Goal: Task Accomplishment & Management: Manage account settings

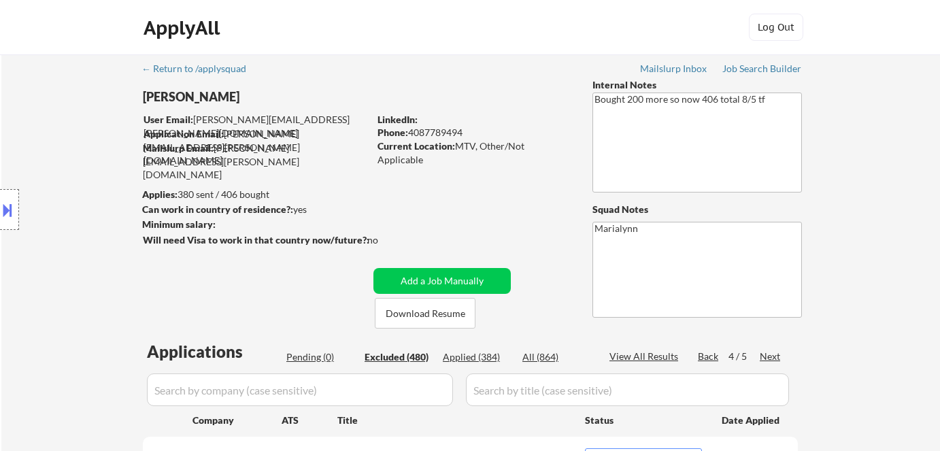
select select ""excluded__expired_""
select select ""excluded__bad_match_""
select select ""excluded__expired_""
select select ""excluded__bad_match_""
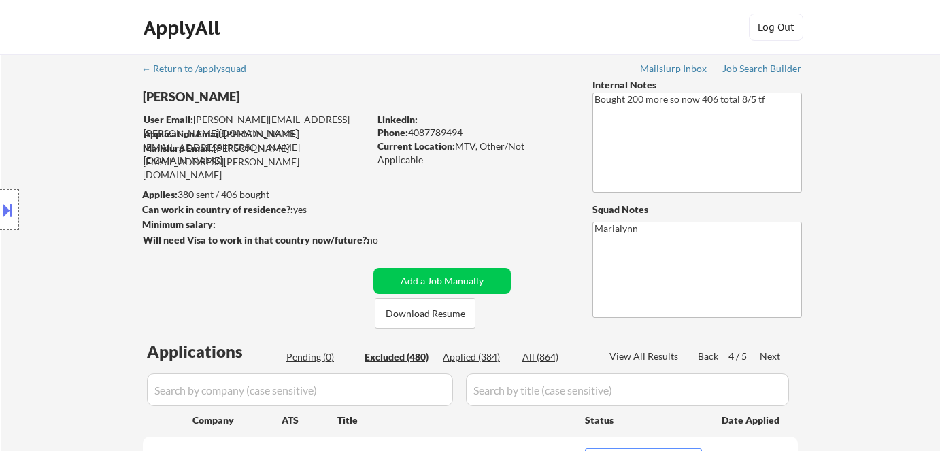
select select ""excluded__expired_""
select select ""excluded__other_""
select select ""excluded__bad_match_""
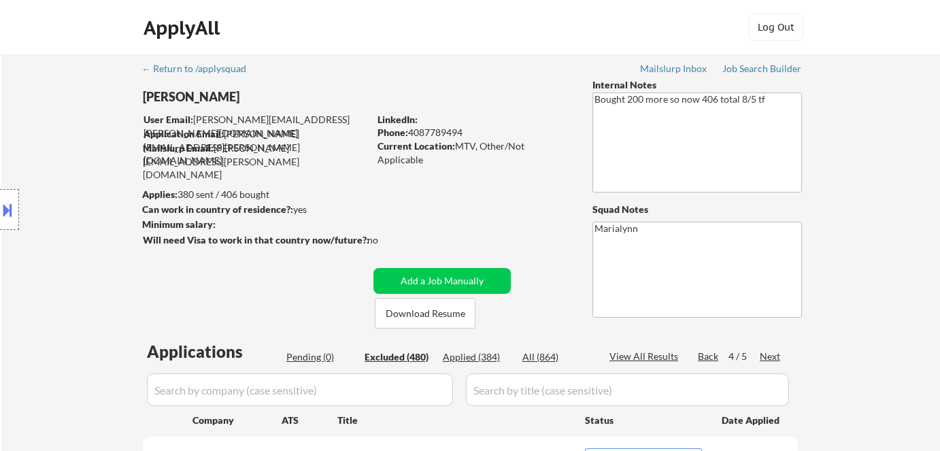
select select ""excluded""
select select ""excluded__bad_match_""
select select ""excluded__expired_""
select select ""excluded__bad_match_""
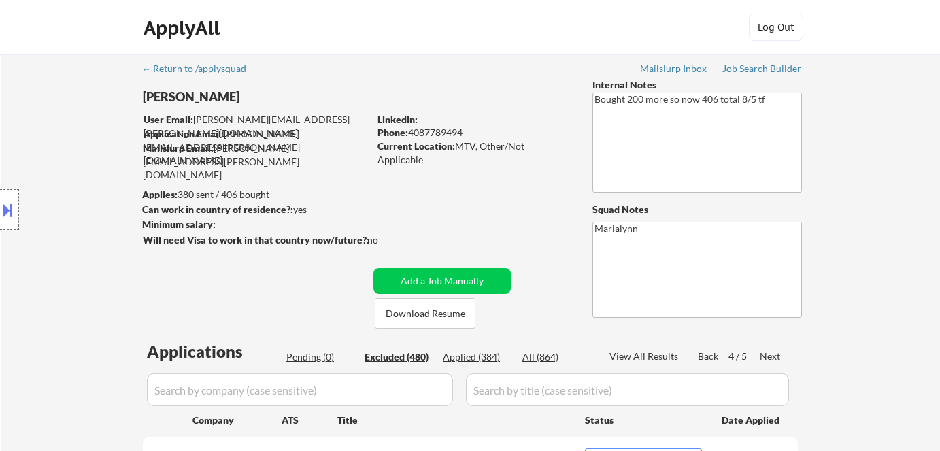
select select ""excluded__bad_match_""
select select ""excluded__expired_""
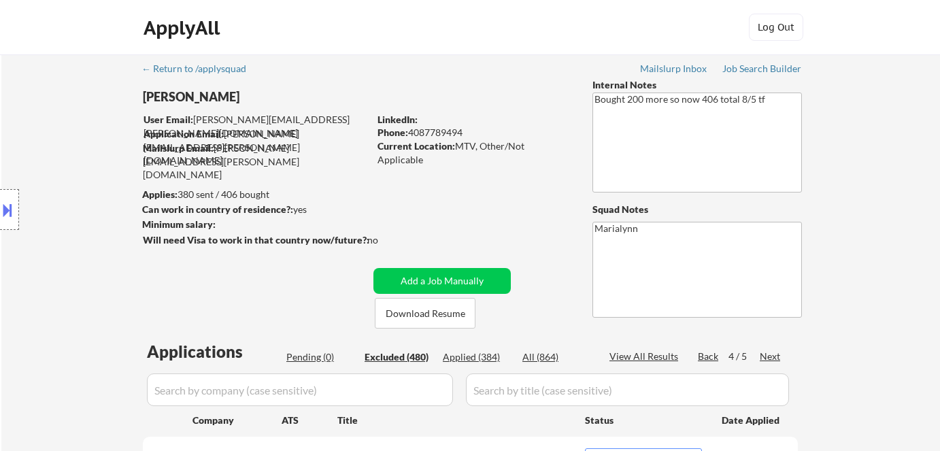
select select ""excluded""
select select ""excluded__bad_match_""
select select ""excluded""
select select ""excluded__bad_match_""
select select ""excluded__expired_""
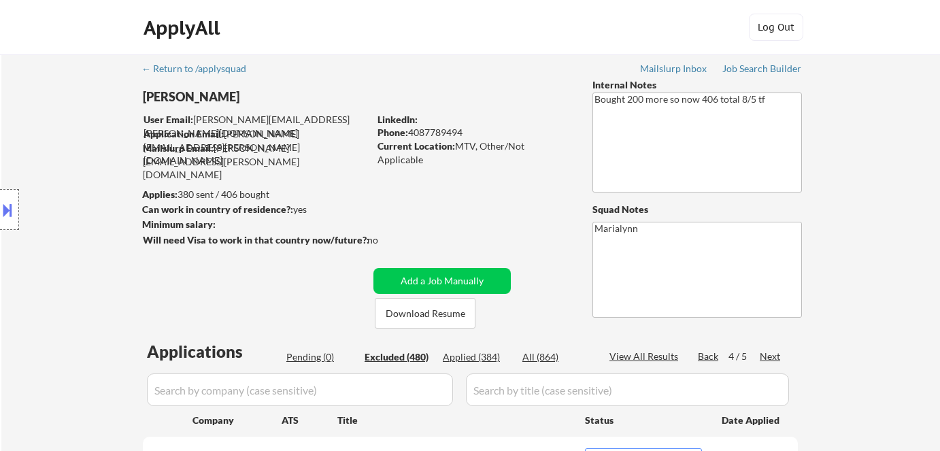
select select ""excluded""
select select ""excluded__other_""
select select ""excluded__expired_""
select select ""excluded__other_""
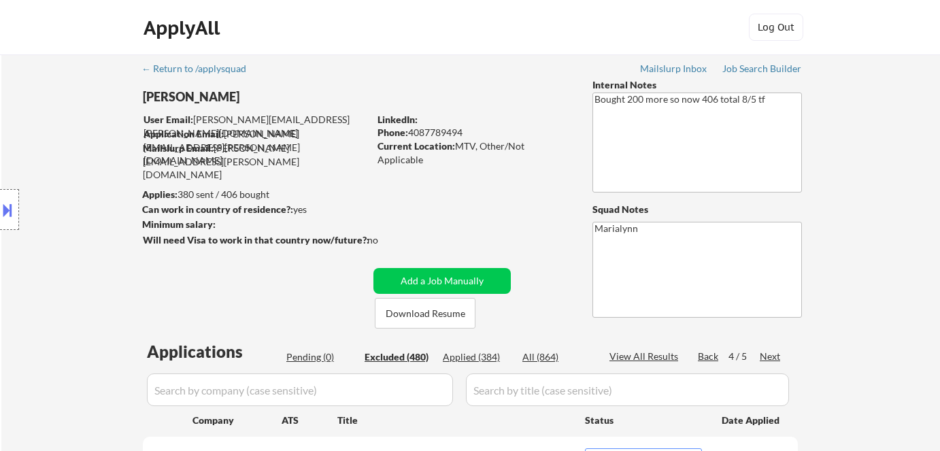
select select ""excluded__expired_""
select select ""excluded__location_""
select select ""excluded""
select select ""excluded__expired_""
select select ""excluded__location_""
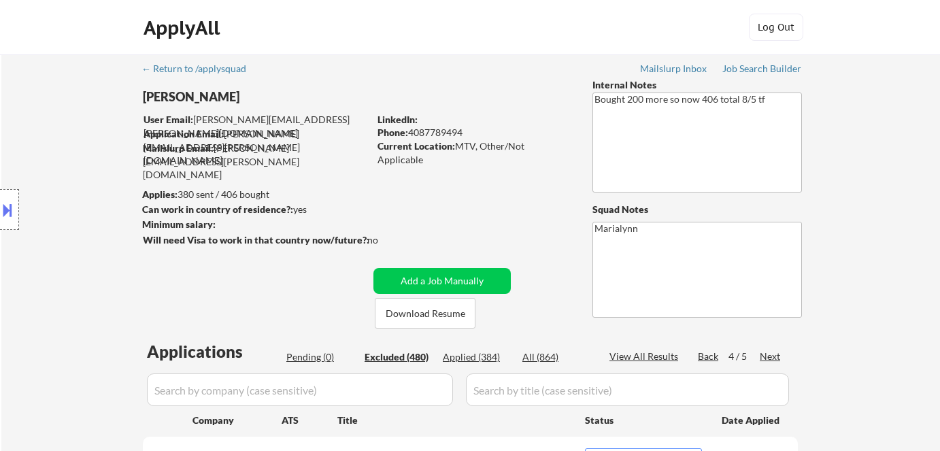
select select ""excluded__expired_""
select select ""excluded""
select select ""excluded__expired_""
select select ""excluded__other_""
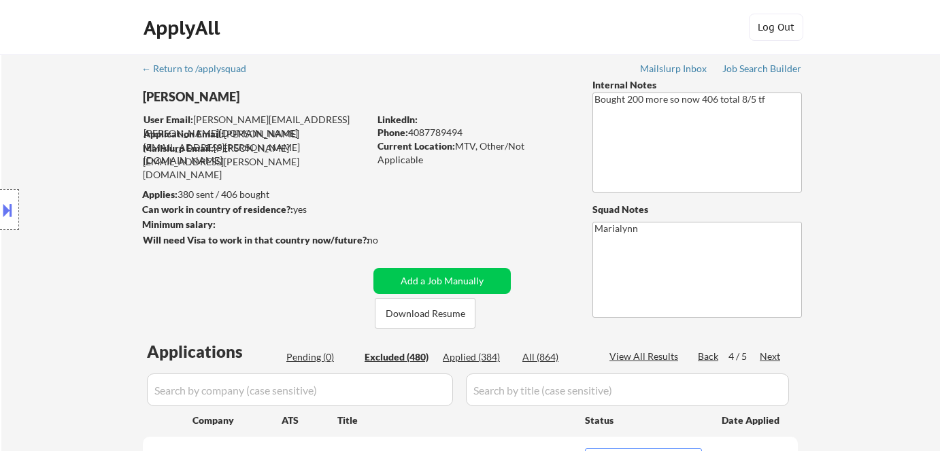
select select ""excluded""
select select ""excluded__bad_match_""
select select ""excluded""
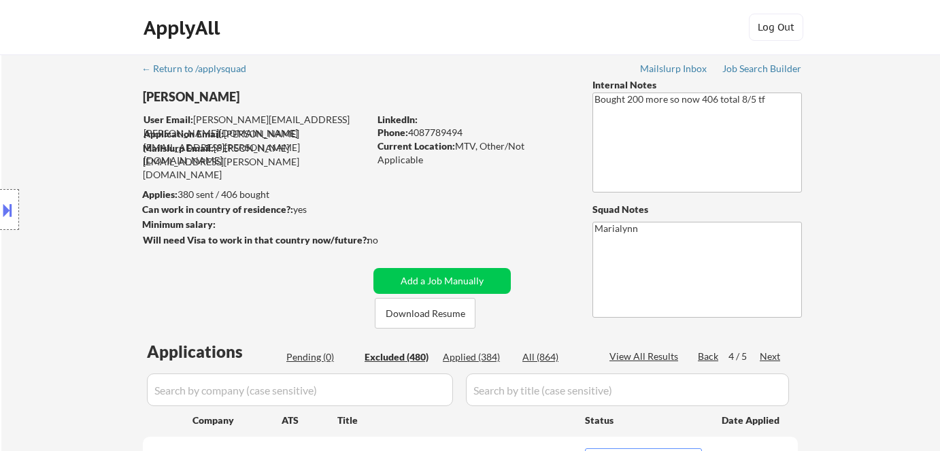
select select ""excluded__expired_""
select select ""excluded__bad_match_""
select select ""excluded""
select select ""excluded__location_""
select select ""excluded__bad_match_""
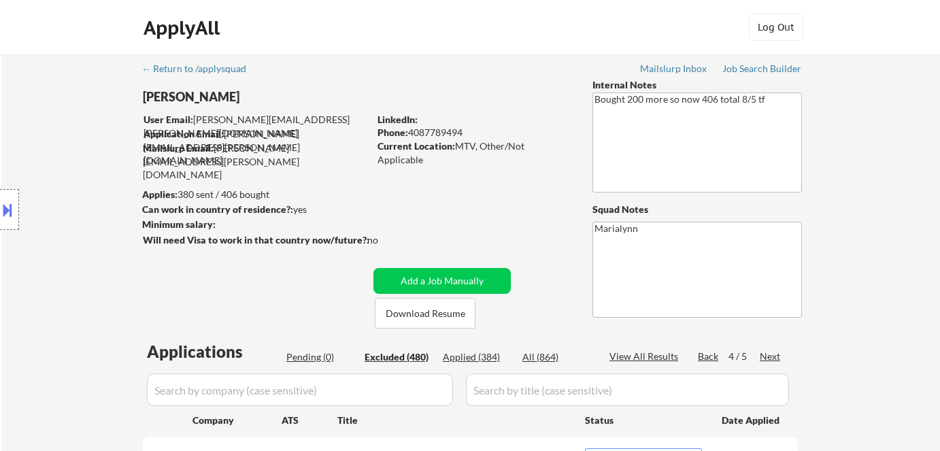
select select ""excluded""
select select ""excluded__bad_match_""
select select ""excluded""
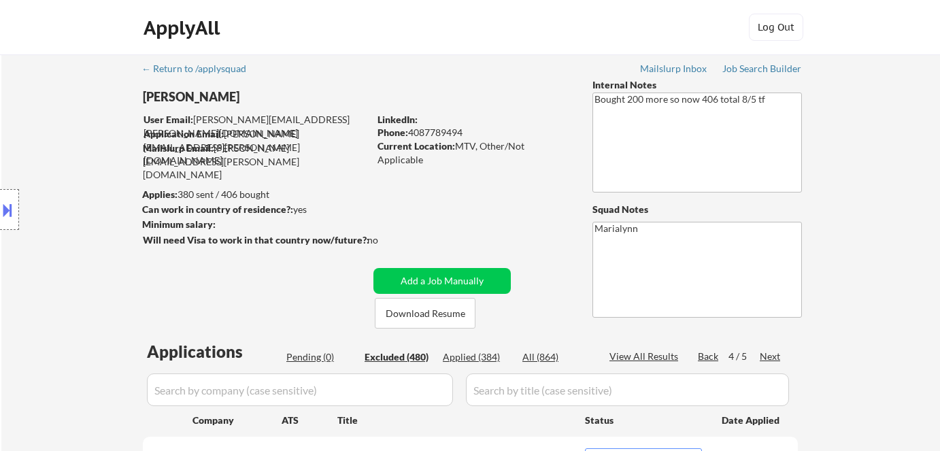
select select ""excluded__bad_match_""
select select ""excluded""
select select ""excluded__bad_match_""
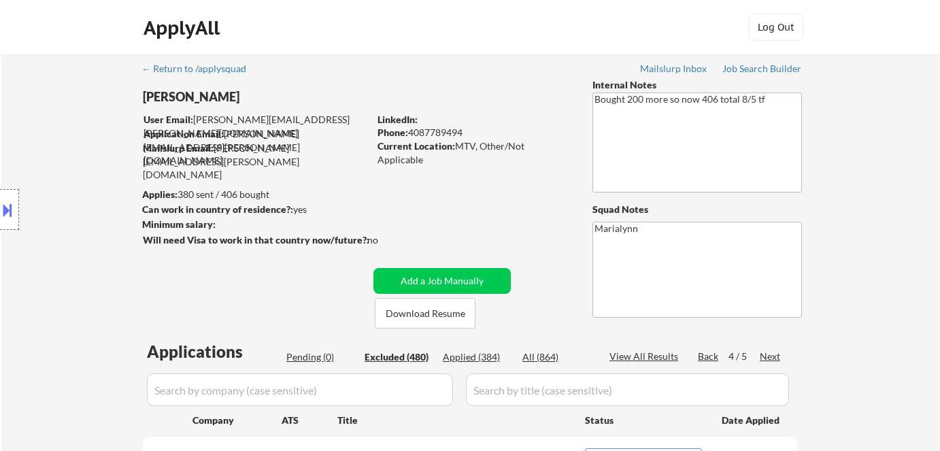
select select ""excluded__bad_match_""
select select ""excluded__other_""
select select ""excluded__bad_match_""
select select ""excluded""
select select ""excluded__bad_match_""
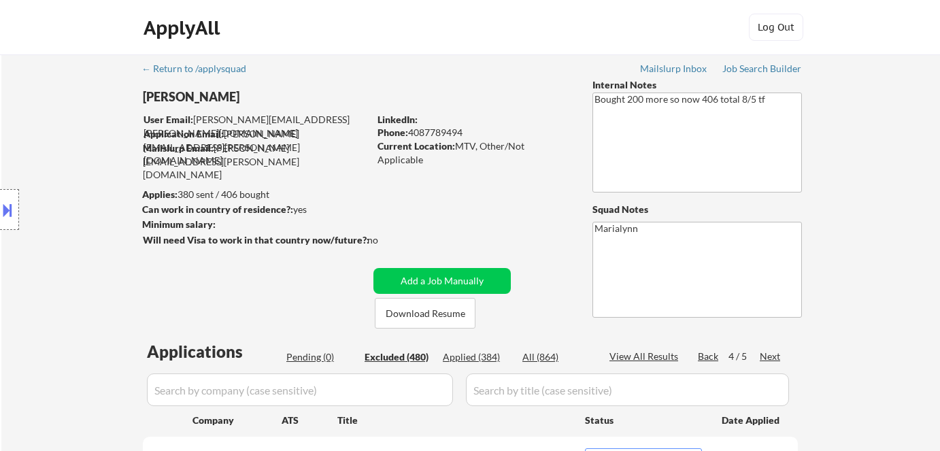
select select ""excluded__expired_""
select select ""excluded__bad_match_""
select select ""excluded__other_""
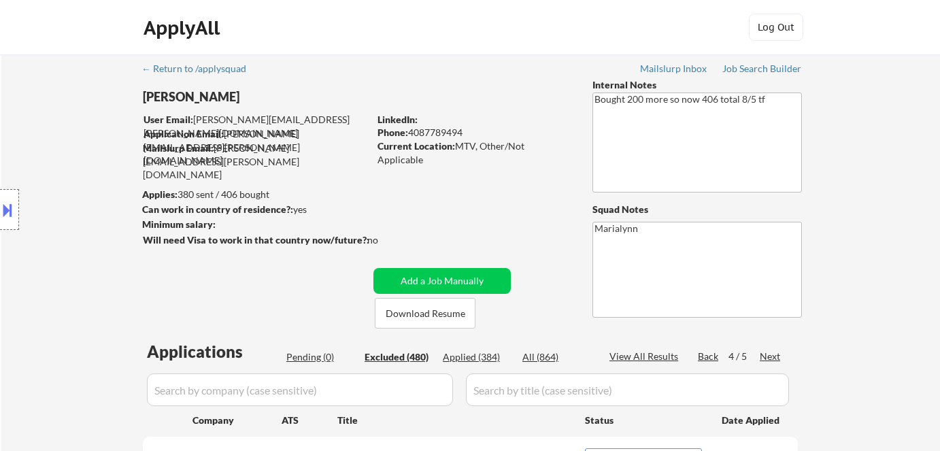
select select ""excluded""
select select ""excluded__bad_match_""
select select ""excluded__expired_""
select select ""excluded__bad_match_""
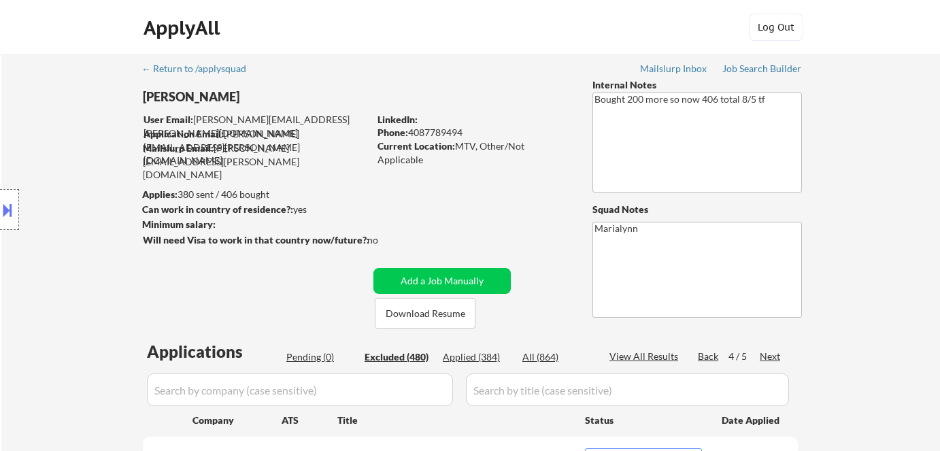
select select ""excluded__expired_""
select select ""excluded__bad_match_""
select select ""excluded__expired_""
select select ""excluded__bad_match_""
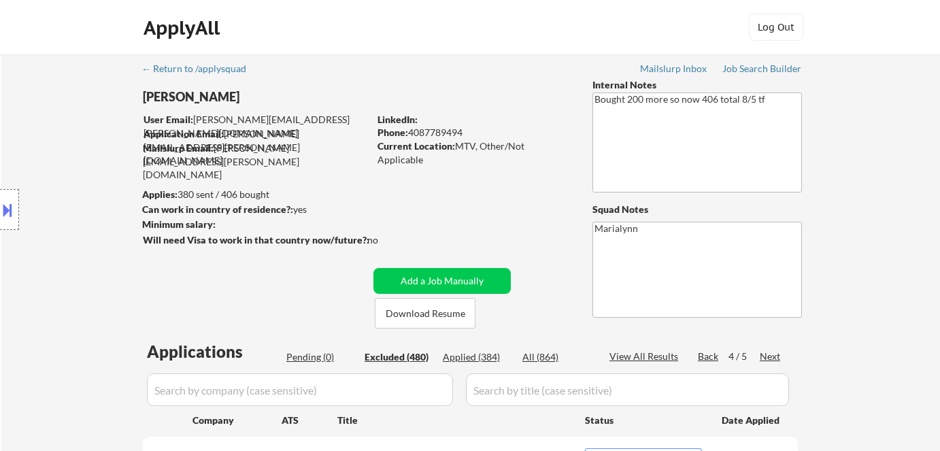
select select ""excluded__bad_match_""
select select ""excluded""
select select ""excluded__bad_match_""
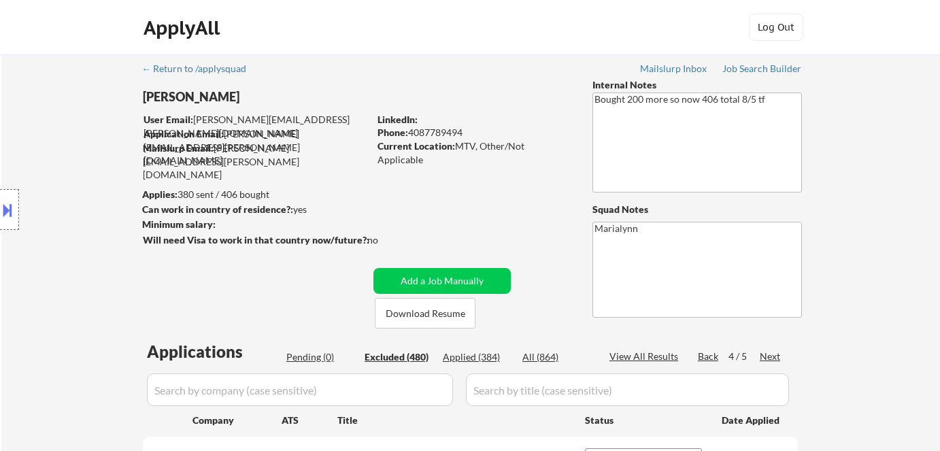
select select ""excluded__bad_match_""
select select ""excluded""
select select ""excluded__bad_match_""
select select ""excluded__expired_""
select select ""excluded__bad_match_""
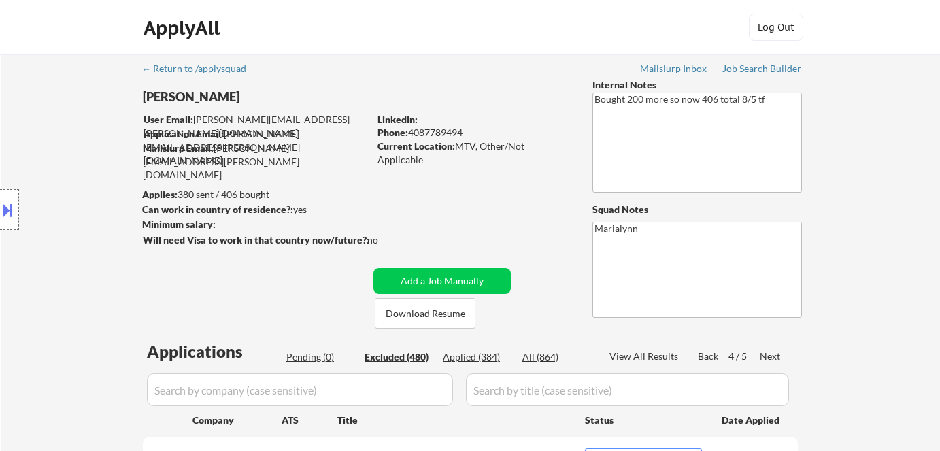
select select ""excluded__expired_""
select select ""excluded__bad_match_""
select select ""excluded__expired_""
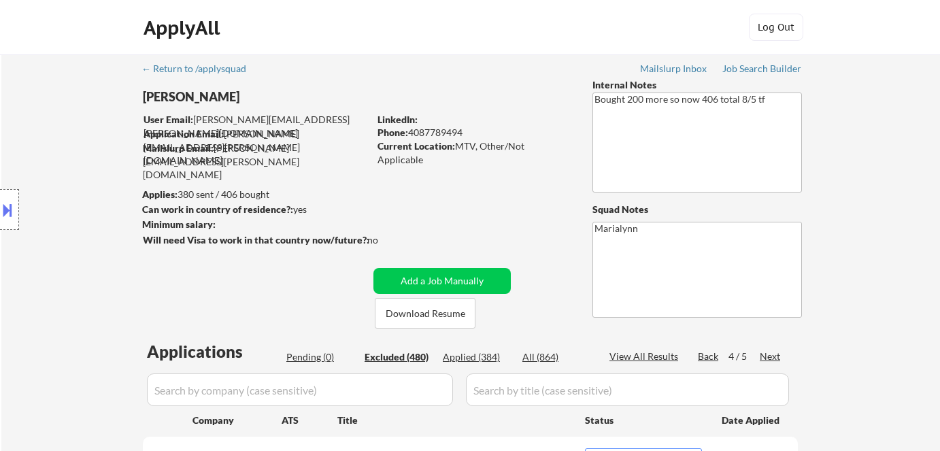
select select ""excluded__bad_match_""
select select ""excluded""
select select ""excluded__bad_match_""
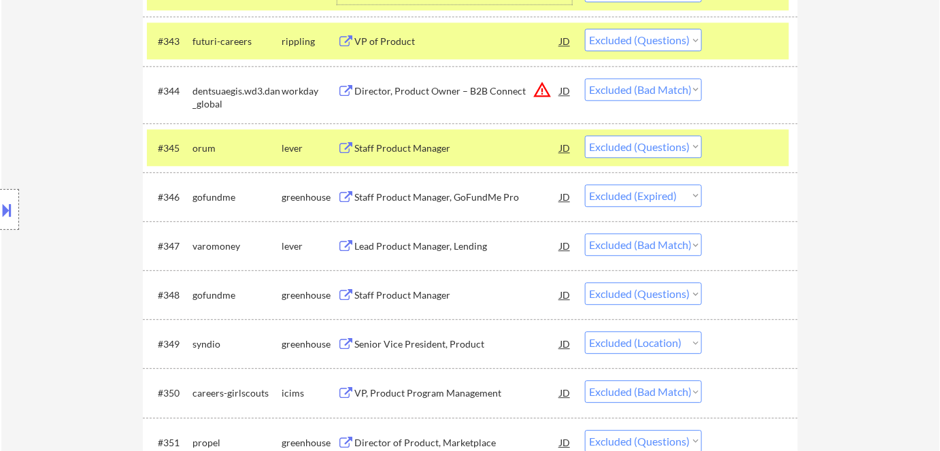
scroll to position [2782, 0]
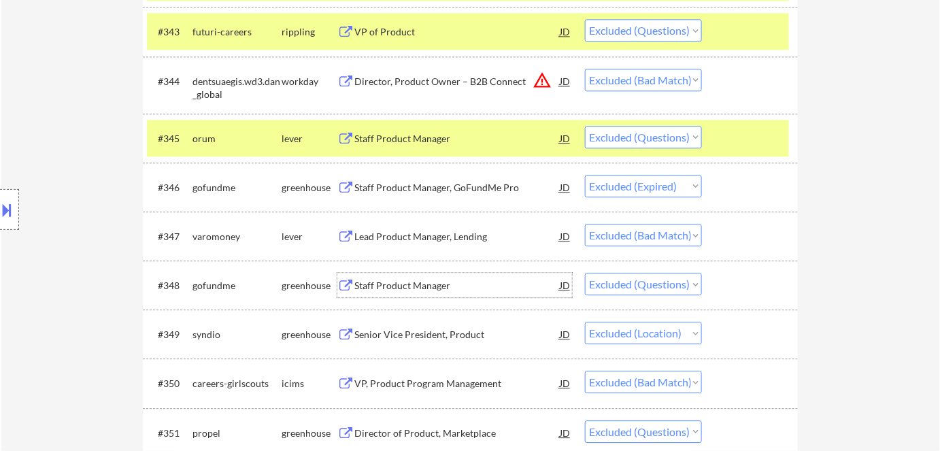
click at [429, 282] on div "Staff Product Manager" at bounding box center [456, 286] width 205 height 14
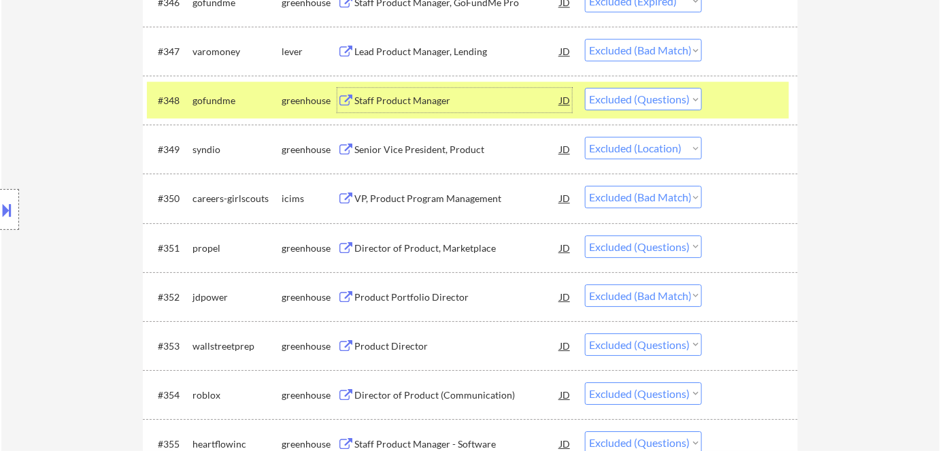
scroll to position [2967, 0]
click at [419, 245] on div "Director of Product, Marketplace" at bounding box center [456, 248] width 205 height 14
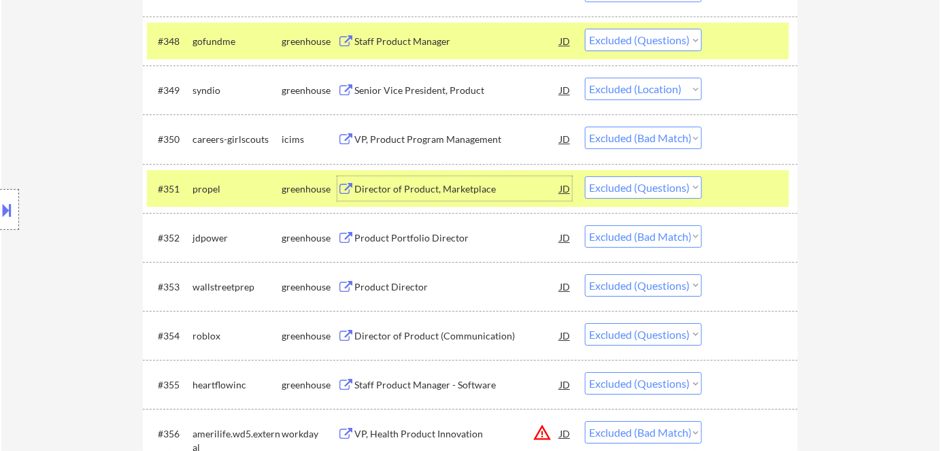
scroll to position [3091, 0]
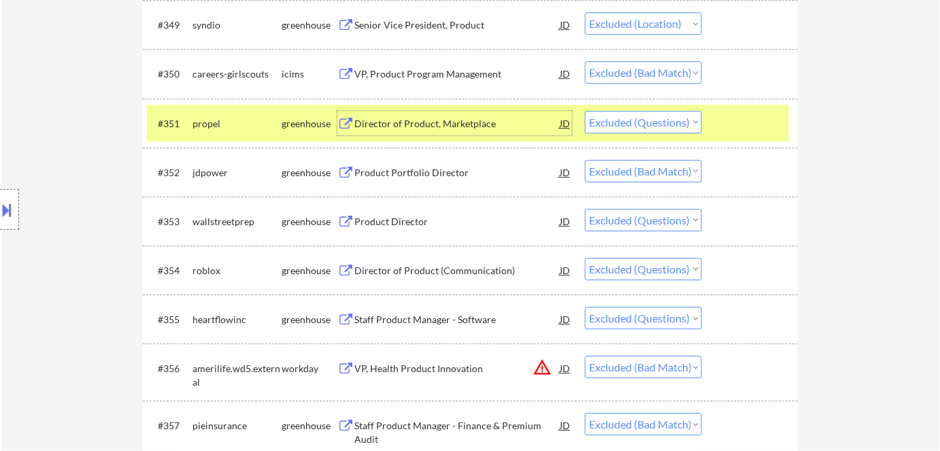
click at [398, 223] on div "Product Director" at bounding box center [456, 222] width 205 height 14
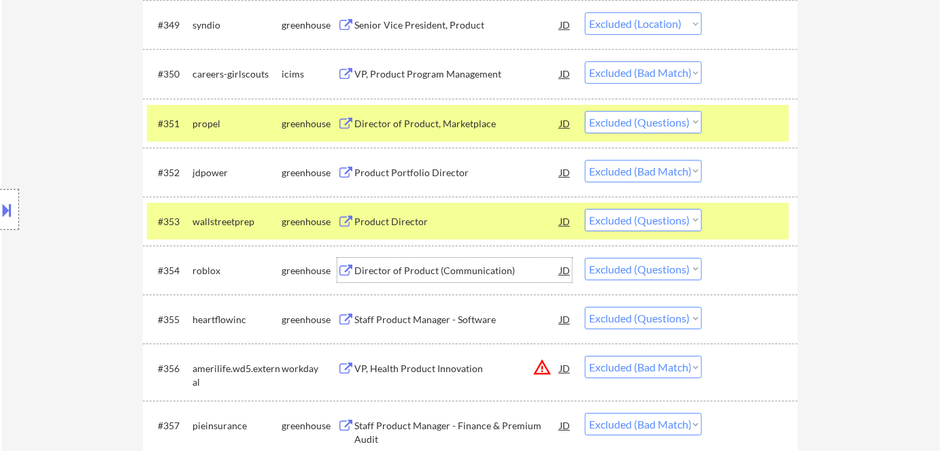
click at [400, 267] on div "Director of Product (Communication)" at bounding box center [456, 271] width 205 height 14
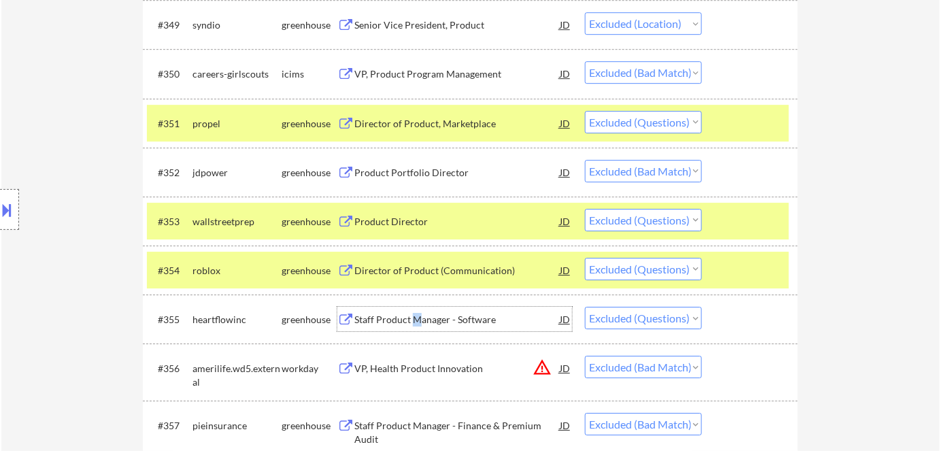
click at [416, 314] on div "Staff Product Manager - Software" at bounding box center [456, 320] width 205 height 14
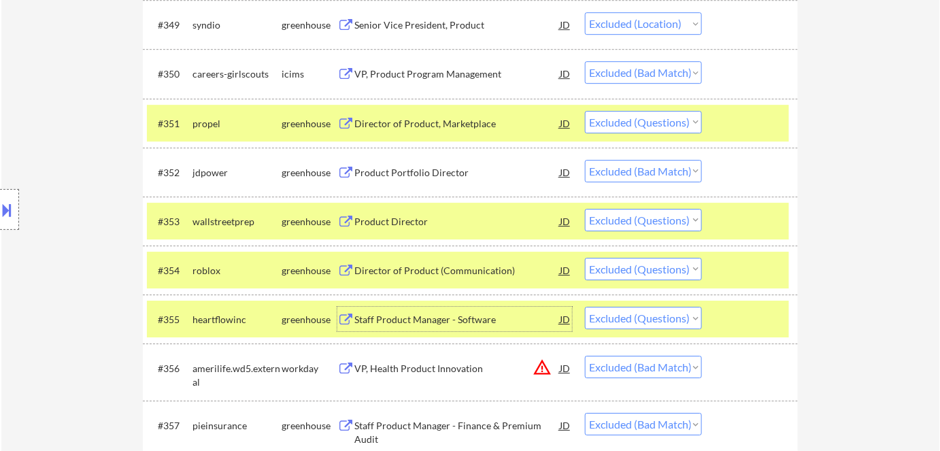
drag, startPoint x: 286, startPoint y: 320, endPoint x: 284, endPoint y: 300, distance: 20.4
click at [284, 316] on div "greenhouse" at bounding box center [310, 320] width 56 height 14
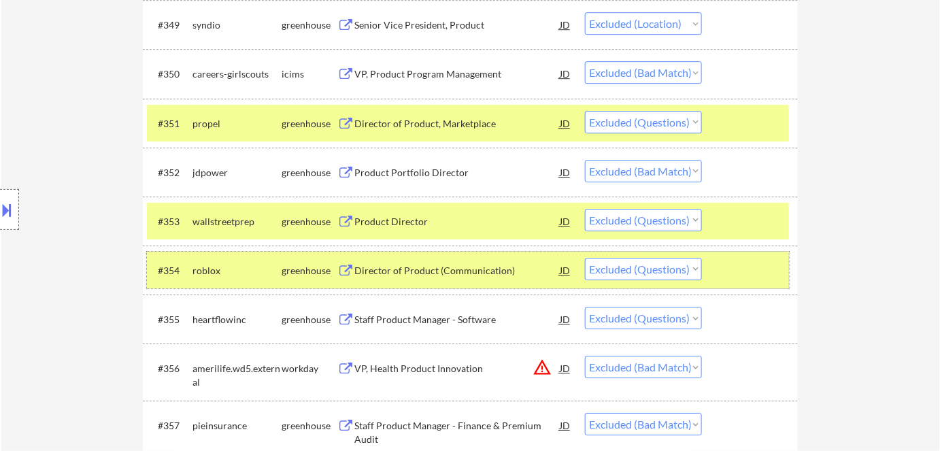
click at [301, 267] on div "greenhouse" at bounding box center [310, 271] width 56 height 14
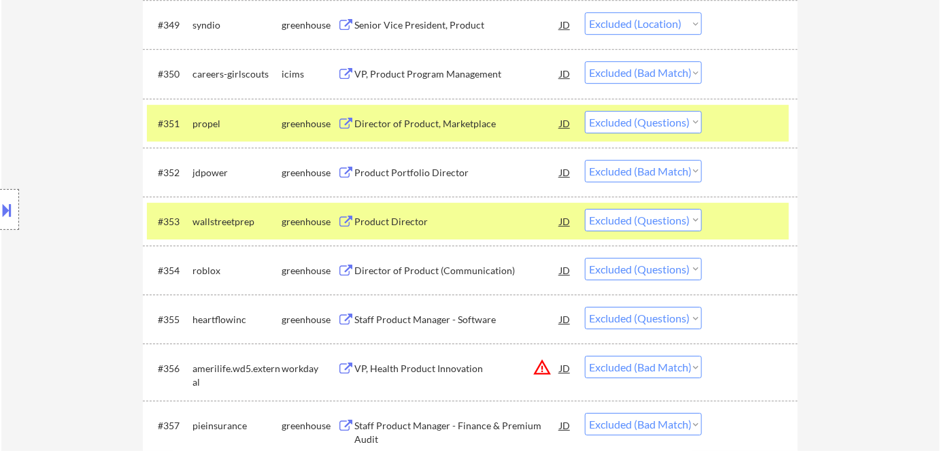
click at [300, 216] on div "greenhouse" at bounding box center [310, 222] width 56 height 14
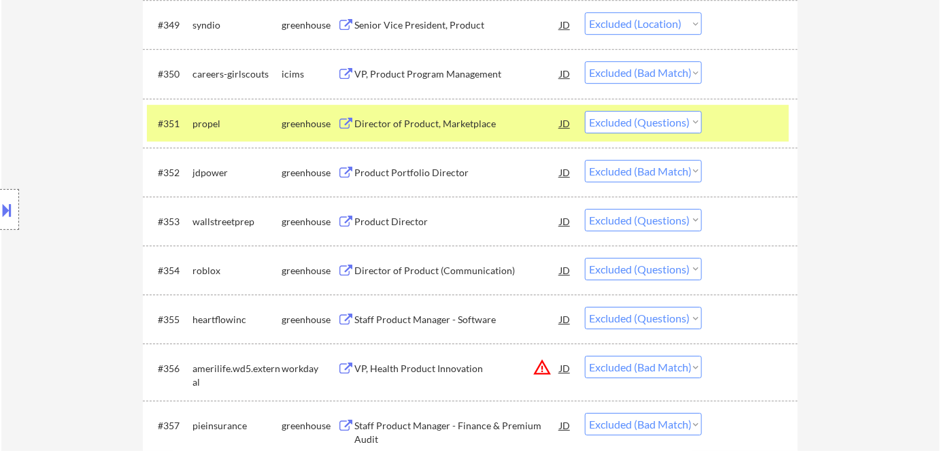
click at [301, 120] on div "greenhouse" at bounding box center [310, 124] width 56 height 14
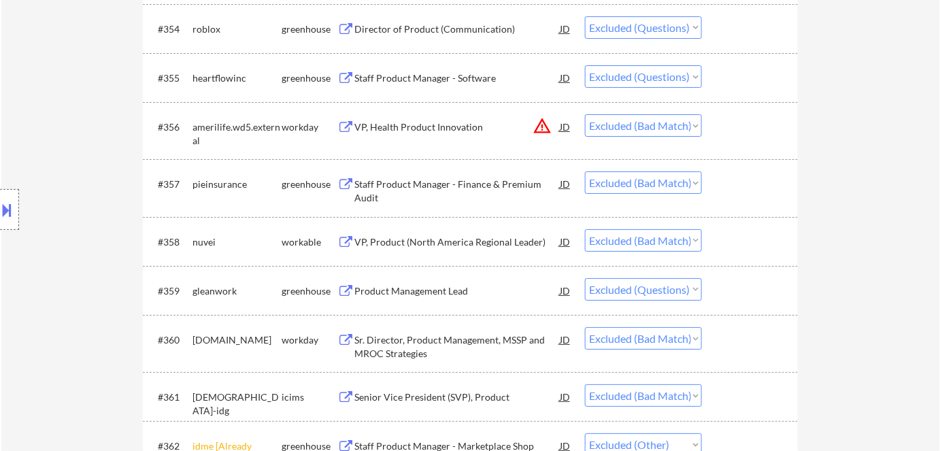
scroll to position [3339, 0]
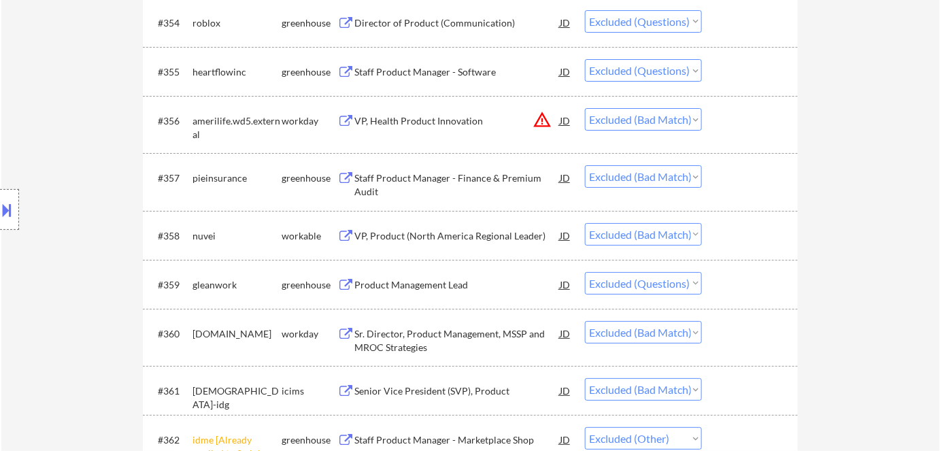
click at [303, 281] on div "greenhouse" at bounding box center [310, 285] width 56 height 14
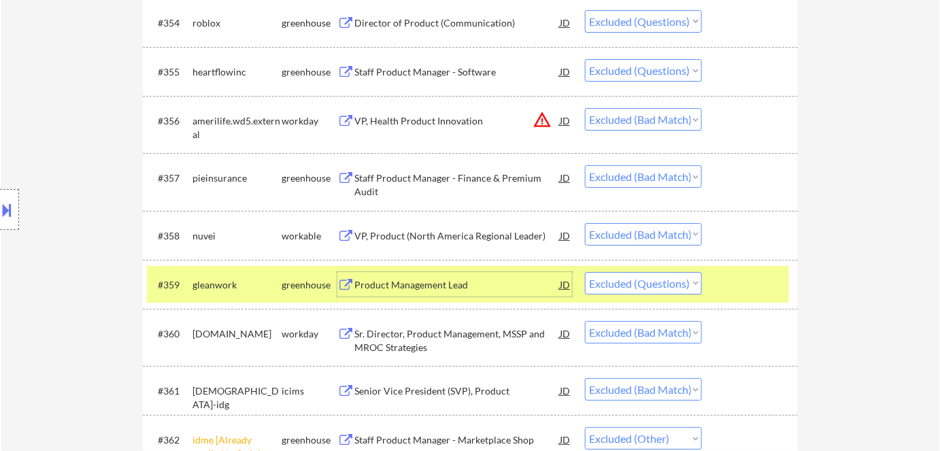
click at [440, 288] on div "Product Management Lead" at bounding box center [456, 285] width 205 height 14
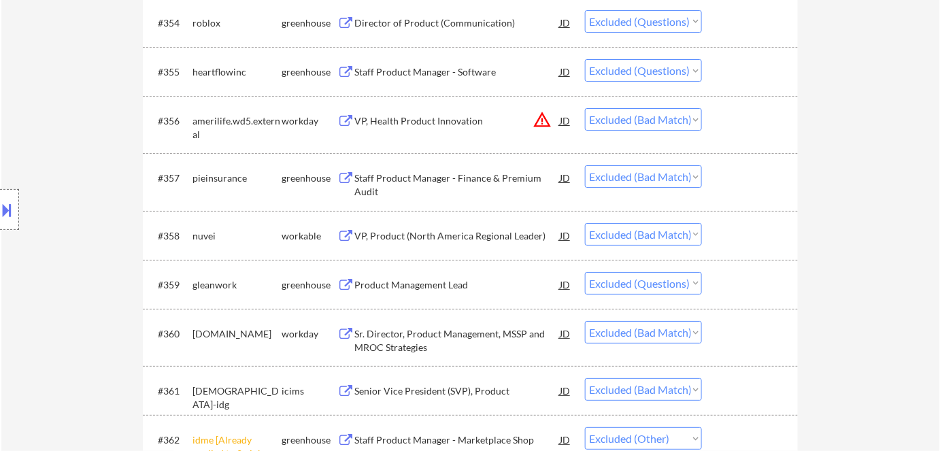
drag, startPoint x: 15, startPoint y: 212, endPoint x: 50, endPoint y: 196, distance: 38.0
click at [14, 211] on button at bounding box center [7, 210] width 15 height 22
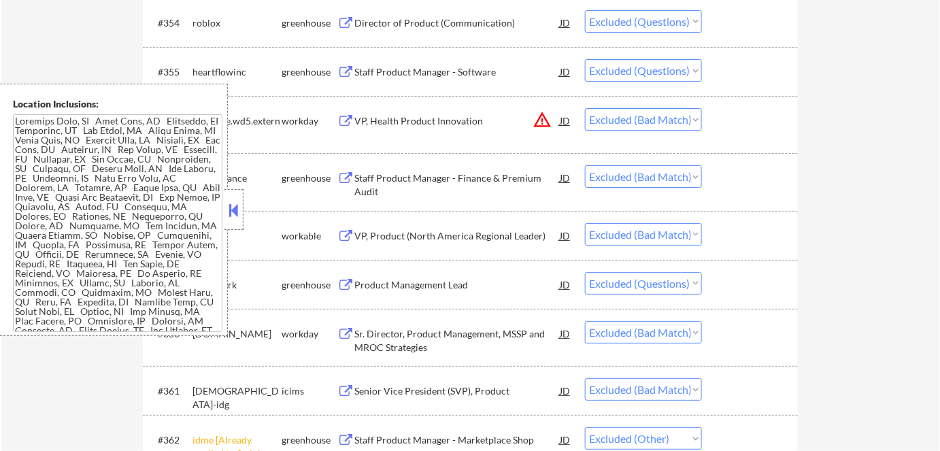
click at [231, 207] on button at bounding box center [233, 210] width 15 height 20
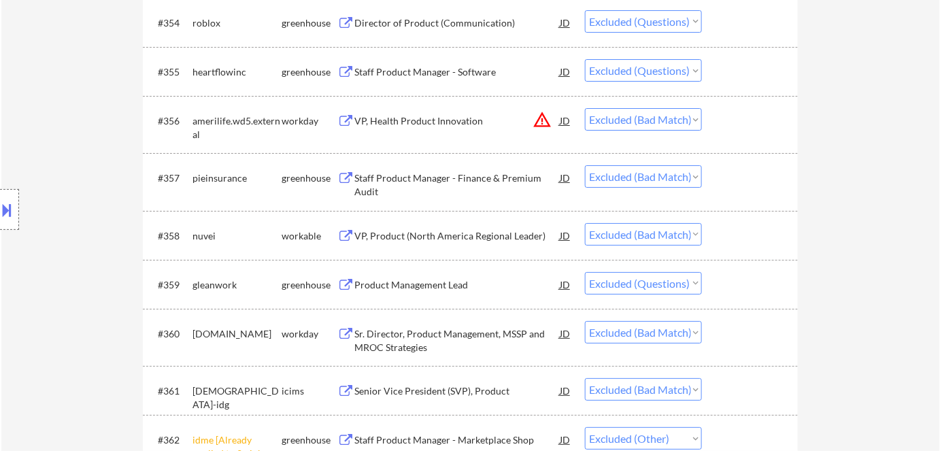
click at [628, 283] on select "Choose an option... Pending Applied Excluded (Questions) Excluded (Expired) Exc…" at bounding box center [643, 283] width 117 height 22
click at [585, 272] on select "Choose an option... Pending Applied Excluded (Questions) Excluded (Expired) Exc…" at bounding box center [643, 283] width 117 height 22
select select ""excluded__bad_match_""
select select ""excluded__other_""
select select ""excluded__bad_match_""
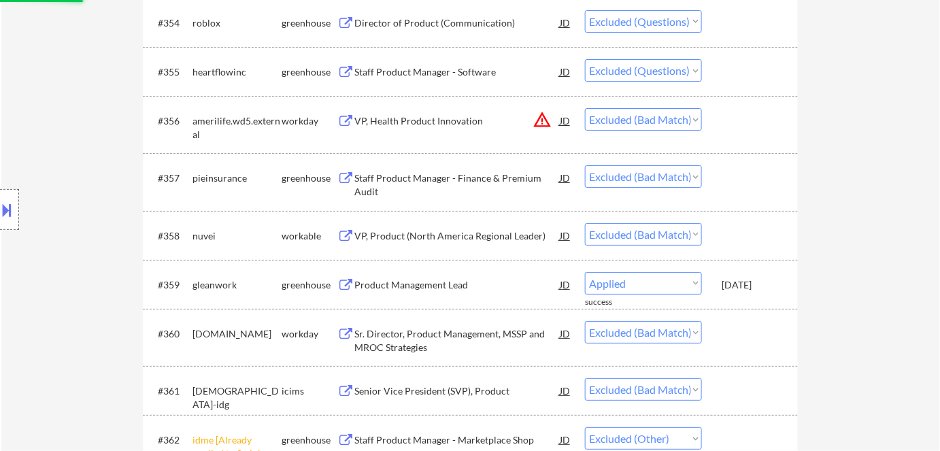
select select ""excluded""
select select ""excluded__bad_match_""
select select ""excluded__expired_""
select select ""excluded__bad_match_""
select select ""excluded__other_""
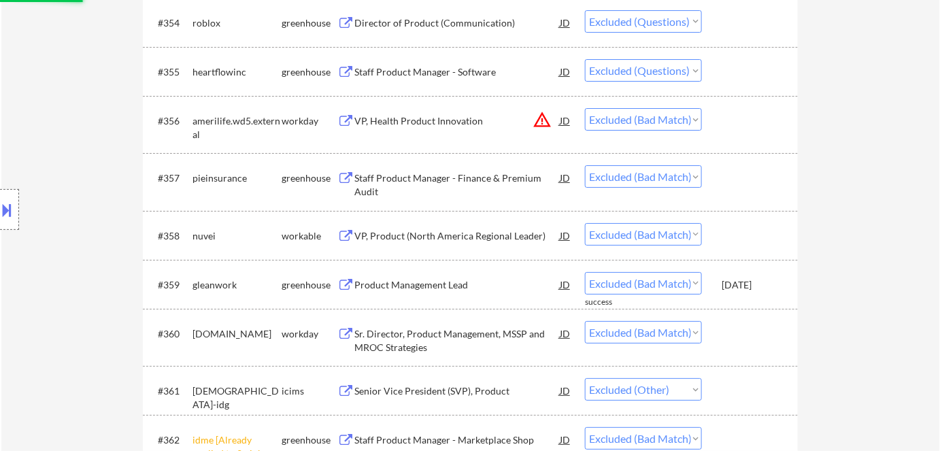
select select ""excluded""
select select ""excluded__bad_match_""
select select ""excluded__expired_""
select select ""excluded__bad_match_""
select select ""excluded__expired_""
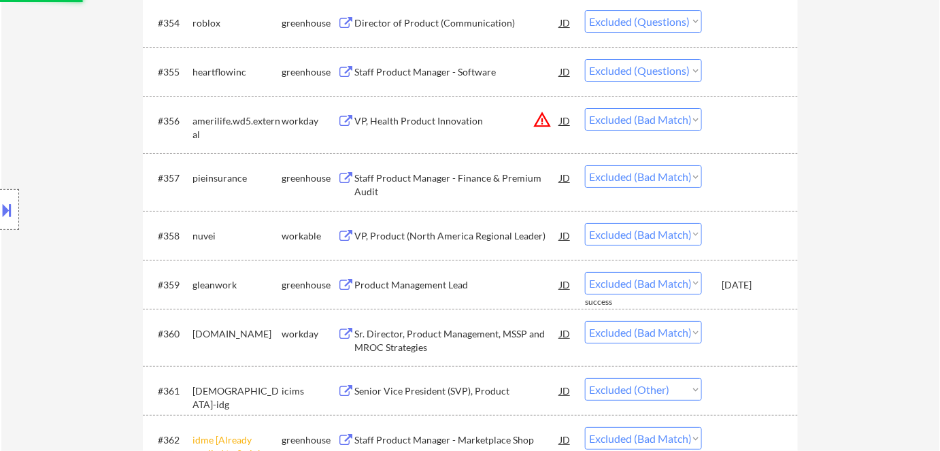
select select ""excluded__bad_match_""
select select ""excluded__expired_""
select select ""excluded__bad_match_""
select select ""excluded""
select select ""excluded__bad_match_""
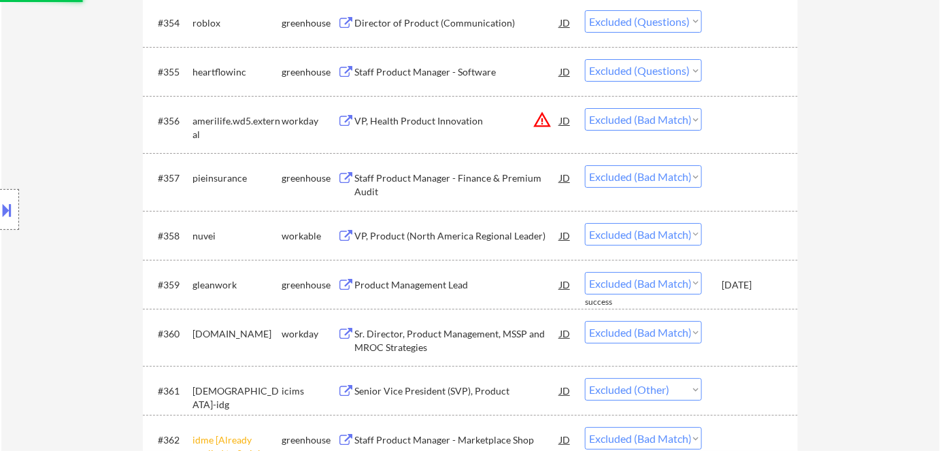
select select ""excluded""
select select ""excluded__bad_match_""
select select ""excluded__expired_""
select select ""excluded__bad_match_""
select select ""excluded__expired_""
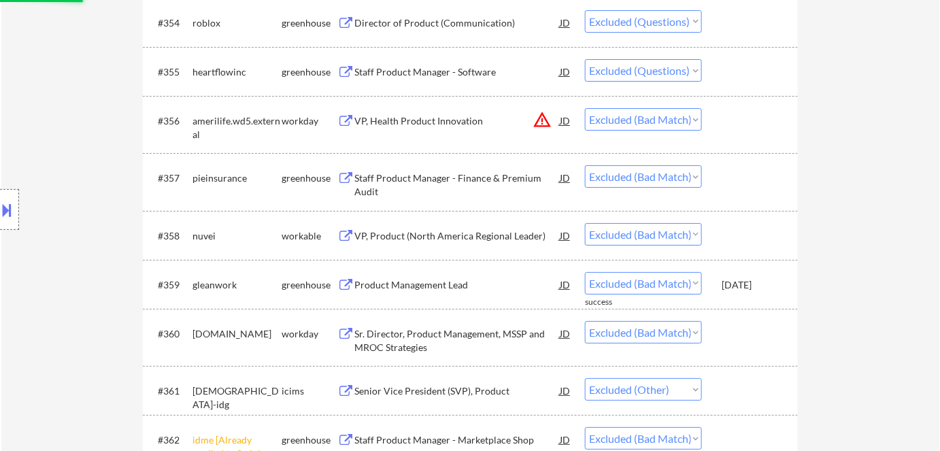
select select ""excluded__bad_match_""
select select ""excluded__expired_""
select select ""excluded__bad_match_""
select select ""excluded""
select select ""excluded__bad_match_""
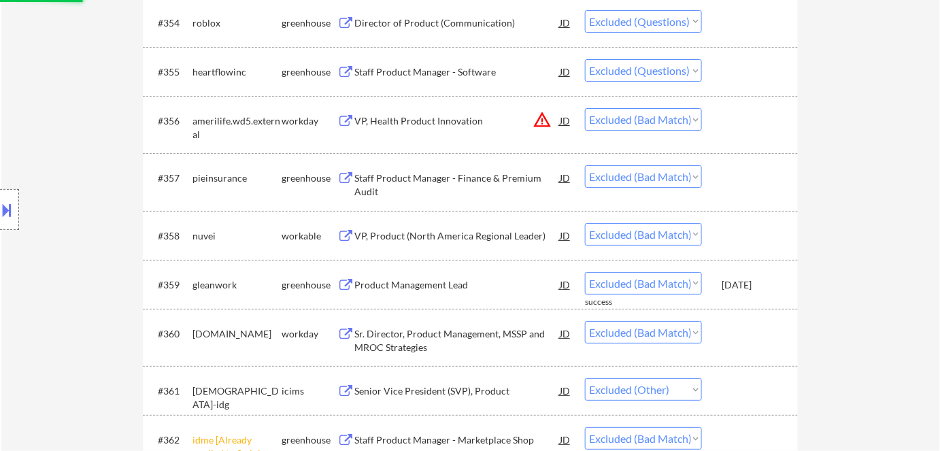
select select ""excluded__expired_""
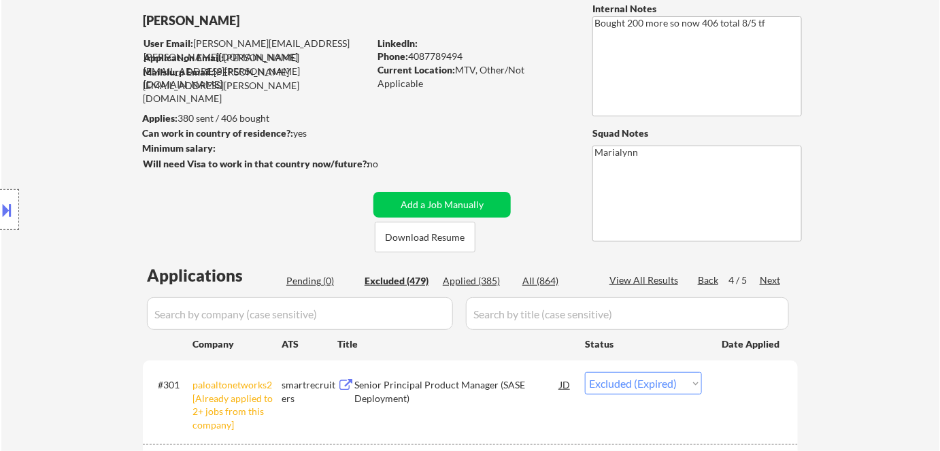
scroll to position [185, 0]
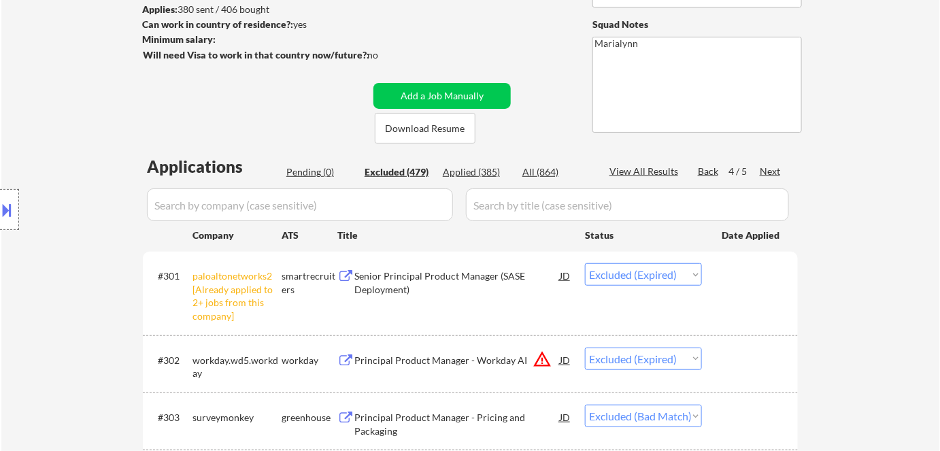
click at [475, 171] on div "Applied (385)" at bounding box center [477, 172] width 68 height 14
select select ""applied""
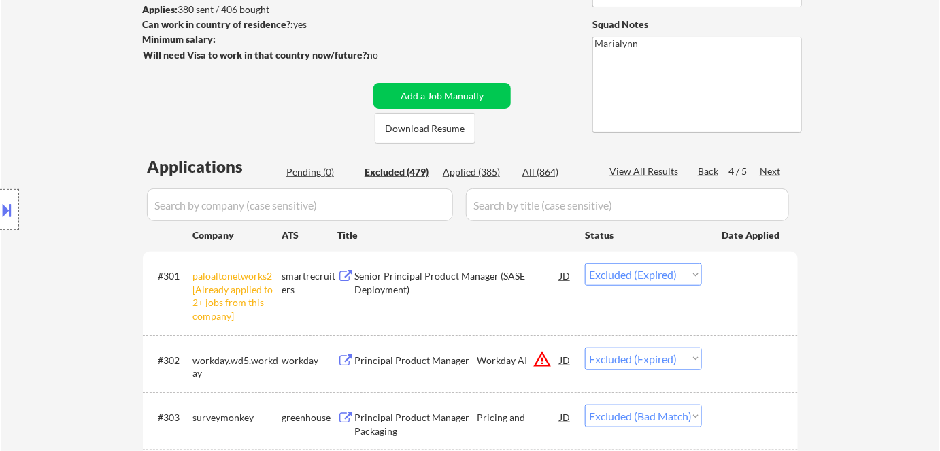
select select ""applied""
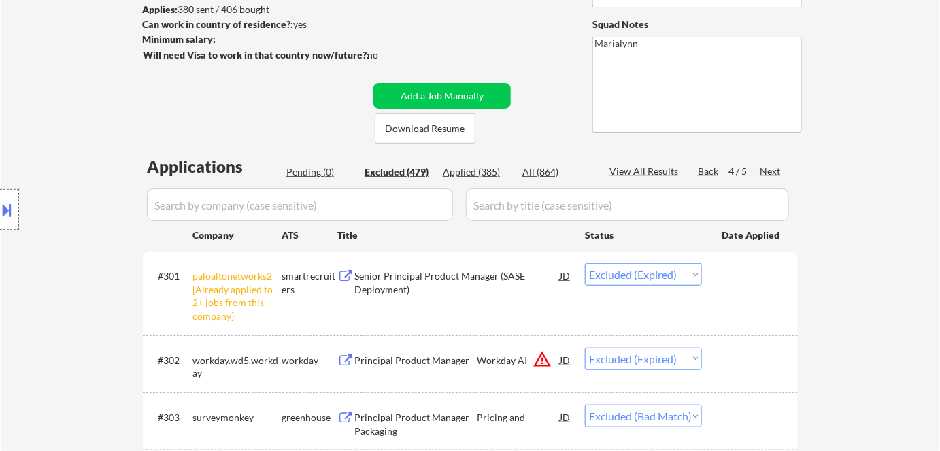
select select ""applied""
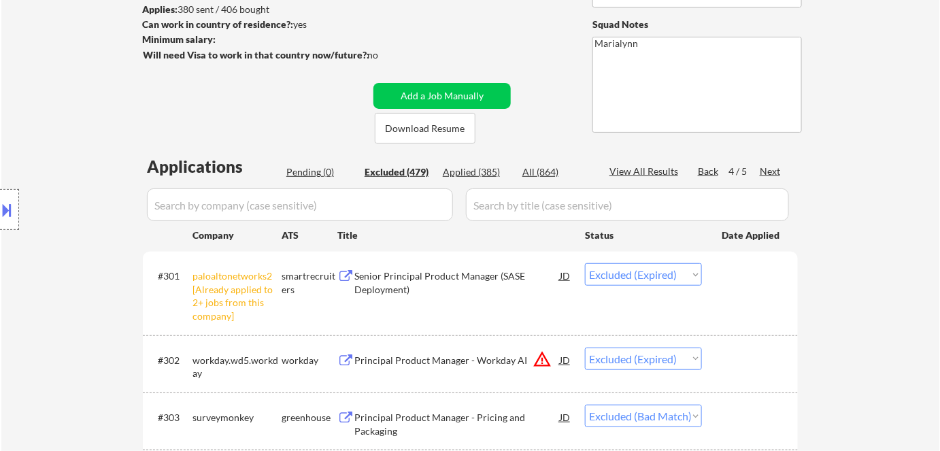
select select ""applied""
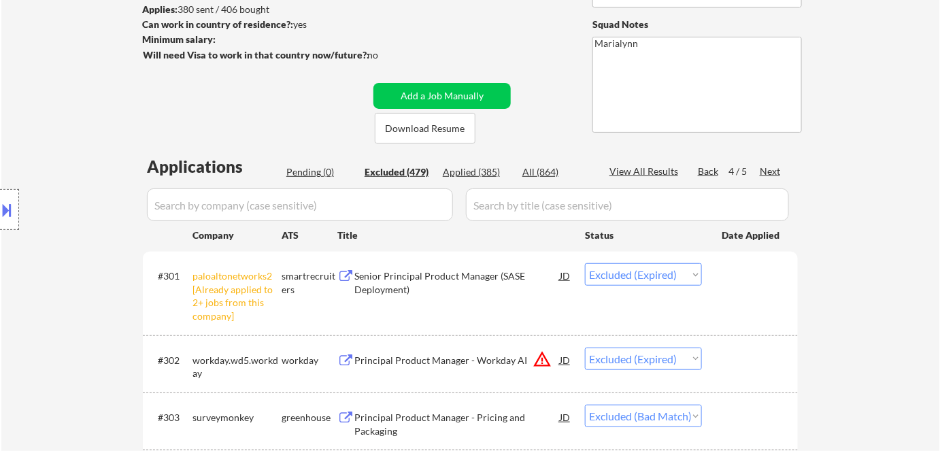
select select ""applied""
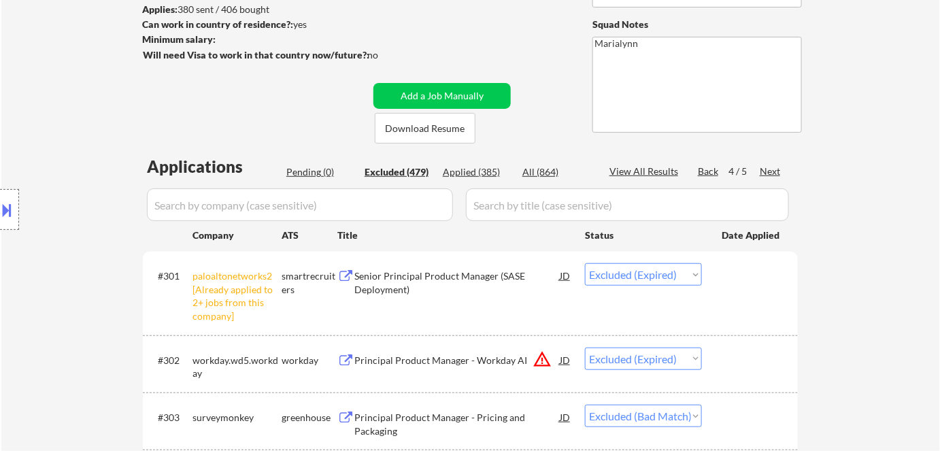
select select ""applied""
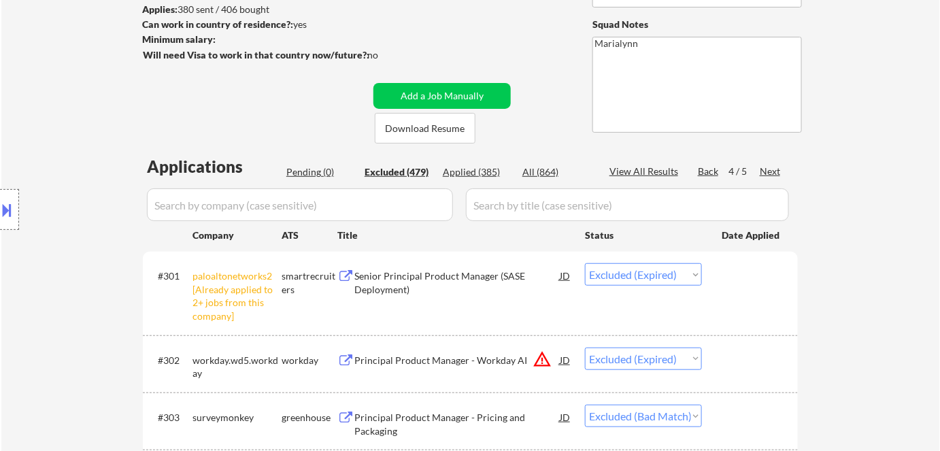
select select ""applied""
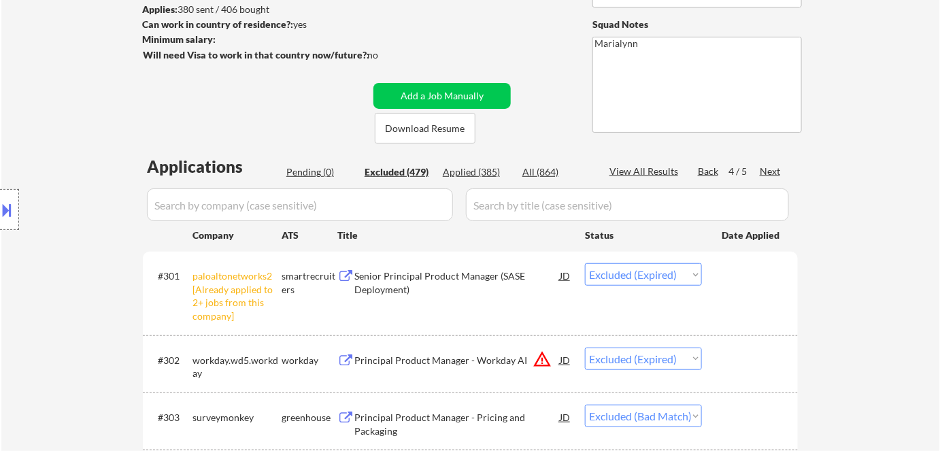
select select ""applied""
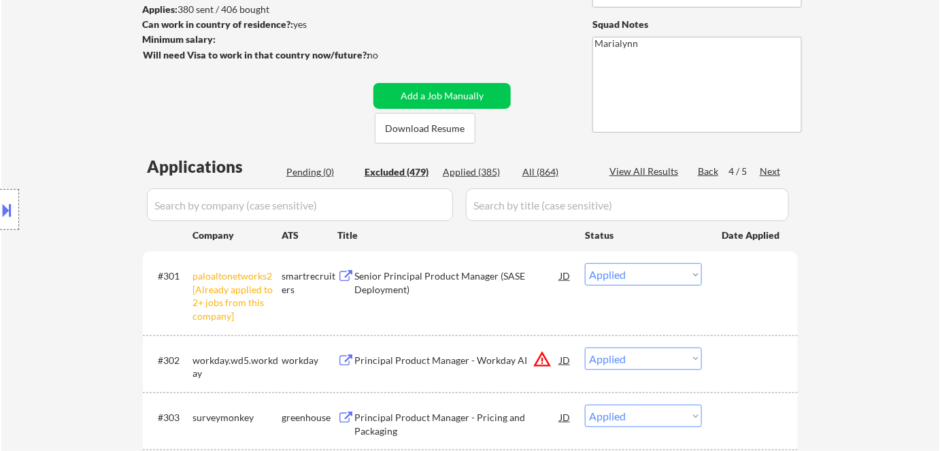
select select ""applied""
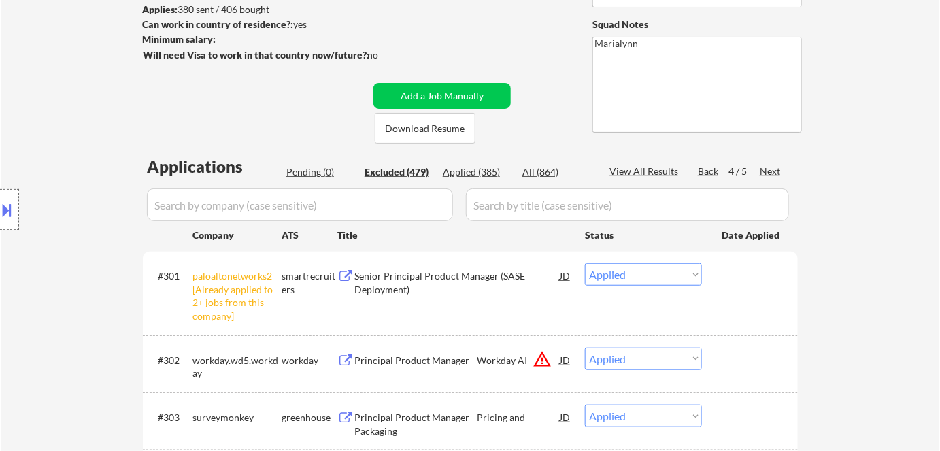
select select ""applied""
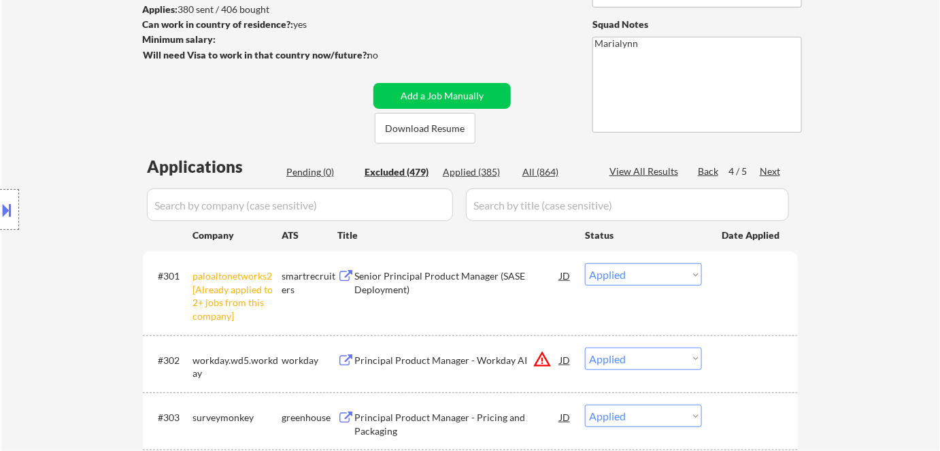
select select ""applied""
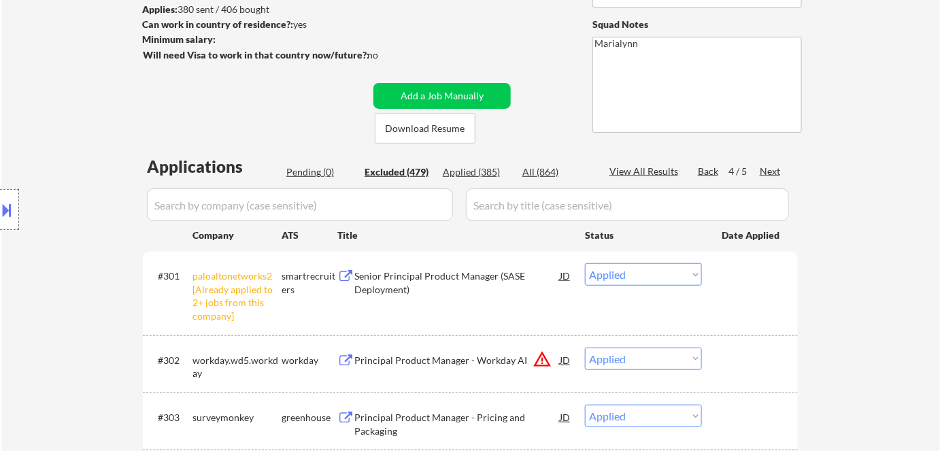
select select ""applied""
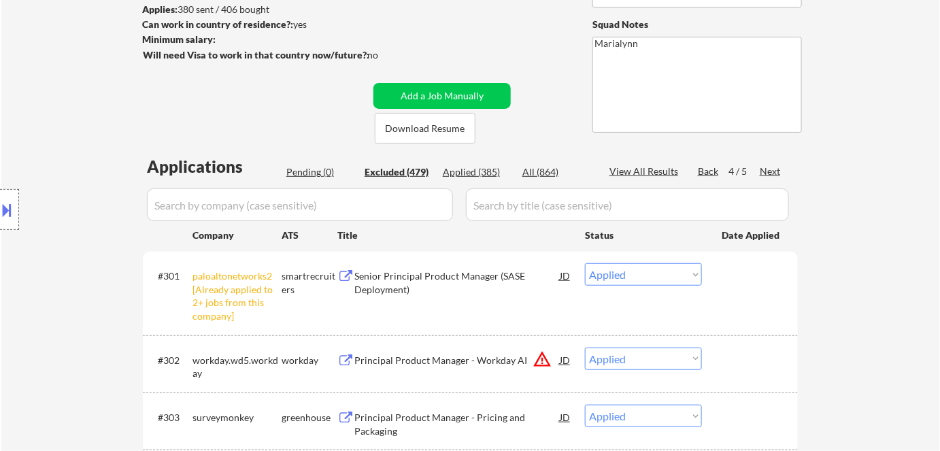
select select ""applied""
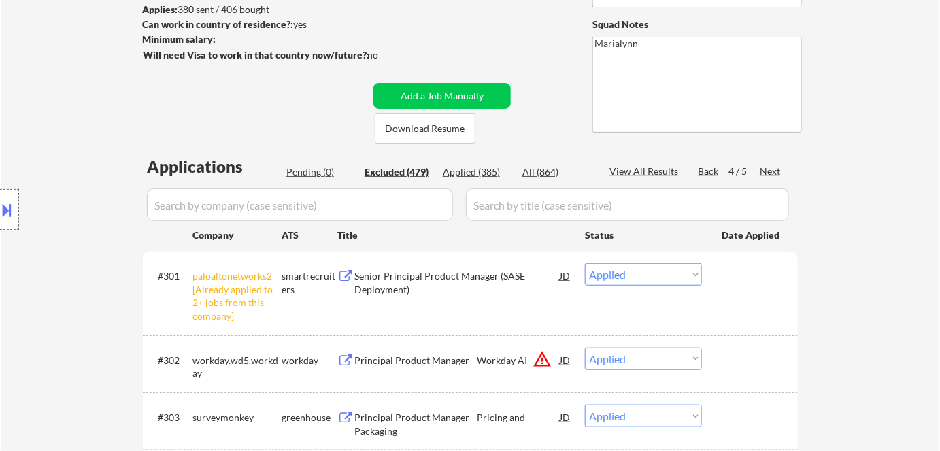
select select ""applied""
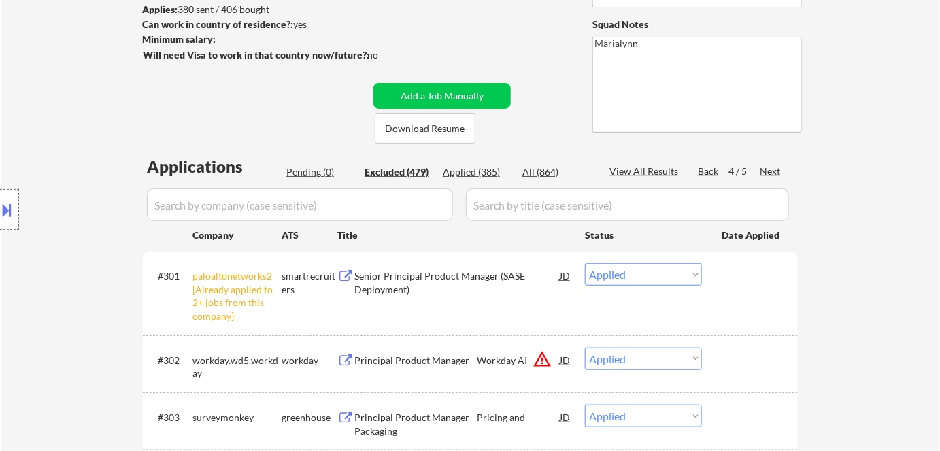
select select ""applied""
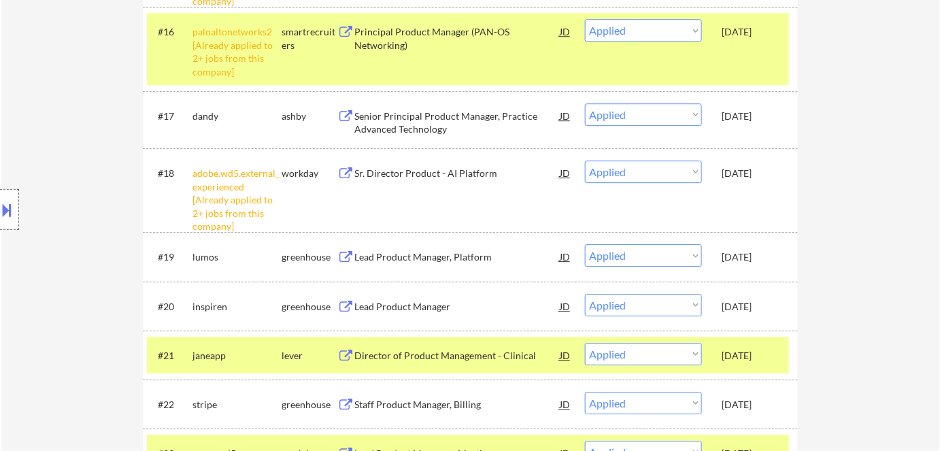
scroll to position [1360, 0]
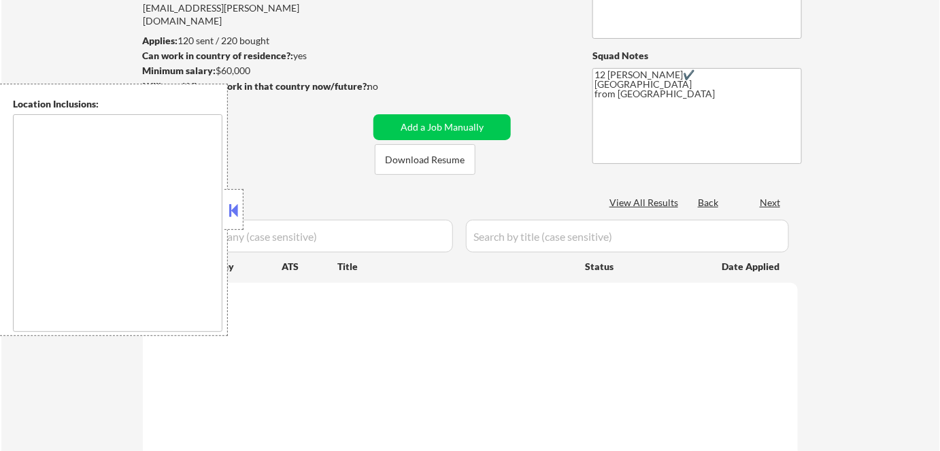
type textarea "Remote US Anywhere in SF Bay Area San Francisco, CA Oakland, CA Berkeley, CA Re…"
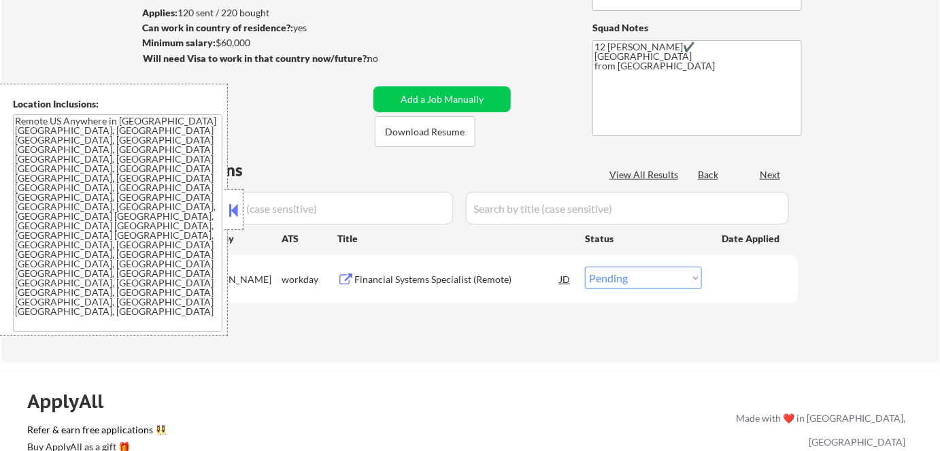
scroll to position [185, 0]
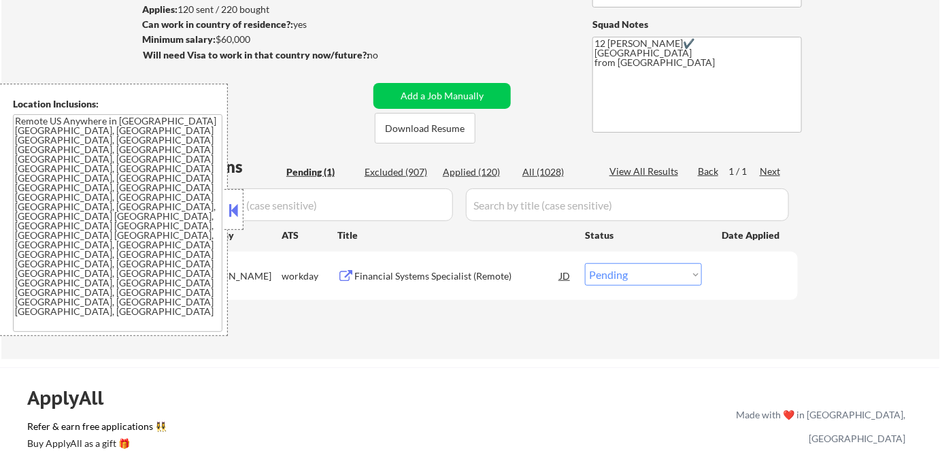
click at [235, 210] on button at bounding box center [233, 210] width 15 height 20
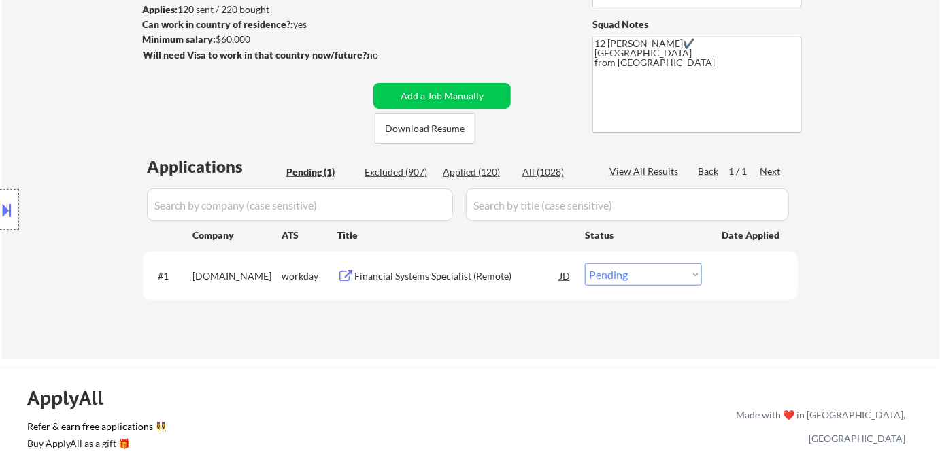
click at [445, 280] on div "Financial Systems Specialist (Remote)" at bounding box center [456, 276] width 205 height 14
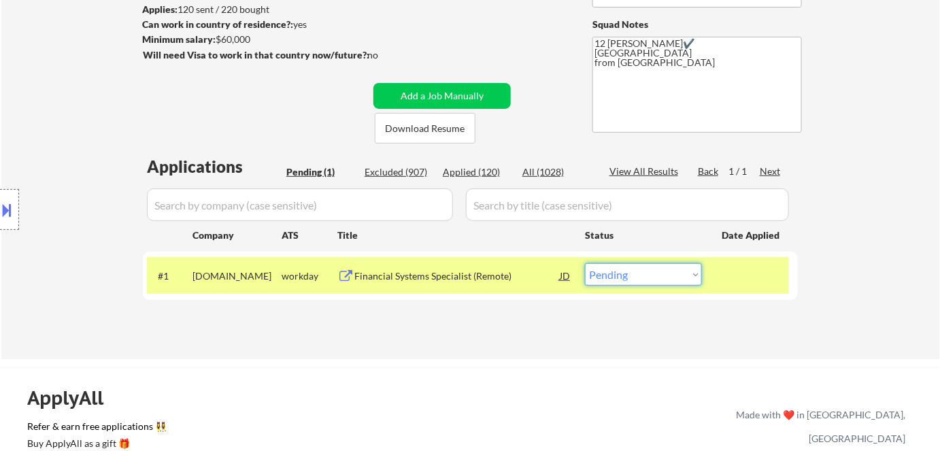
drag, startPoint x: 627, startPoint y: 271, endPoint x: 637, endPoint y: 283, distance: 15.5
click at [627, 272] on select "Choose an option... Pending Applied Excluded (Questions) Excluded (Expired) Exc…" at bounding box center [643, 274] width 117 height 22
select select ""excluded__bad_match_""
click at [585, 263] on select "Choose an option... Pending Applied Excluded (Questions) Excluded (Expired) Exc…" at bounding box center [643, 274] width 117 height 22
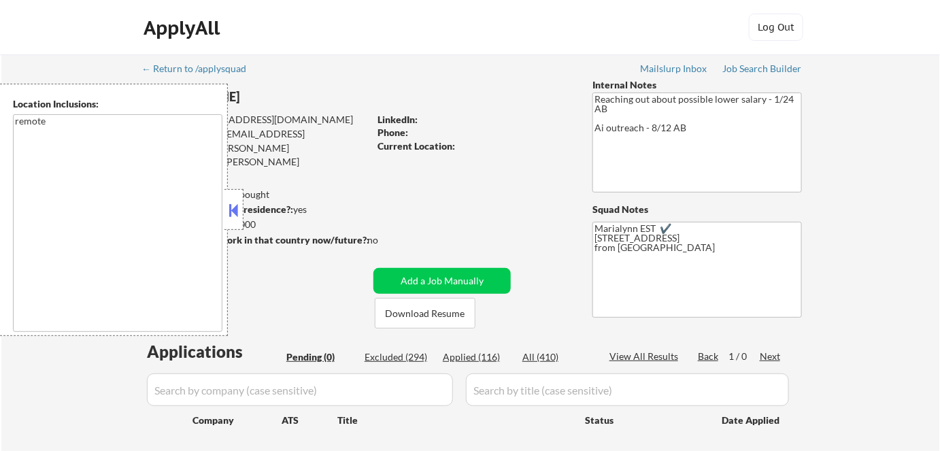
click at [239, 214] on button at bounding box center [233, 210] width 15 height 20
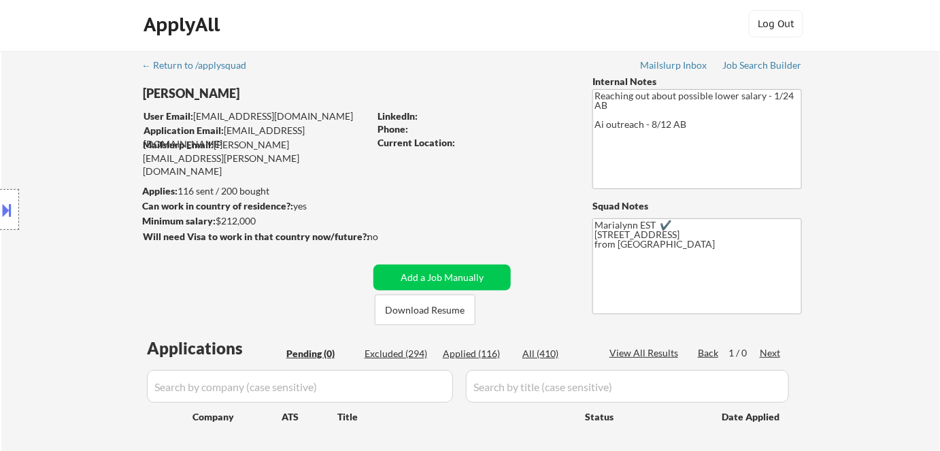
scroll to position [123, 0]
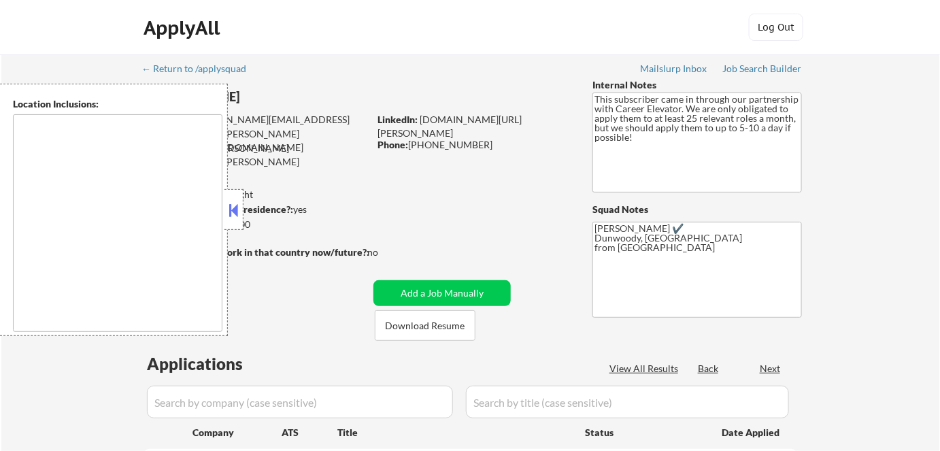
select select ""pending""
click at [226, 200] on div at bounding box center [233, 209] width 19 height 41
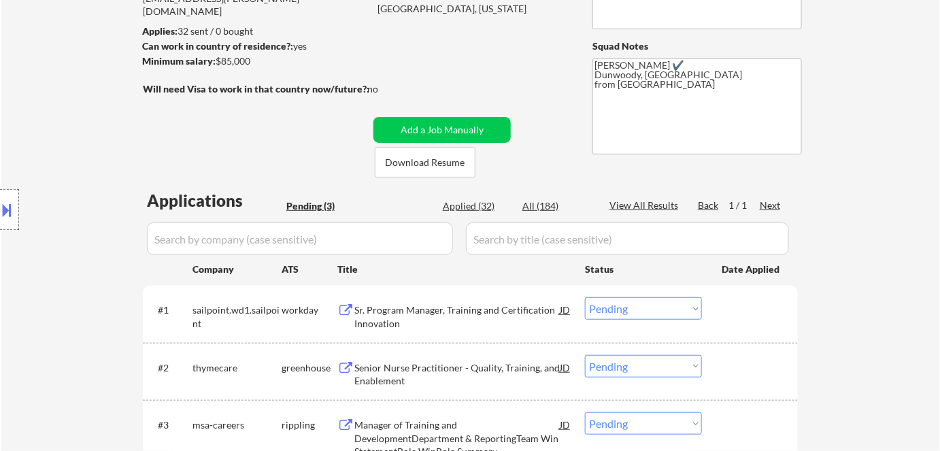
scroll to position [185, 0]
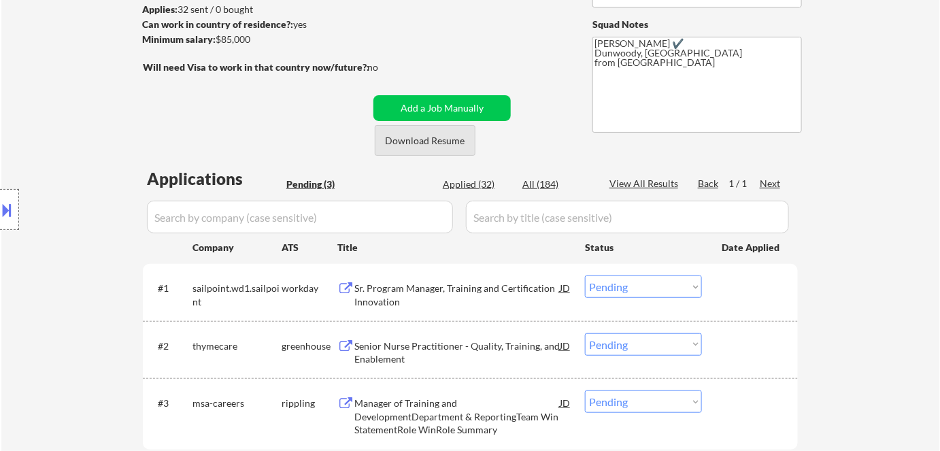
drag, startPoint x: 425, startPoint y: 143, endPoint x: 420, endPoint y: 151, distance: 9.4
click at [426, 143] on button "Download Resume" at bounding box center [425, 140] width 101 height 31
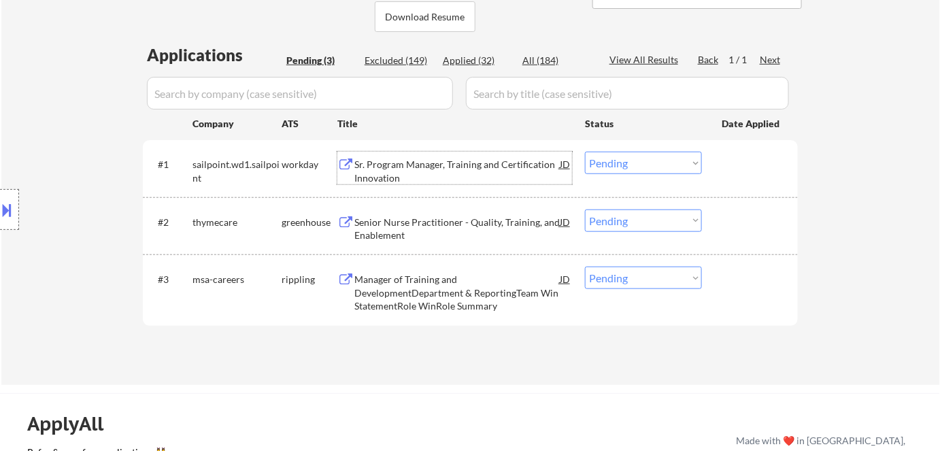
click at [418, 165] on div "Sr. Program Manager, Training and Certification Innovation" at bounding box center [456, 171] width 205 height 27
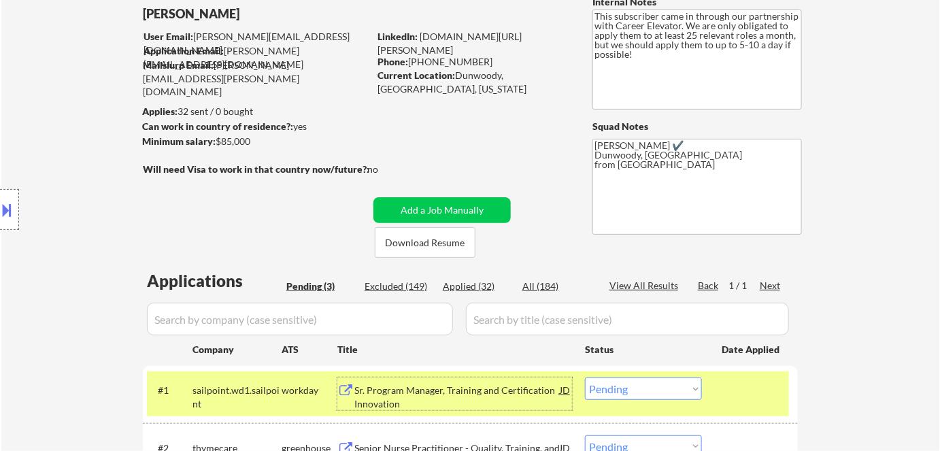
scroll to position [61, 0]
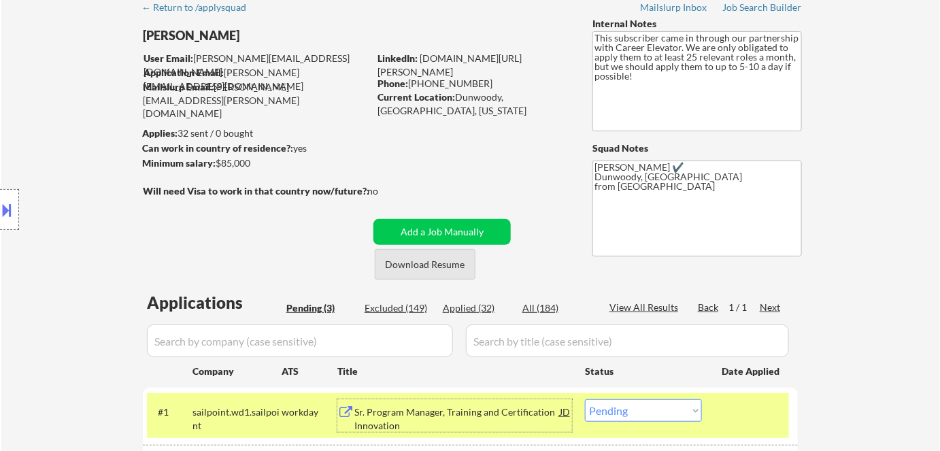
drag, startPoint x: 447, startPoint y: 265, endPoint x: 443, endPoint y: 243, distance: 22.3
click at [447, 262] on button "Download Resume" at bounding box center [425, 264] width 101 height 31
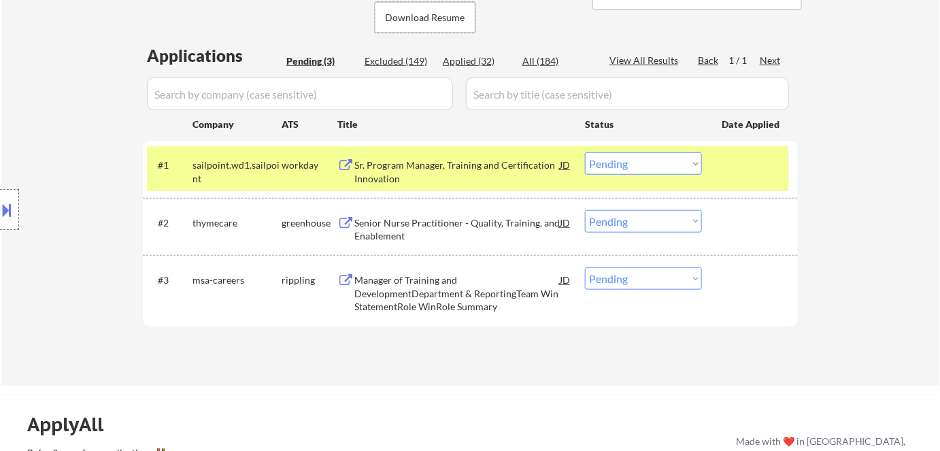
scroll to position [309, 0]
click at [637, 166] on select "Choose an option... Pending Applied Excluded (Questions) Excluded (Expired) Exc…" at bounding box center [643, 163] width 117 height 22
click at [585, 152] on select "Choose an option... Pending Applied Excluded (Questions) Excluded (Expired) Exc…" at bounding box center [643, 163] width 117 height 22
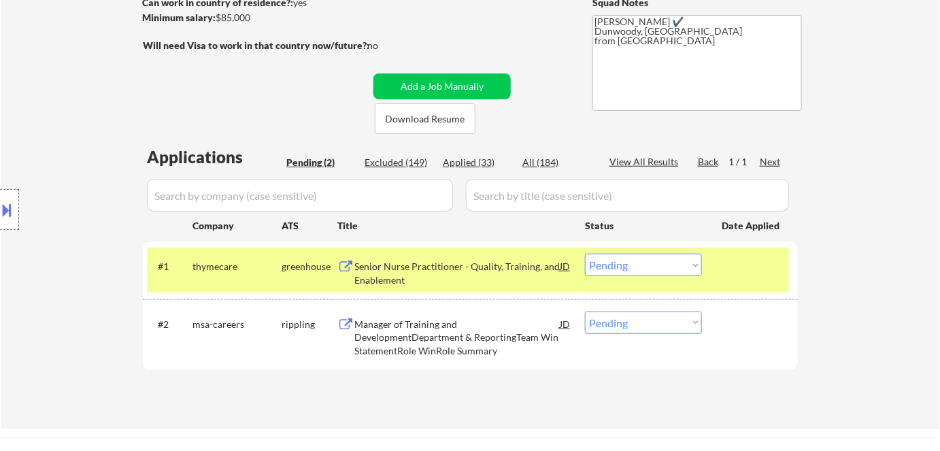
scroll to position [247, 0]
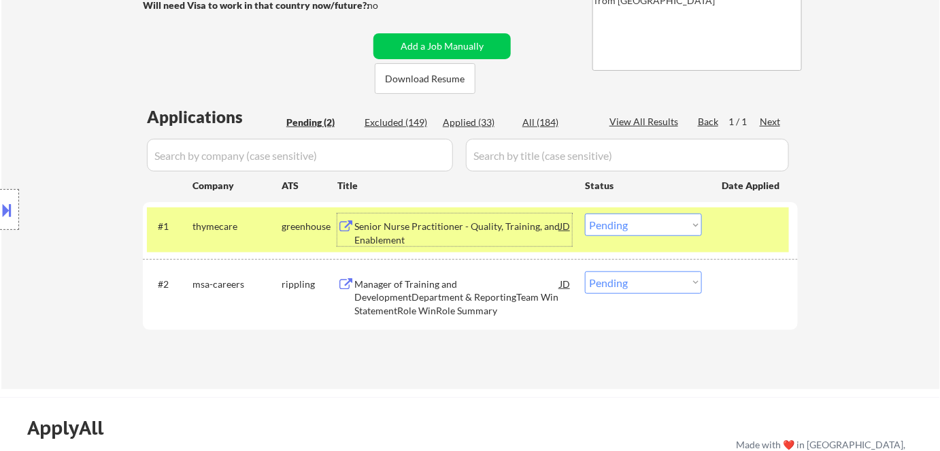
click at [394, 226] on div "Senior Nurse Practitioner - Quality, Training, and Enablement" at bounding box center [456, 233] width 205 height 27
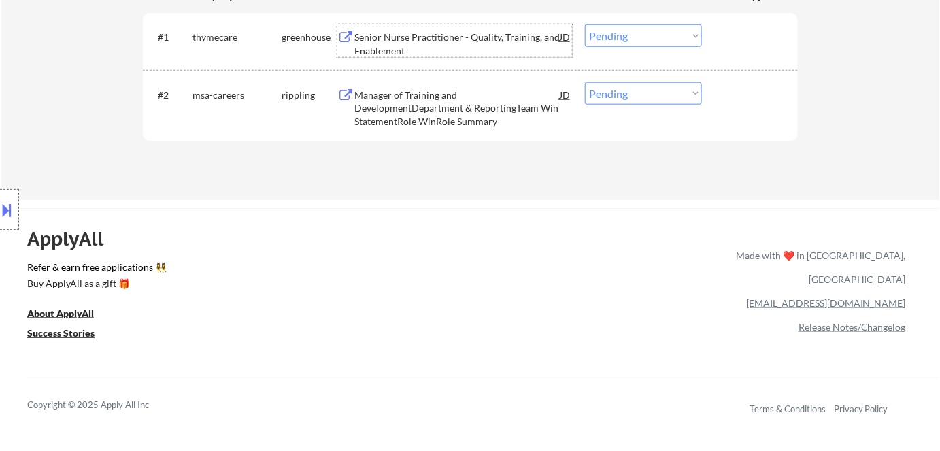
scroll to position [371, 0]
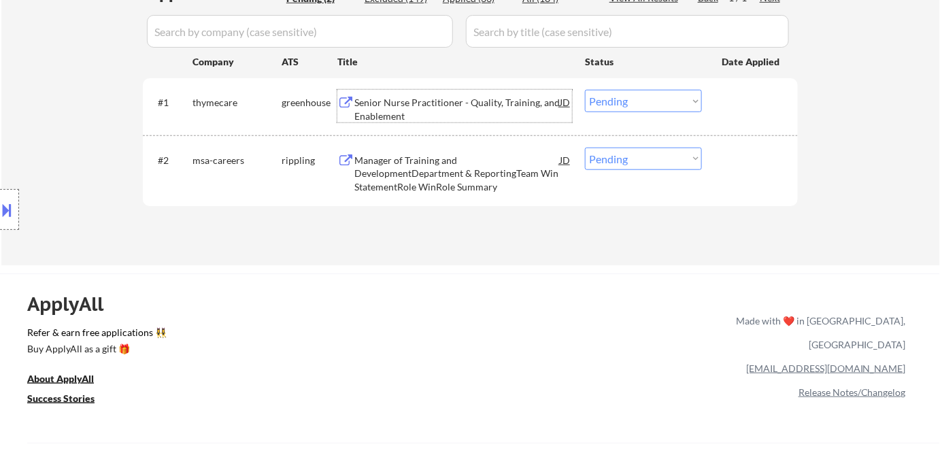
click at [631, 97] on select "Choose an option... Pending Applied Excluded (Questions) Excluded (Expired) Exc…" at bounding box center [643, 101] width 117 height 22
drag, startPoint x: 627, startPoint y: 96, endPoint x: 631, endPoint y: 103, distance: 7.9
click at [628, 98] on select "Choose an option... Pending Applied Excluded (Questions) Excluded (Expired) Exc…" at bounding box center [643, 101] width 117 height 22
click at [585, 90] on select "Choose an option... Pending Applied Excluded (Questions) Excluded (Expired) Exc…" at bounding box center [643, 101] width 117 height 22
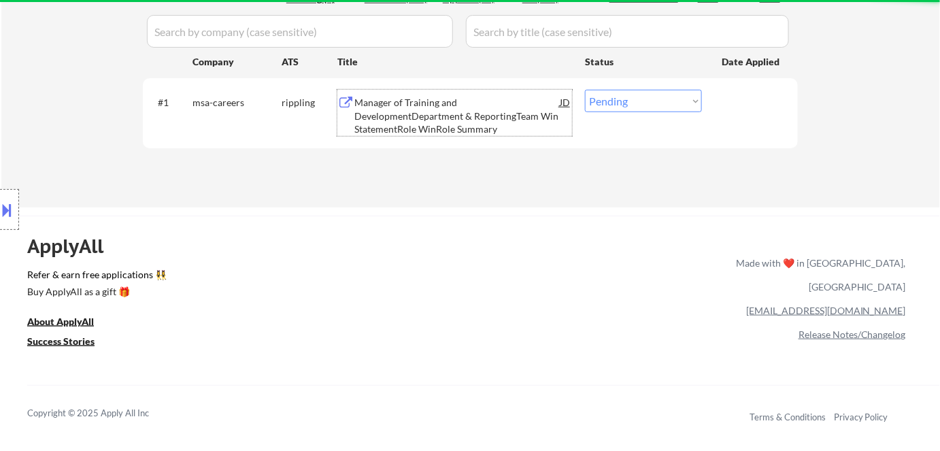
click at [436, 117] on div "Manager of Training and DevelopmentDepartment & ReportingTeam Win StatementRole…" at bounding box center [456, 116] width 205 height 40
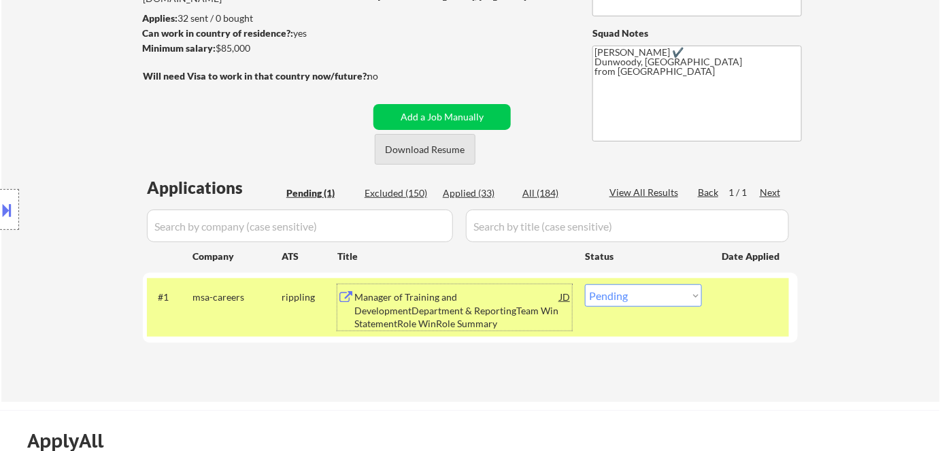
scroll to position [123, 0]
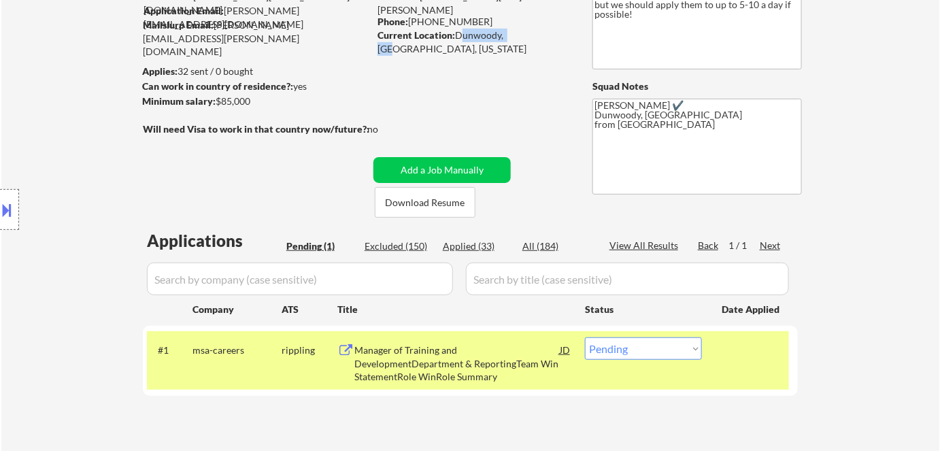
drag, startPoint x: 456, startPoint y: 33, endPoint x: 518, endPoint y: 35, distance: 61.3
click at [518, 35] on div "Current Location: Dunwoody, GA, Georgia" at bounding box center [473, 42] width 192 height 27
copy div "Dunwoody, GA"
click at [644, 352] on select "Choose an option... Pending Applied Excluded (Questions) Excluded (Expired) Exc…" at bounding box center [643, 348] width 117 height 22
select select ""applied""
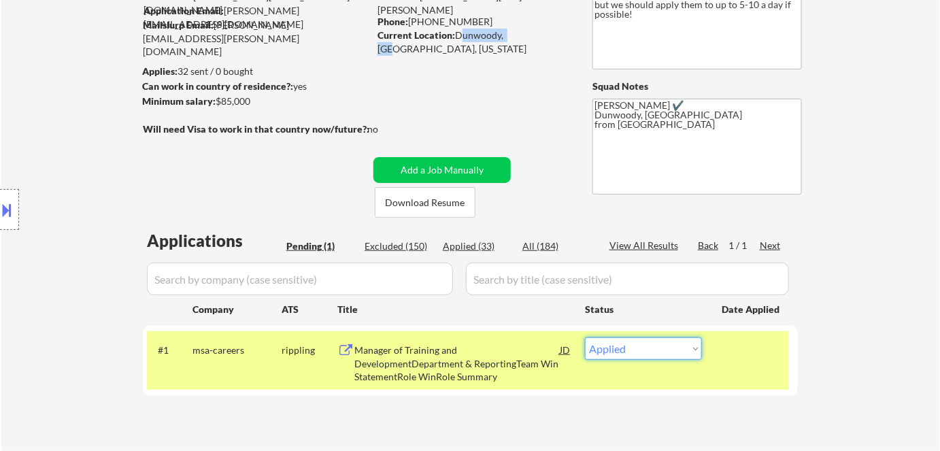
click at [585, 337] on select "Choose an option... Pending Applied Excluded (Questions) Excluded (Expired) Exc…" at bounding box center [643, 348] width 117 height 22
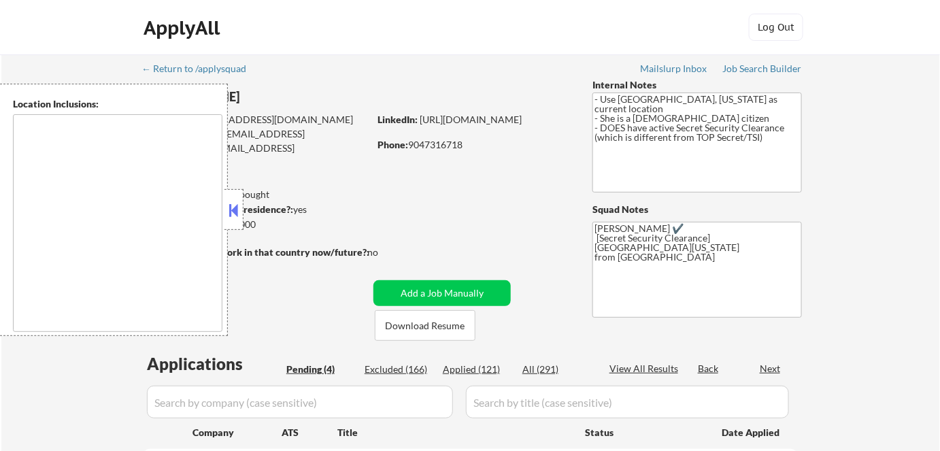
select select ""pending""
type textarea "Dallas, TX University Park, TX Highland Park, TX Irving, TX Mesquite, TX Garlan…"
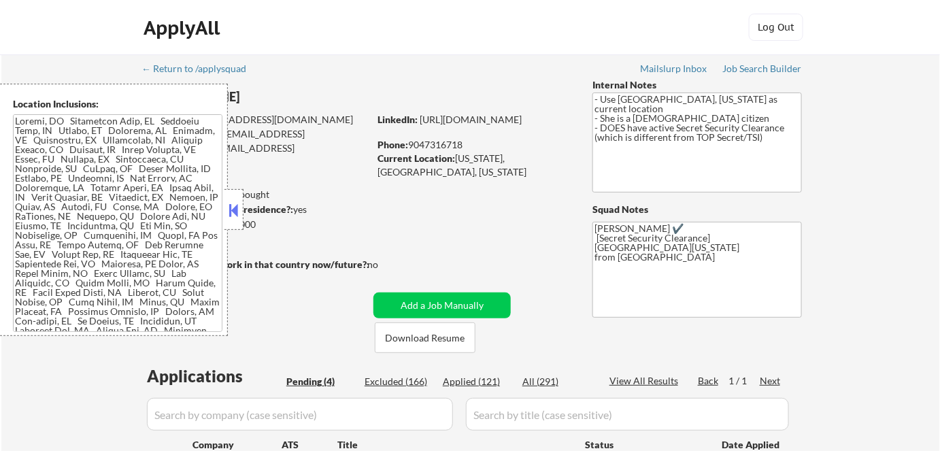
click at [237, 207] on button at bounding box center [233, 210] width 15 height 20
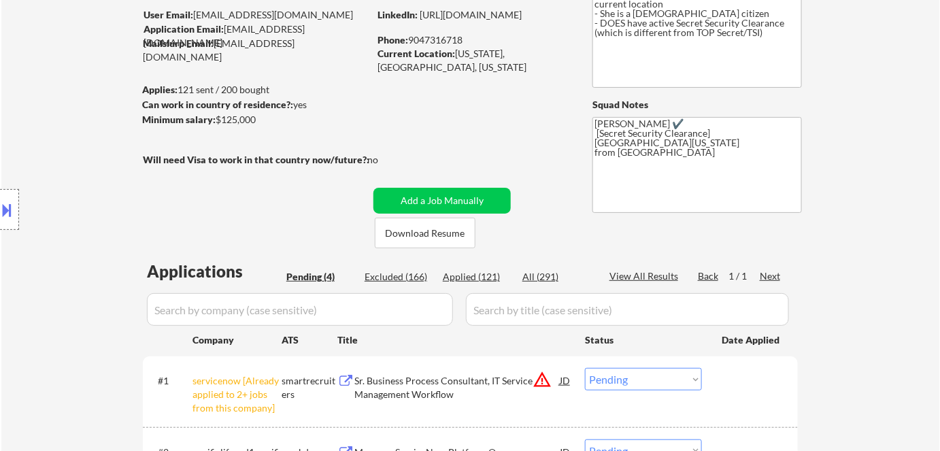
scroll to position [123, 0]
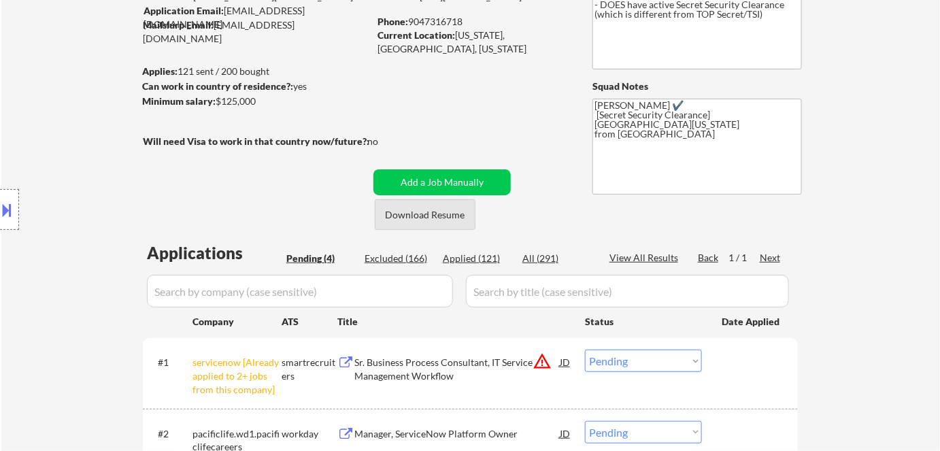
click at [437, 213] on button "Download Resume" at bounding box center [425, 214] width 101 height 31
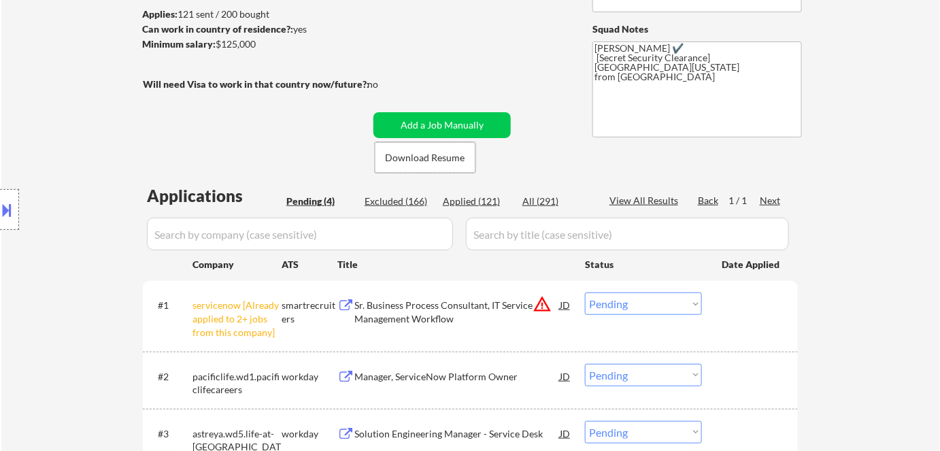
scroll to position [309, 0]
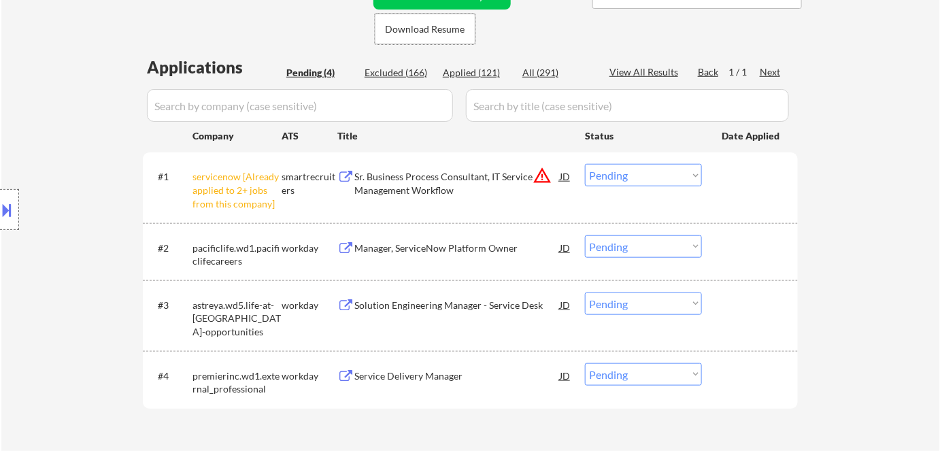
drag, startPoint x: 654, startPoint y: 173, endPoint x: 654, endPoint y: 185, distance: 12.2
click at [654, 174] on select "Choose an option... Pending Applied Excluded (Questions) Excluded (Expired) Exc…" at bounding box center [643, 175] width 117 height 22
click at [585, 164] on select "Choose an option... Pending Applied Excluded (Questions) Excluded (Expired) Exc…" at bounding box center [643, 175] width 117 height 22
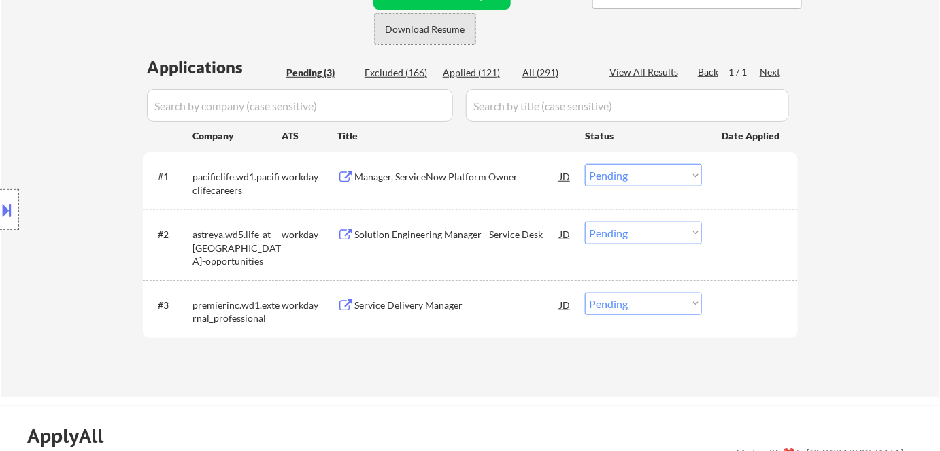
click at [421, 27] on button "Download Resume" at bounding box center [425, 29] width 101 height 31
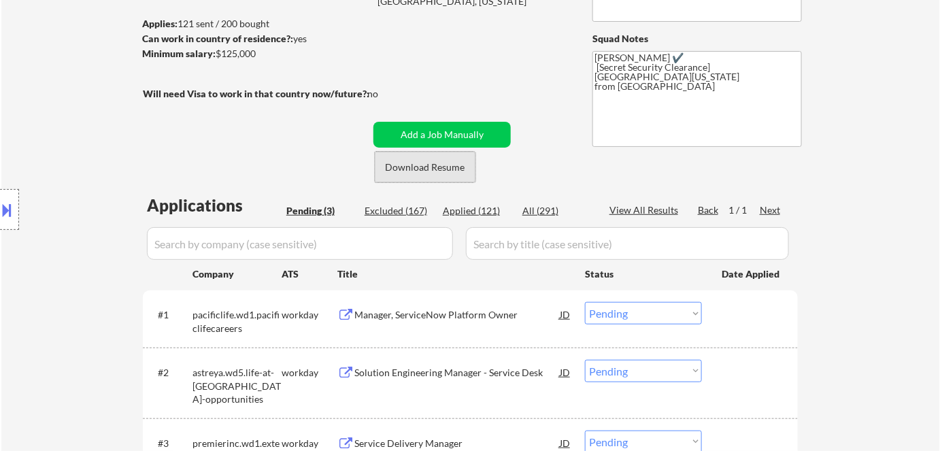
scroll to position [247, 0]
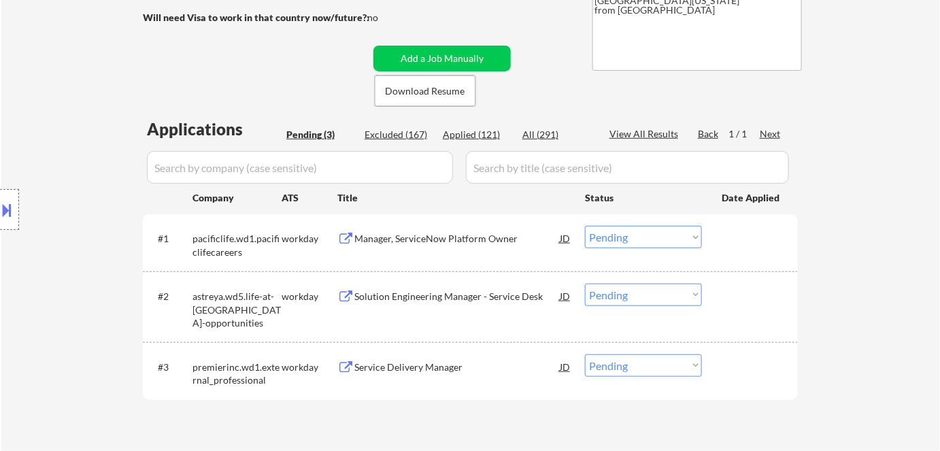
click at [458, 239] on div "Manager, ServiceNow Platform Owner" at bounding box center [456, 239] width 205 height 14
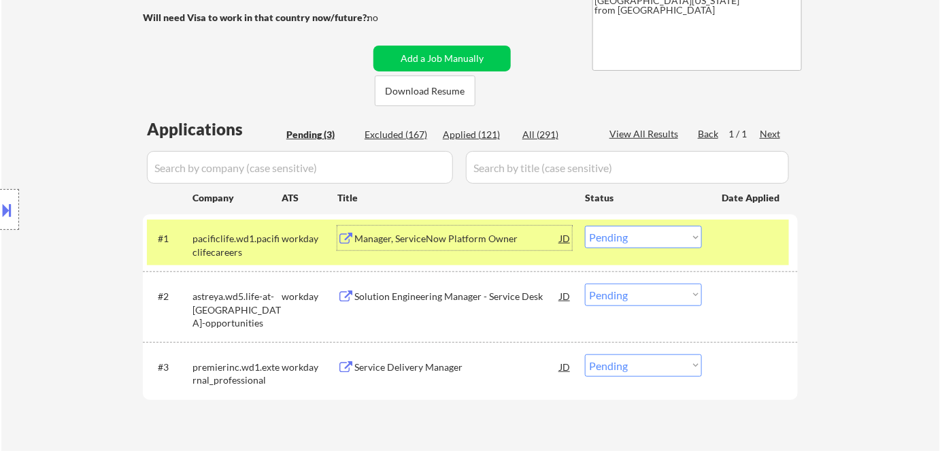
click at [617, 237] on select "Choose an option... Pending Applied Excluded (Questions) Excluded (Expired) Exc…" at bounding box center [643, 237] width 117 height 22
click at [585, 226] on select "Choose an option... Pending Applied Excluded (Questions) Excluded (Expired) Exc…" at bounding box center [643, 237] width 117 height 22
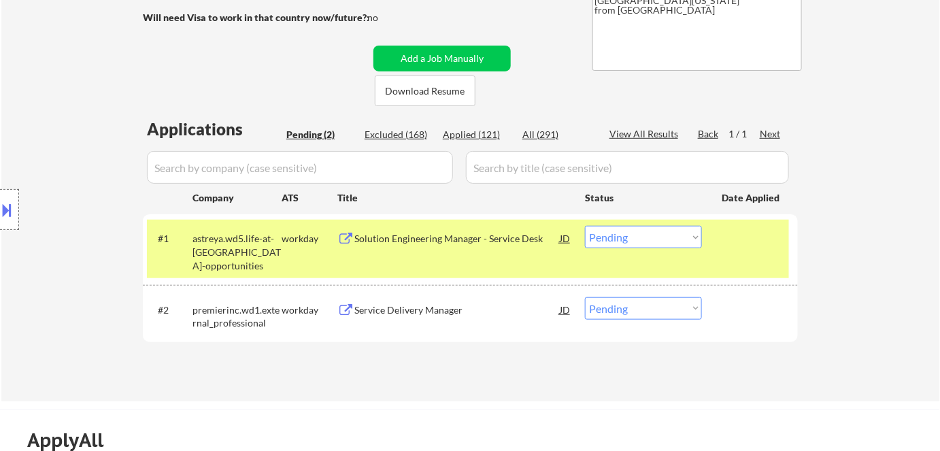
click at [401, 245] on div "Solution Engineering Manager - Service Desk" at bounding box center [456, 239] width 205 height 14
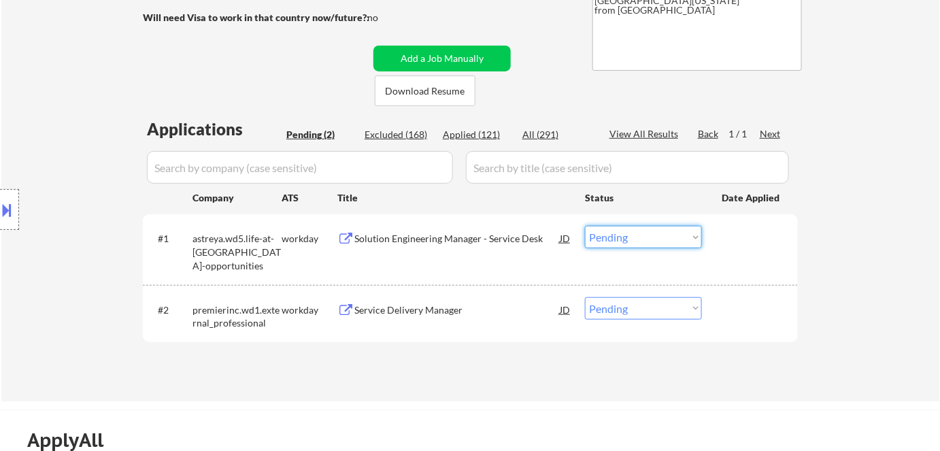
drag, startPoint x: 628, startPoint y: 232, endPoint x: 632, endPoint y: 247, distance: 15.7
click at [629, 238] on select "Choose an option... Pending Applied Excluded (Questions) Excluded (Expired) Exc…" at bounding box center [643, 237] width 117 height 22
click at [585, 226] on select "Choose an option... Pending Applied Excluded (Questions) Excluded (Expired) Exc…" at bounding box center [643, 237] width 117 height 22
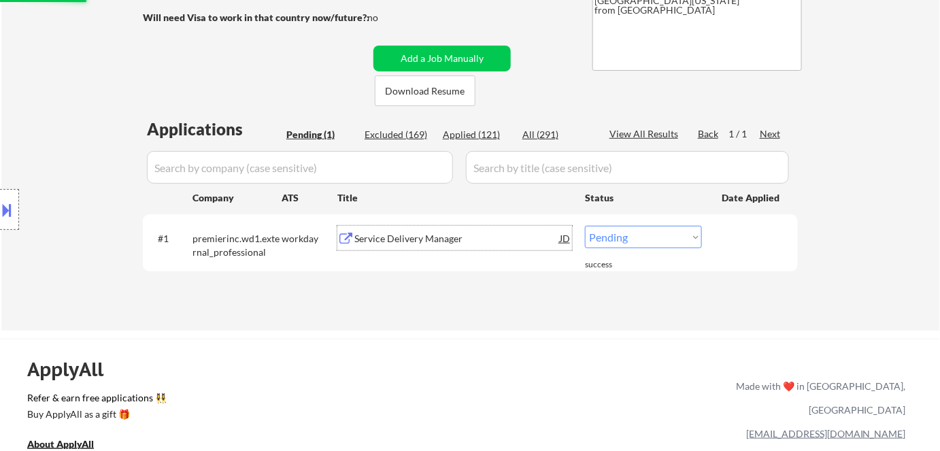
click at [366, 235] on div "Service Delivery Manager" at bounding box center [456, 239] width 205 height 14
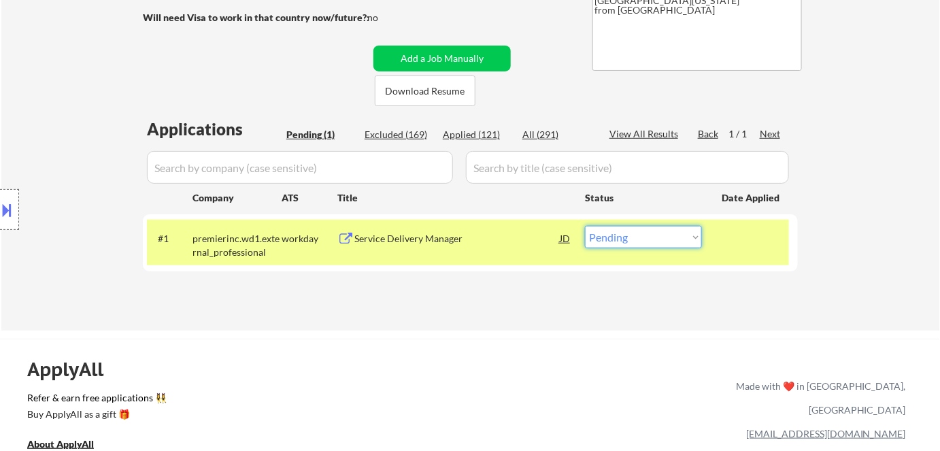
click at [649, 239] on select "Choose an option... Pending Applied Excluded (Questions) Excluded (Expired) Exc…" at bounding box center [643, 237] width 117 height 22
select select ""excluded__bad_match_""
click at [585, 226] on select "Choose an option... Pending Applied Excluded (Questions) Excluded (Expired) Exc…" at bounding box center [643, 237] width 117 height 22
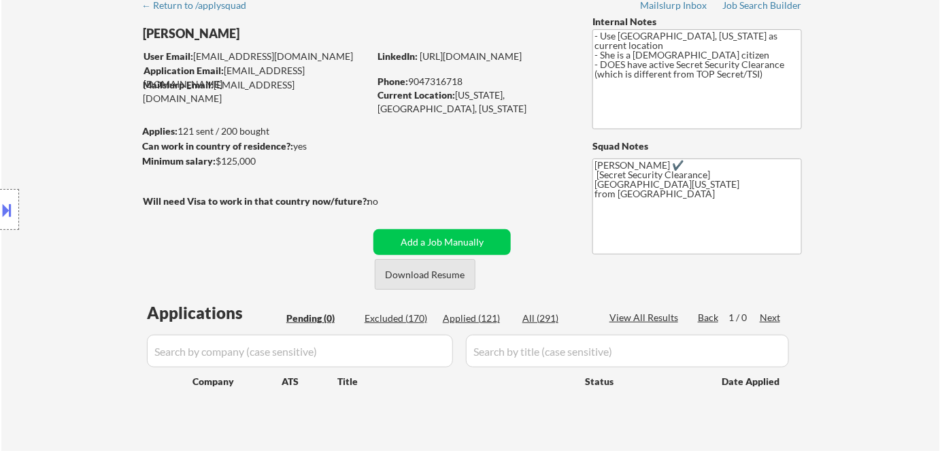
scroll to position [61, 0]
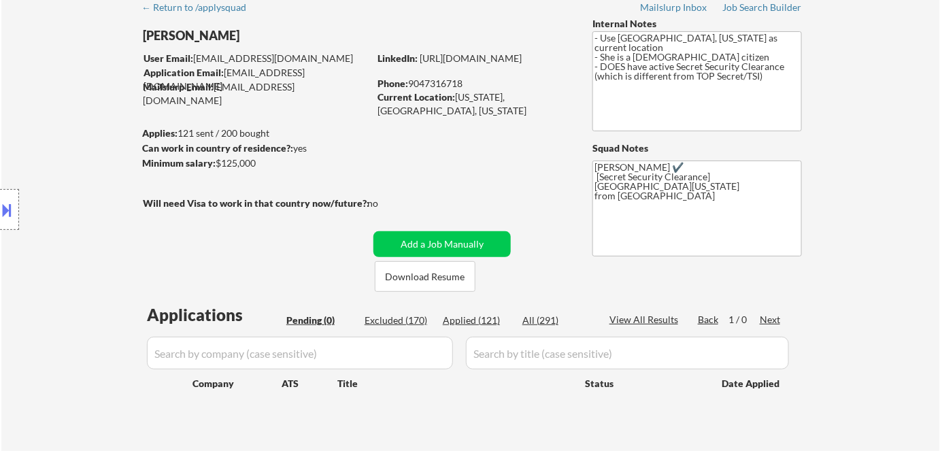
drag, startPoint x: 484, startPoint y: 321, endPoint x: 508, endPoint y: 316, distance: 24.4
click at [484, 321] on div "Applied (121)" at bounding box center [477, 321] width 68 height 14
click at [469, 317] on div "Applied (121)" at bounding box center [477, 321] width 68 height 14
select select ""applied""
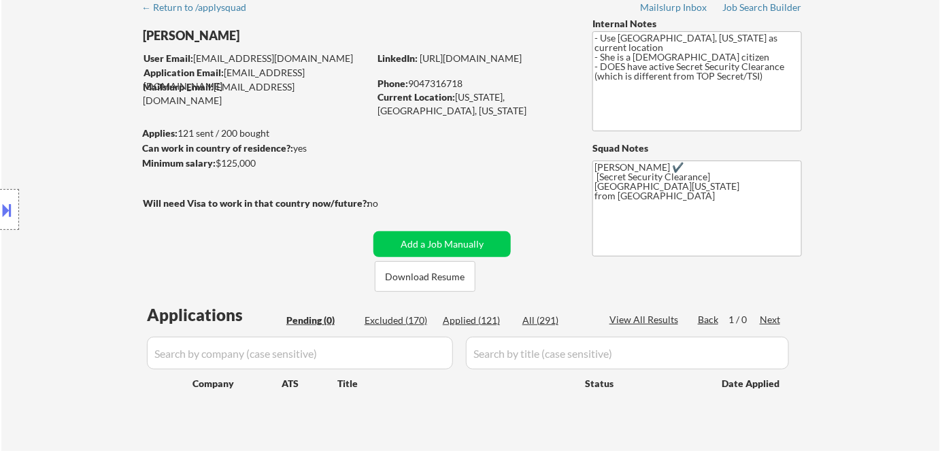
select select ""applied""
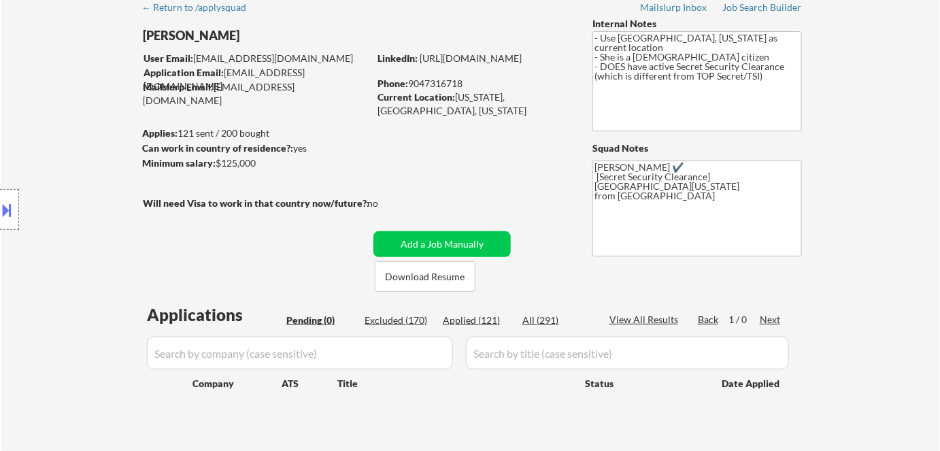
select select ""applied""
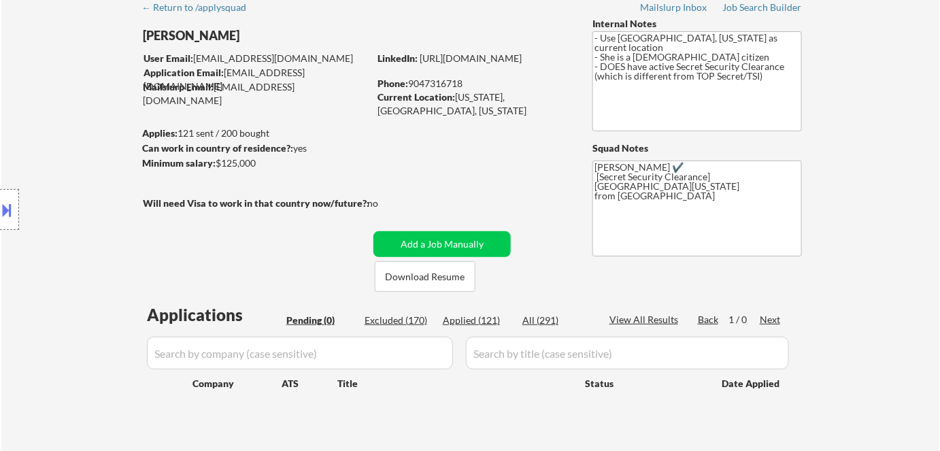
select select ""applied""
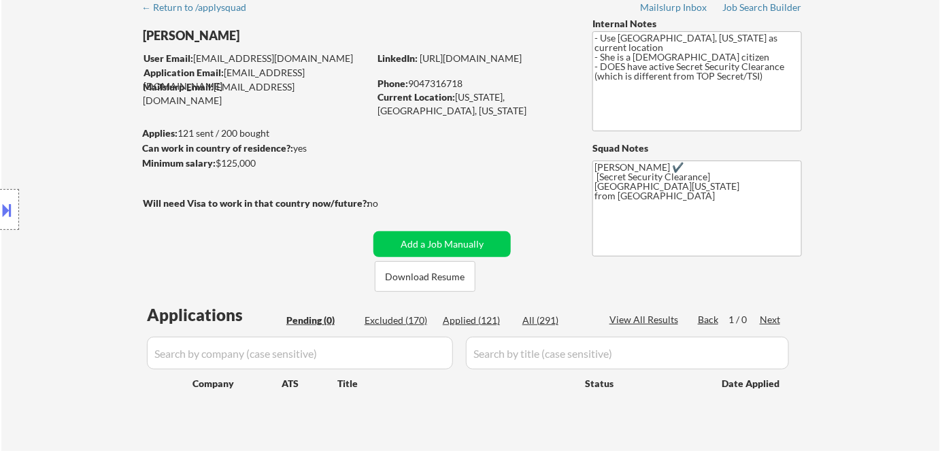
select select ""applied""
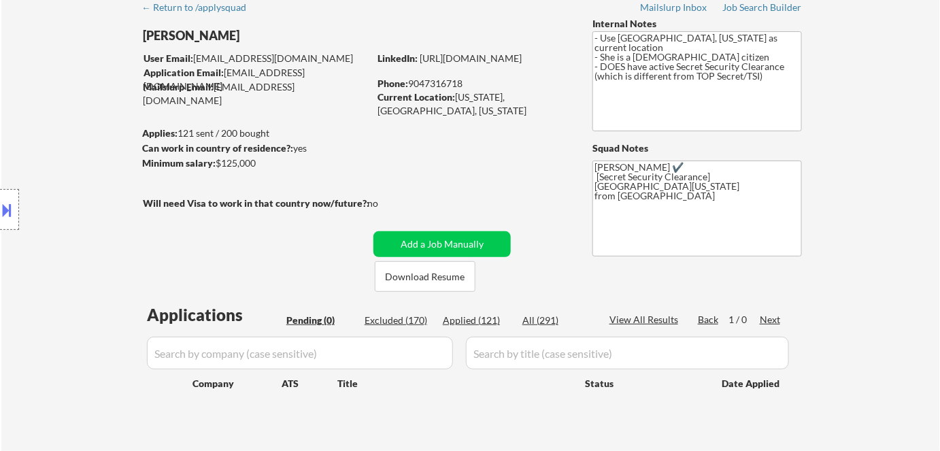
select select ""applied""
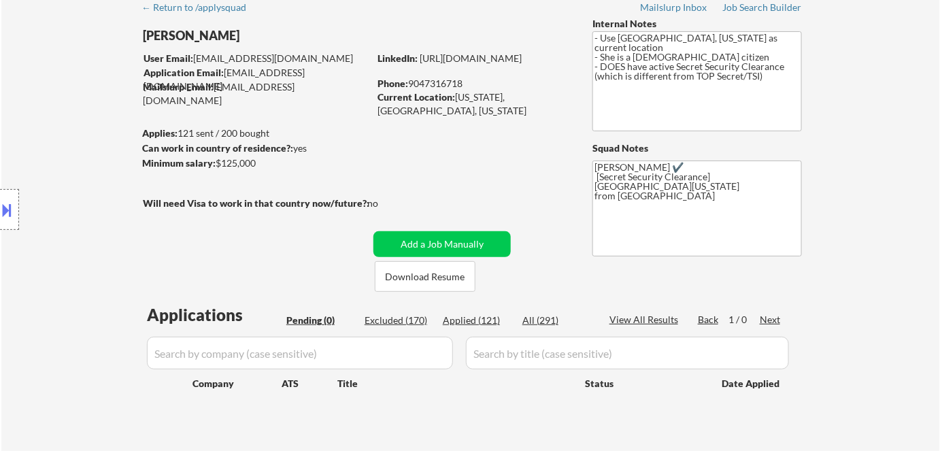
select select ""applied""
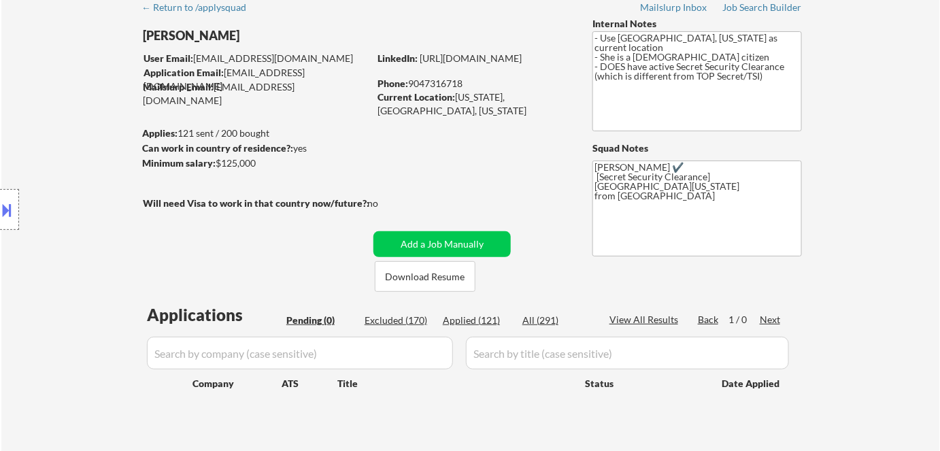
select select ""applied""
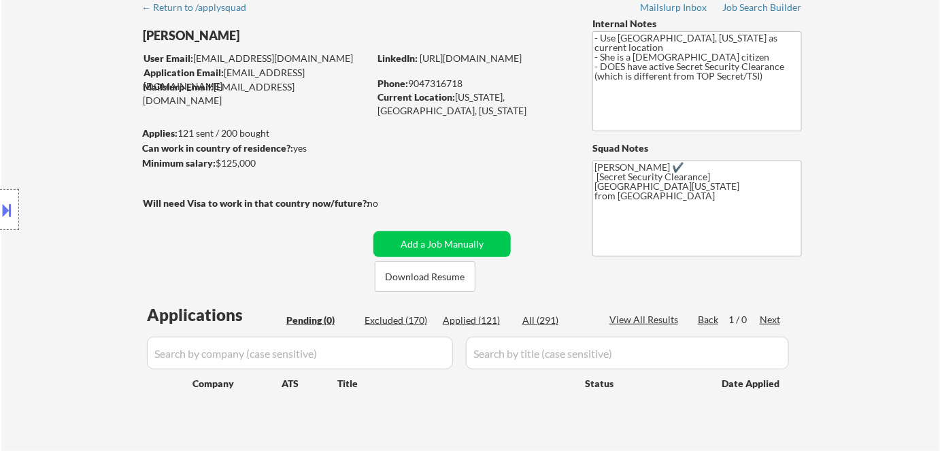
select select ""applied""
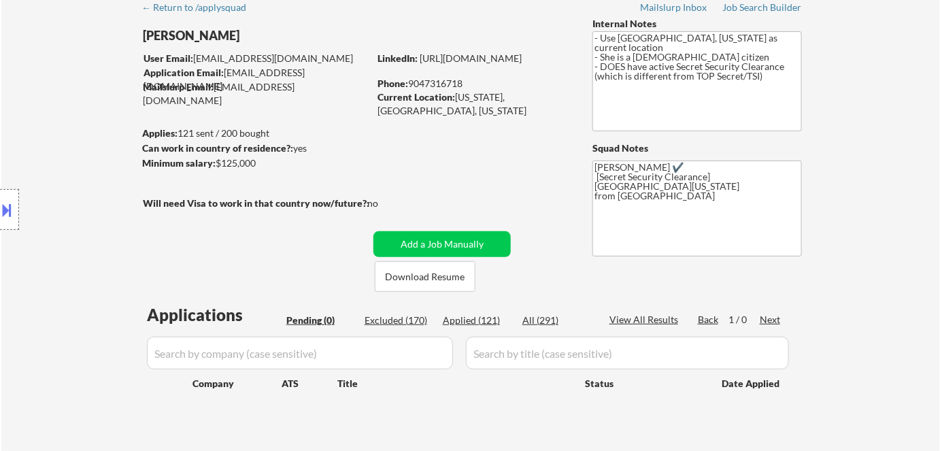
select select ""applied""
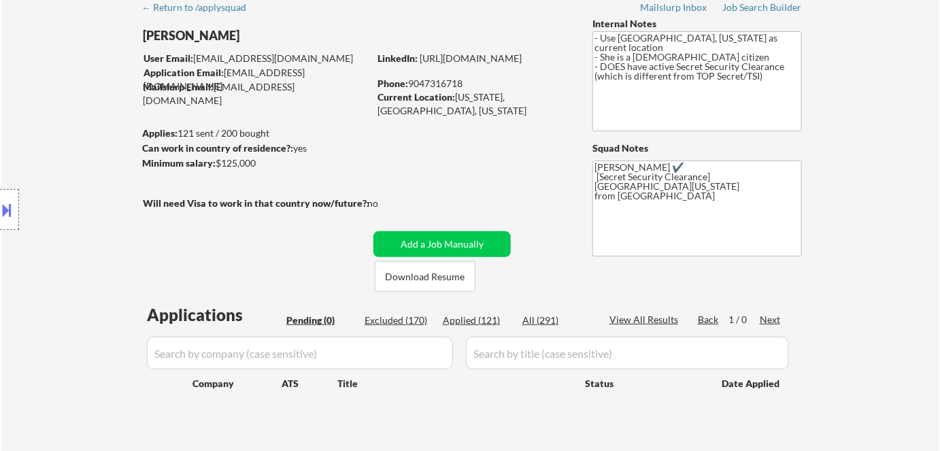
select select ""applied""
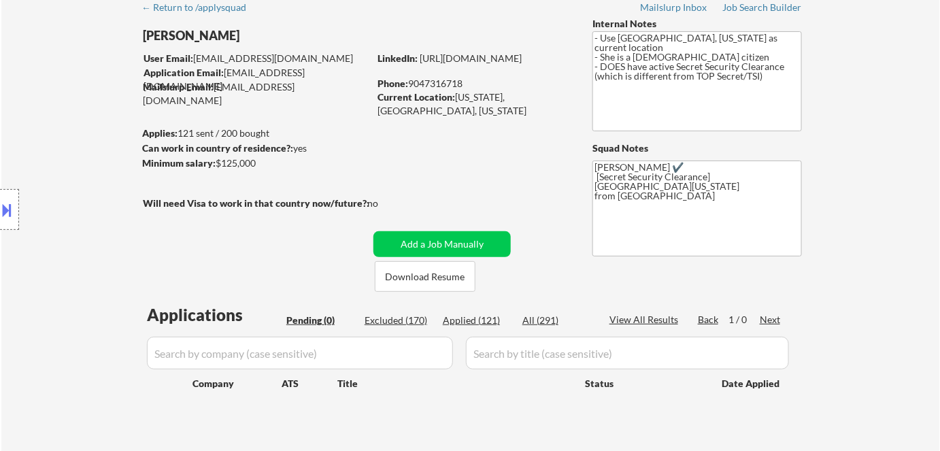
select select ""applied""
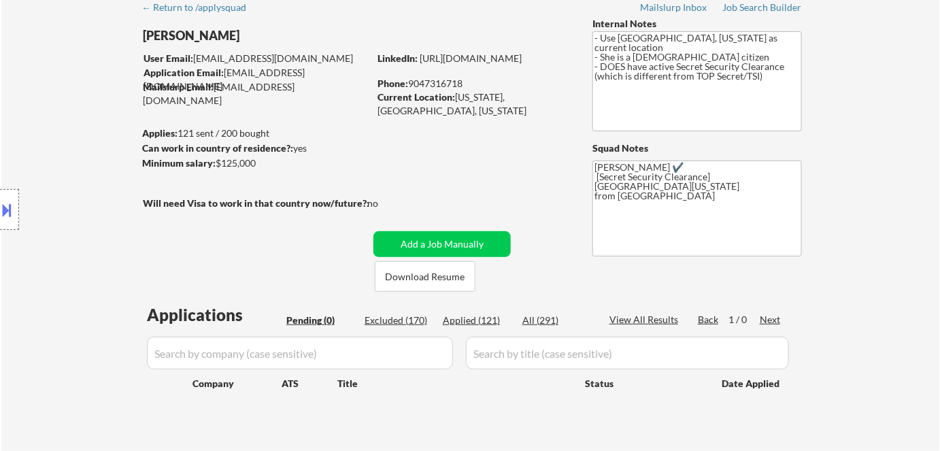
select select ""applied""
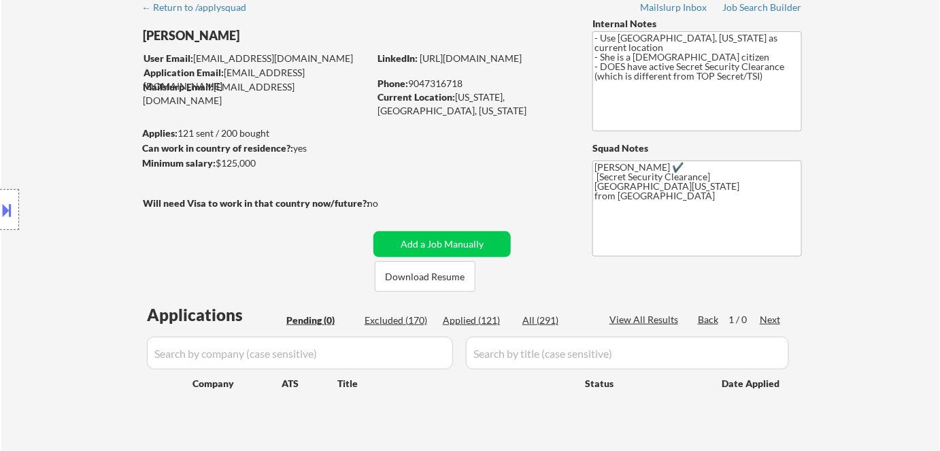
select select ""applied""
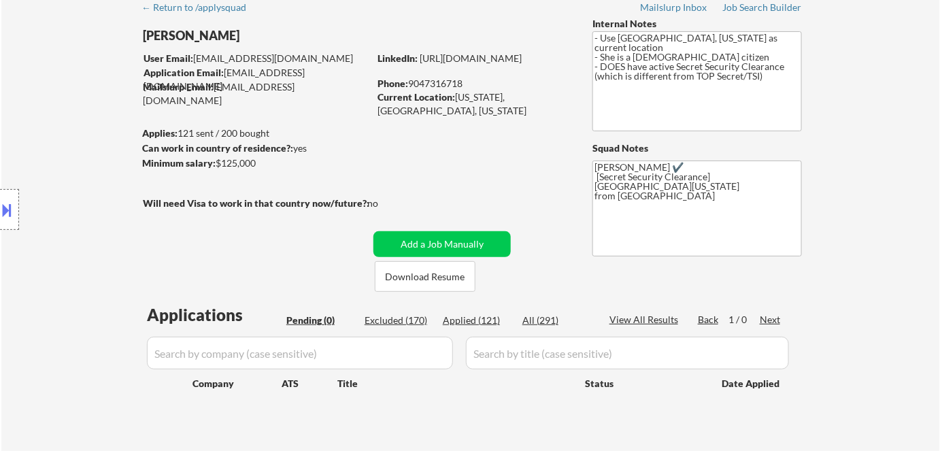
select select ""applied""
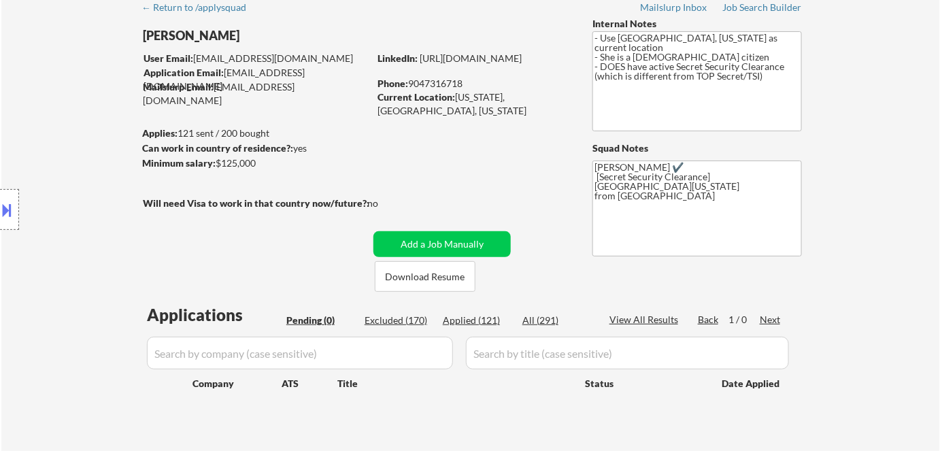
select select ""applied""
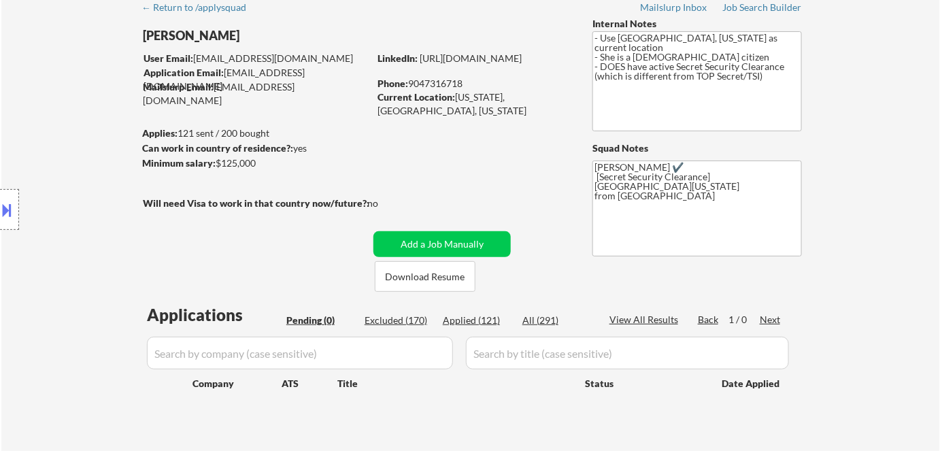
select select ""applied""
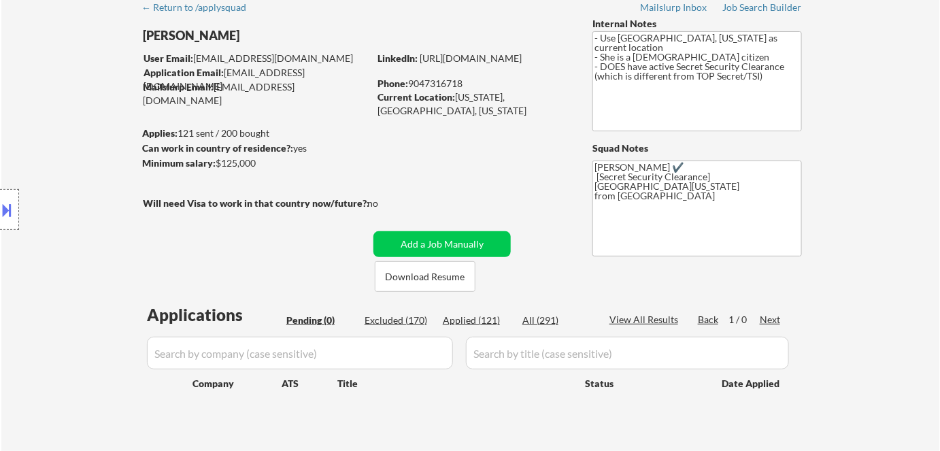
select select ""applied""
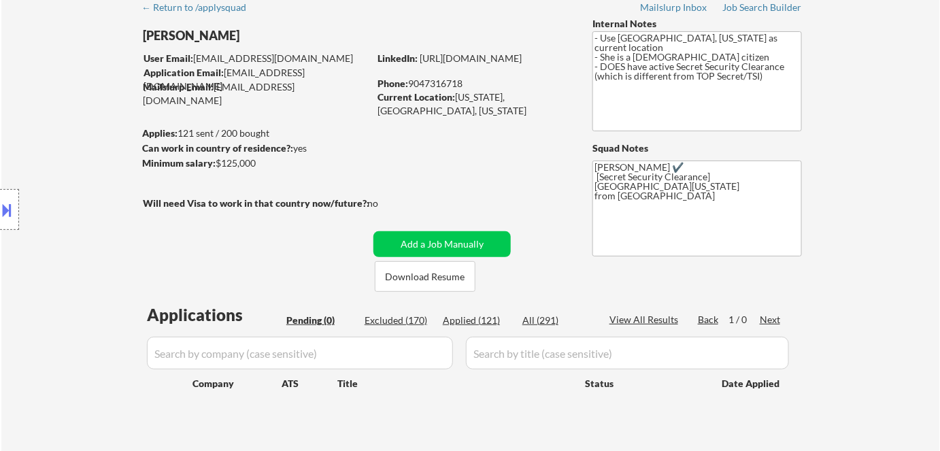
select select ""applied""
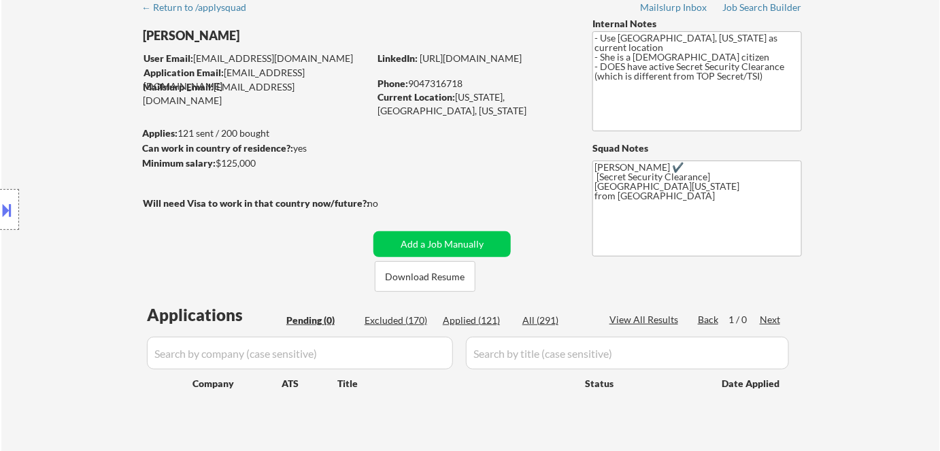
select select ""applied""
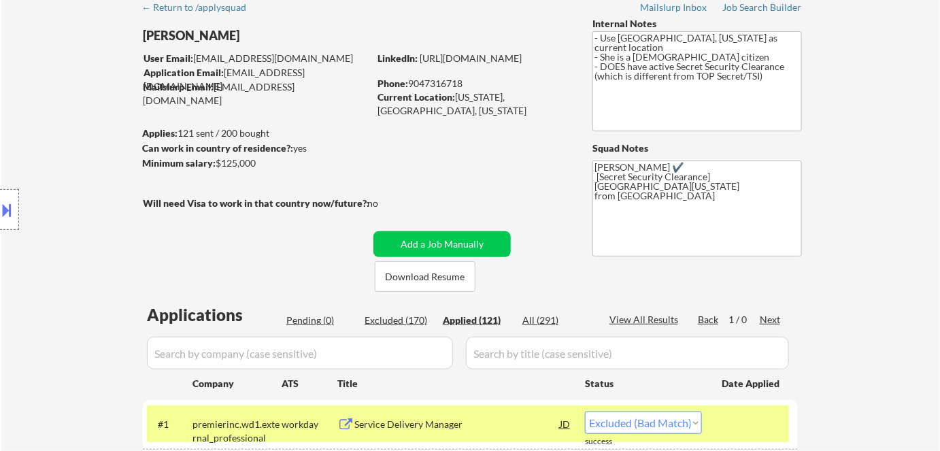
select select ""applied""
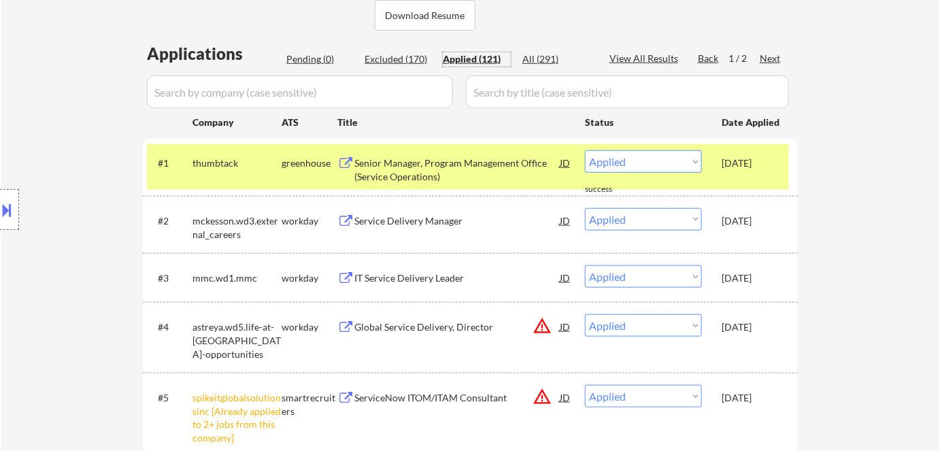
scroll to position [309, 0]
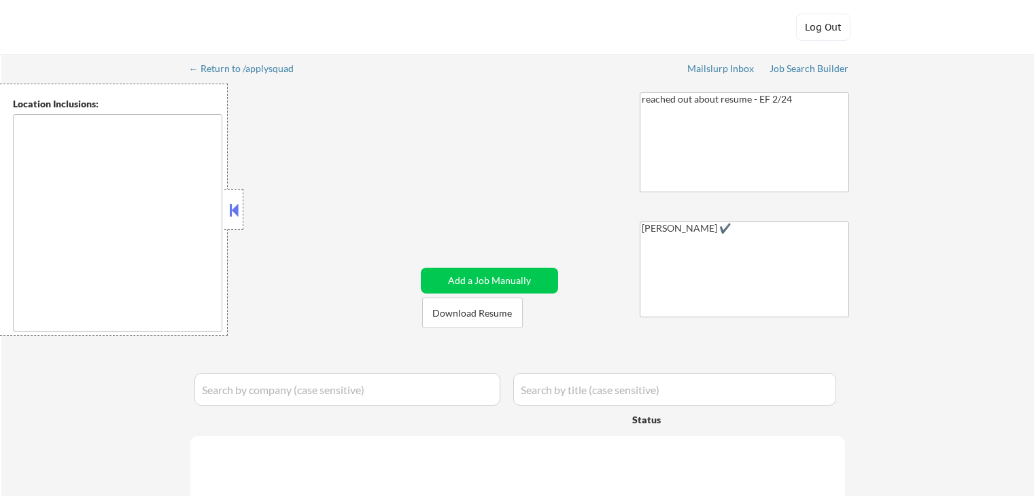
type textarea "[GEOGRAPHIC_DATA], [GEOGRAPHIC_DATA] [GEOGRAPHIC_DATA][PERSON_NAME], [GEOGRAPHI…"
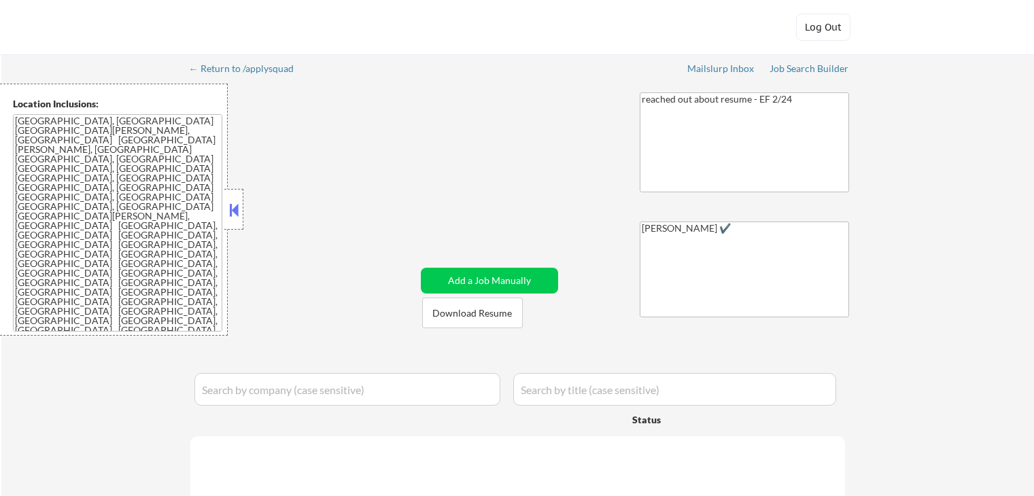
select select ""pending""
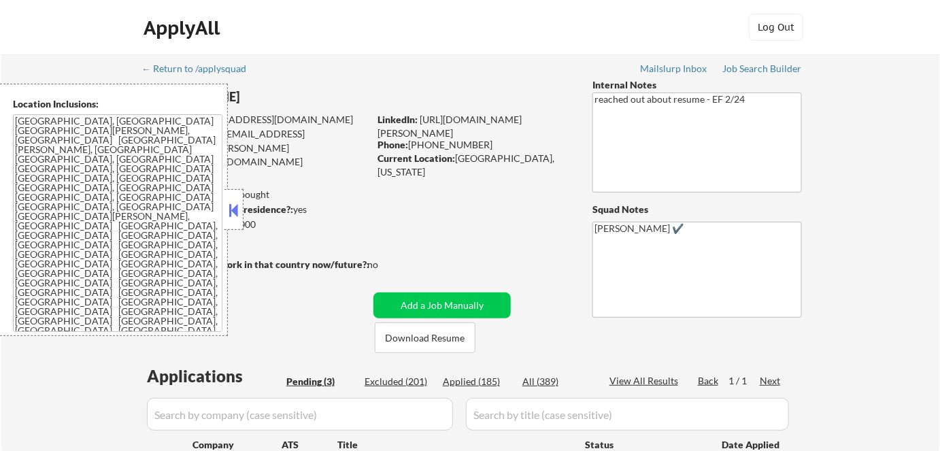
click at [237, 208] on button at bounding box center [233, 210] width 15 height 20
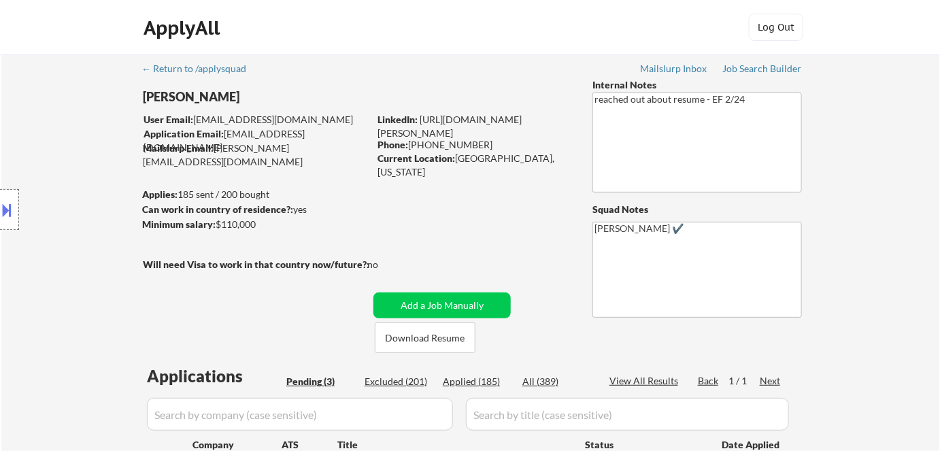
scroll to position [123, 0]
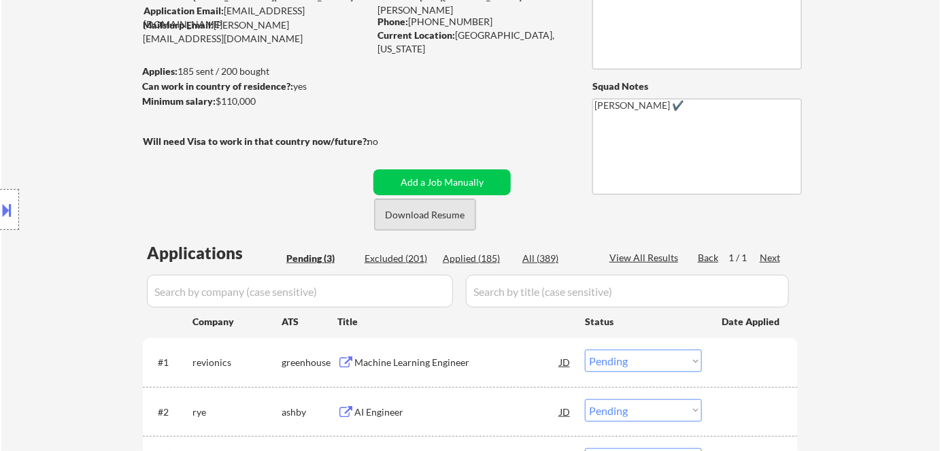
click at [452, 222] on button "Download Resume" at bounding box center [425, 214] width 101 height 31
click at [411, 358] on div "Machine Learning Engineer" at bounding box center [456, 363] width 205 height 14
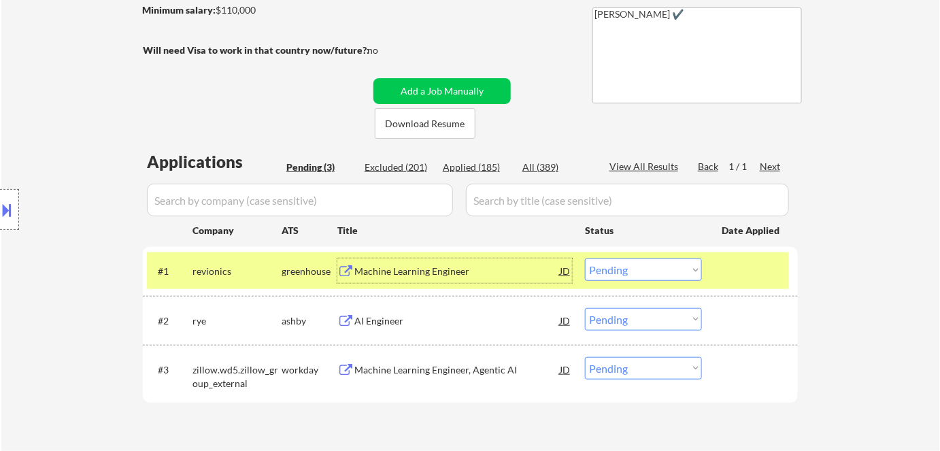
scroll to position [309, 0]
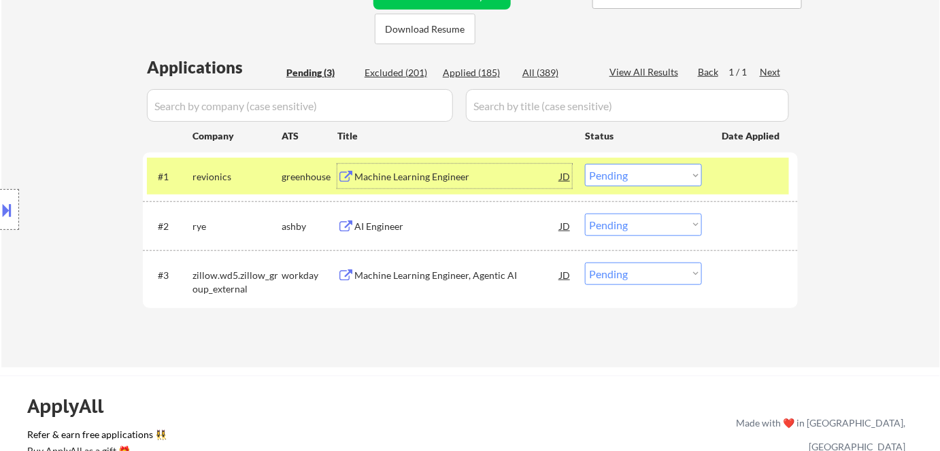
click at [625, 175] on select "Choose an option... Pending Applied Excluded (Questions) Excluded (Expired) Exc…" at bounding box center [643, 175] width 117 height 22
click at [585, 164] on select "Choose an option... Pending Applied Excluded (Questions) Excluded (Expired) Exc…" at bounding box center [643, 175] width 117 height 22
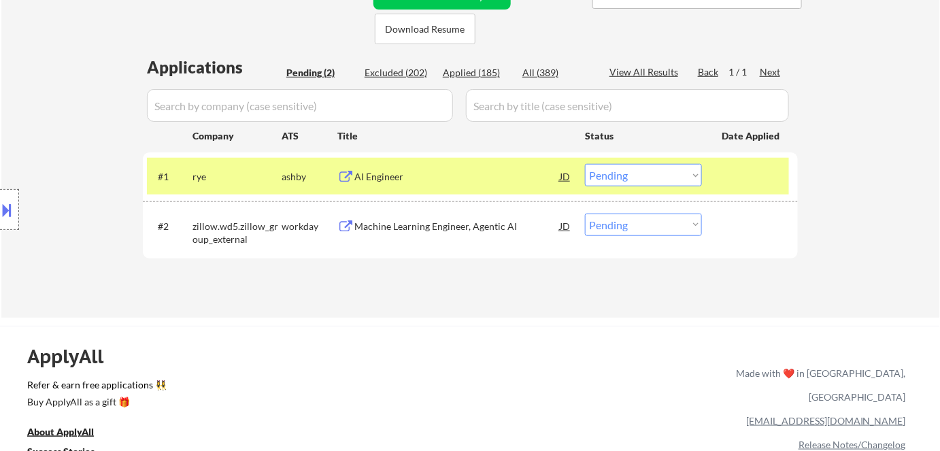
click at [409, 173] on div "AI Engineer" at bounding box center [456, 177] width 205 height 14
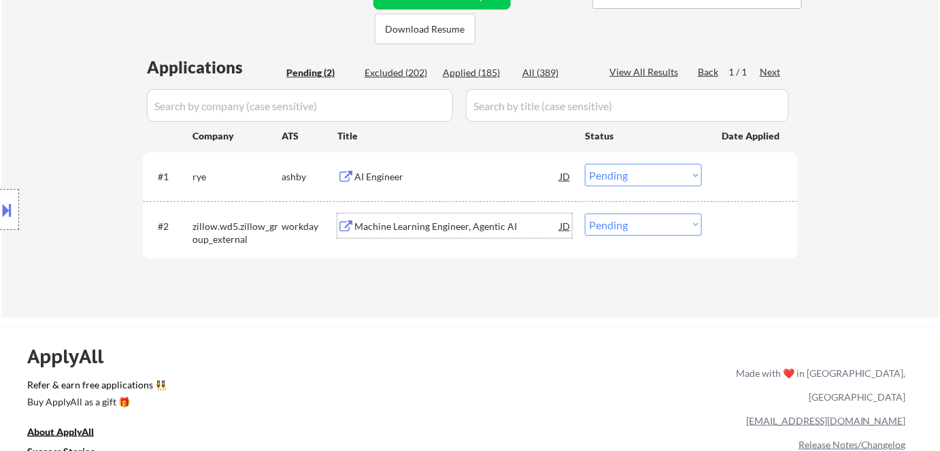
click at [407, 225] on div "Machine Learning Engineer, Agentic AI" at bounding box center [456, 227] width 205 height 14
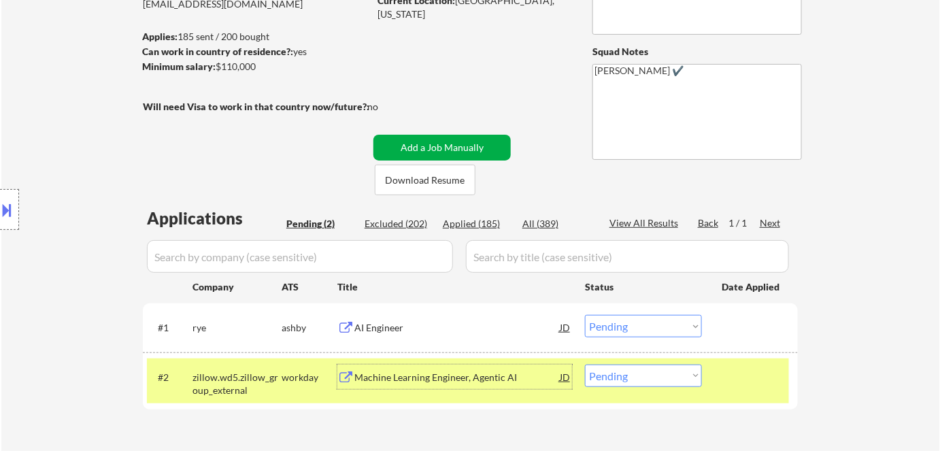
scroll to position [61, 0]
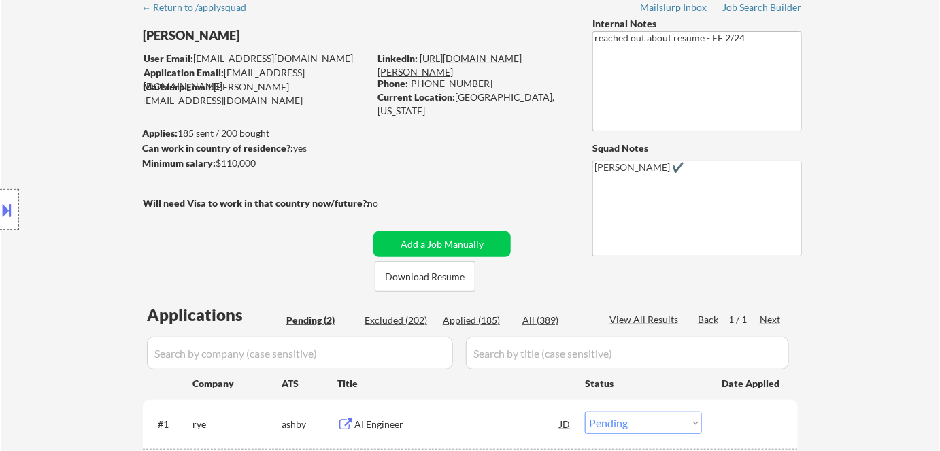
click at [456, 56] on link "https://www.linkedin.com/in/carlo-miguel-hernandez-331a467a/" at bounding box center [449, 64] width 144 height 25
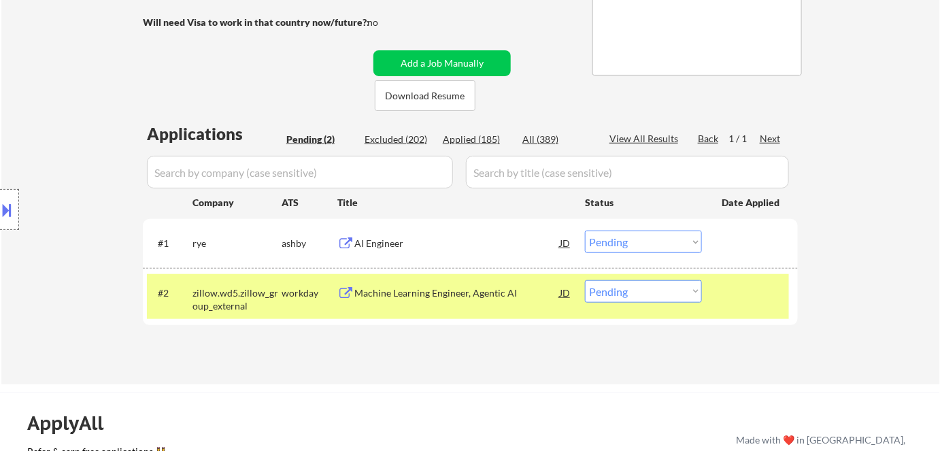
scroll to position [247, 0]
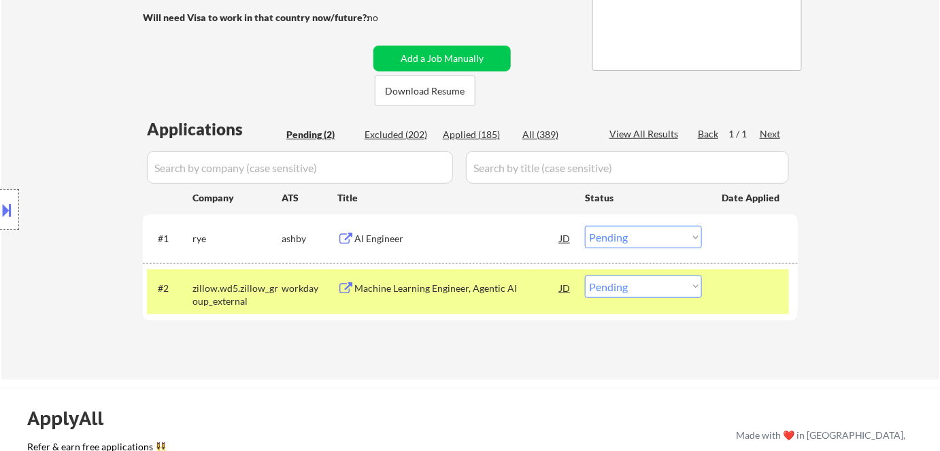
click at [614, 243] on select "Choose an option... Pending Applied Excluded (Questions) Excluded (Expired) Exc…" at bounding box center [643, 237] width 117 height 22
click at [585, 226] on select "Choose an option... Pending Applied Excluded (Questions) Excluded (Expired) Exc…" at bounding box center [643, 237] width 117 height 22
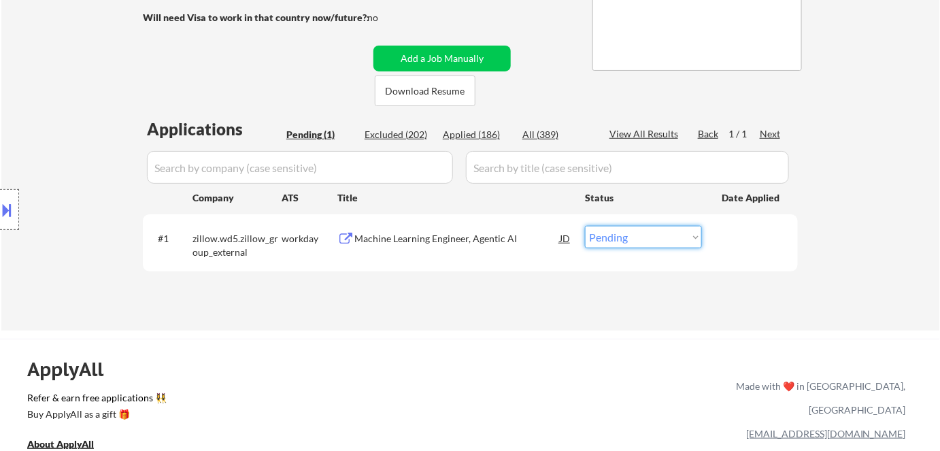
drag, startPoint x: 620, startPoint y: 241, endPoint x: 625, endPoint y: 247, distance: 8.2
click at [620, 243] on select "Choose an option... Pending Applied Excluded (Questions) Excluded (Expired) Exc…" at bounding box center [643, 237] width 117 height 22
select select ""excluded__bad_match_""
click at [585, 226] on select "Choose an option... Pending Applied Excluded (Questions) Excluded (Expired) Exc…" at bounding box center [643, 237] width 117 height 22
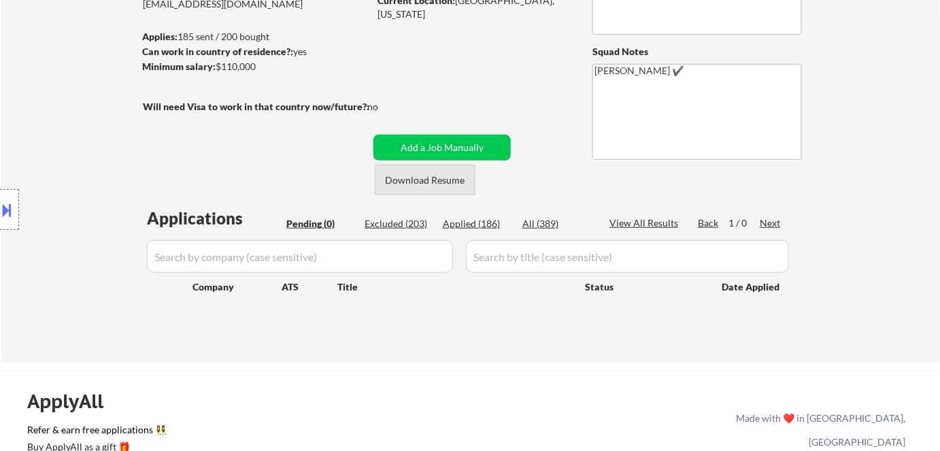
scroll to position [61, 0]
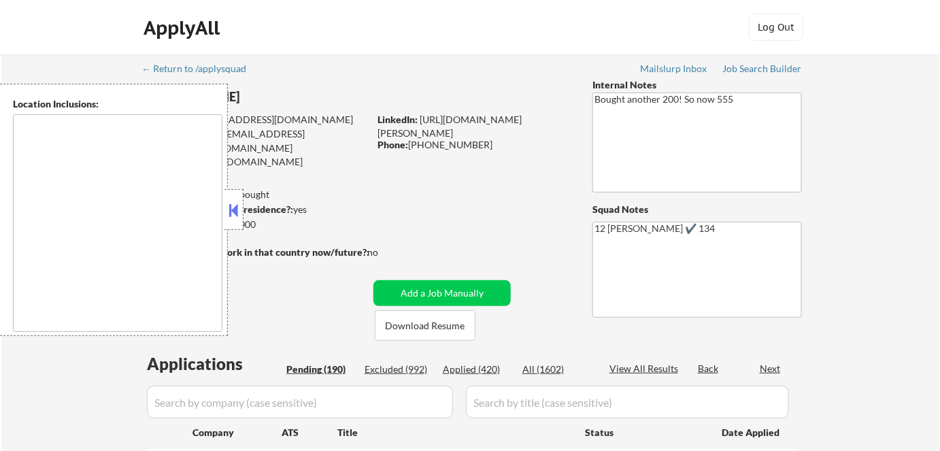
type textarea "[GEOGRAPHIC_DATA], [GEOGRAPHIC_DATA] [GEOGRAPHIC_DATA], [GEOGRAPHIC_DATA] [GEOG…"
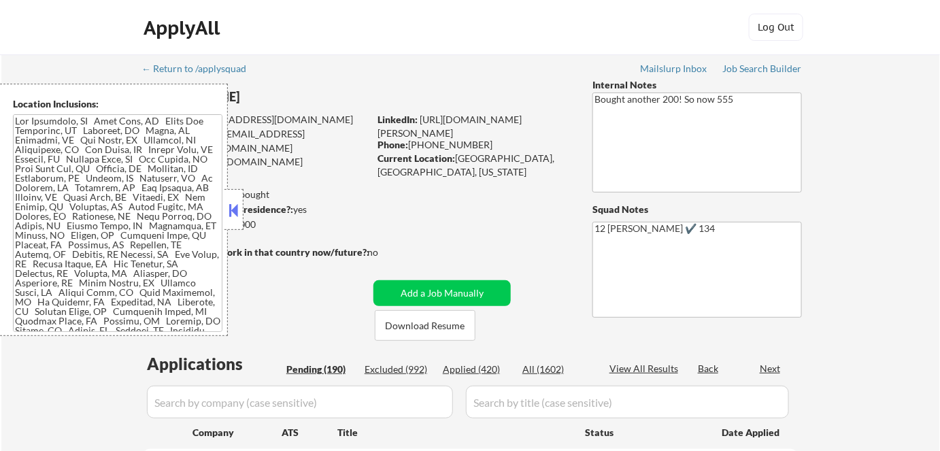
click at [229, 205] on button at bounding box center [233, 210] width 15 height 20
select select ""pending""
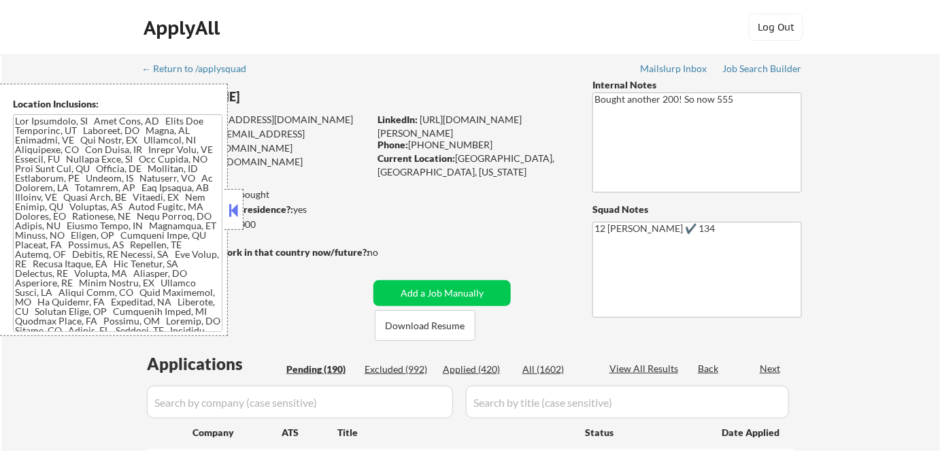
select select ""pending""
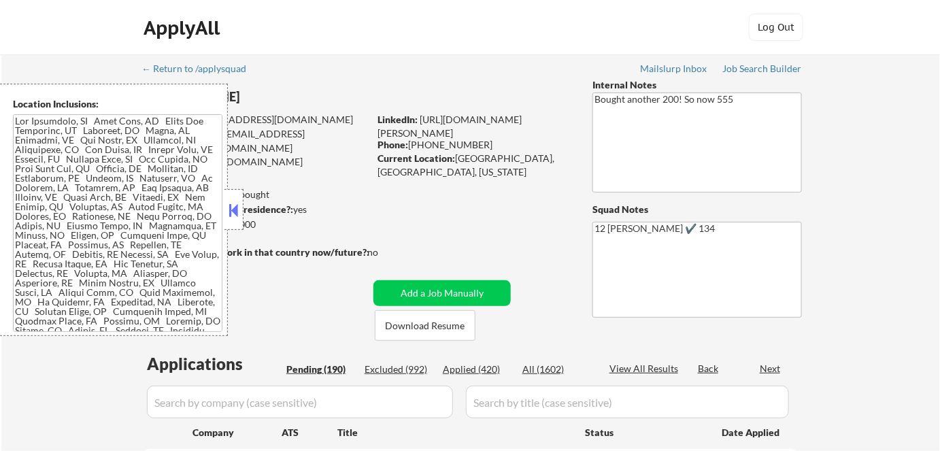
select select ""pending""
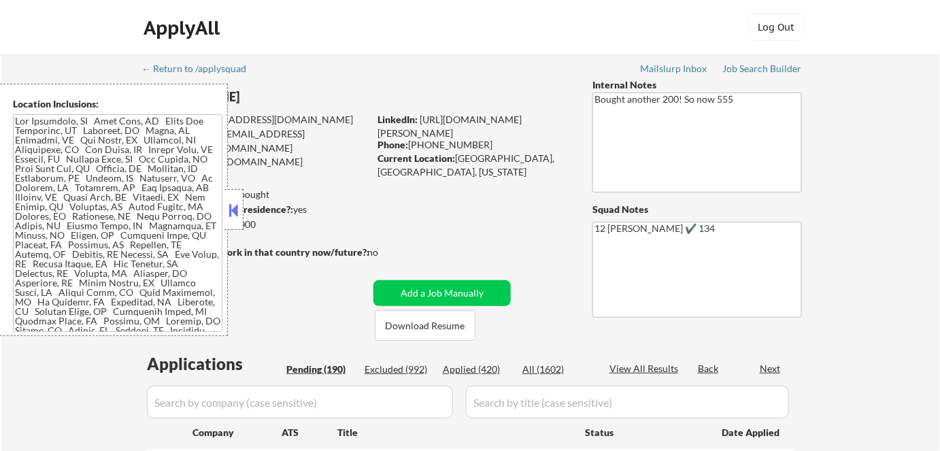
select select ""pending""
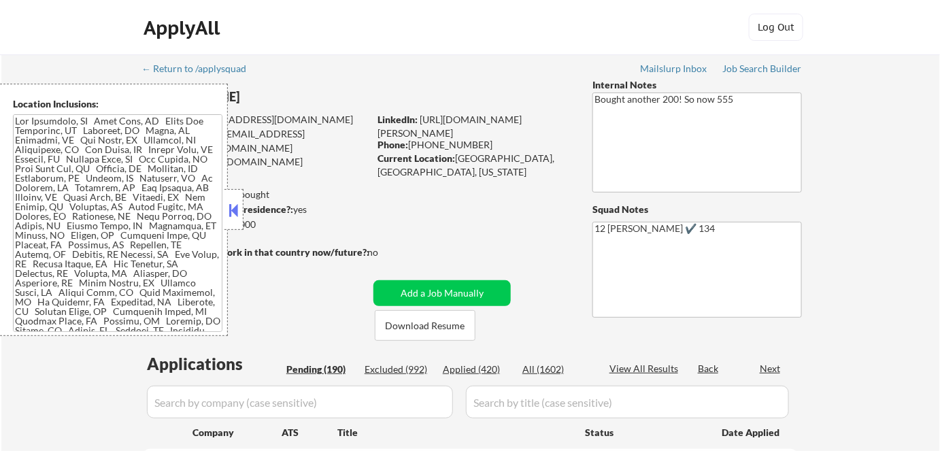
select select ""pending""
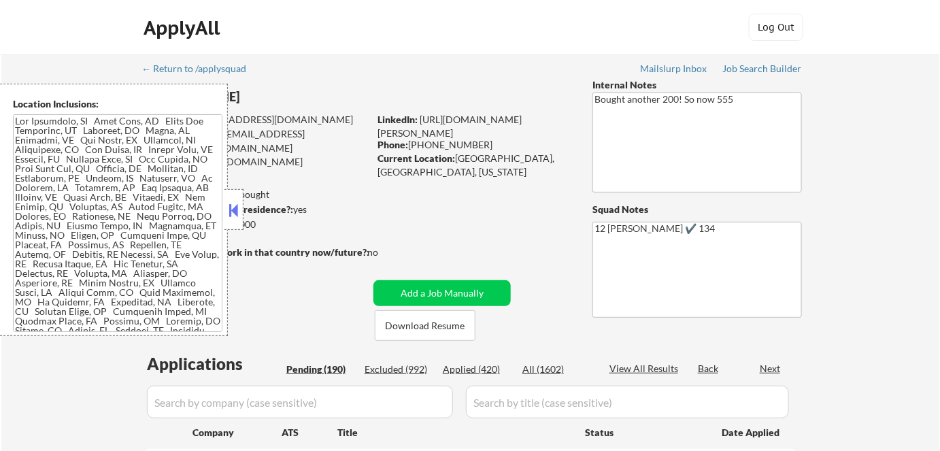
select select ""pending""
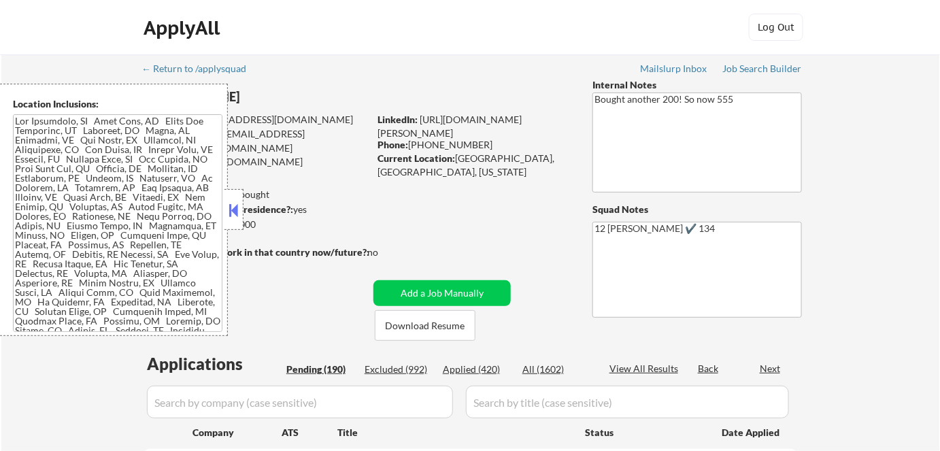
select select ""pending""
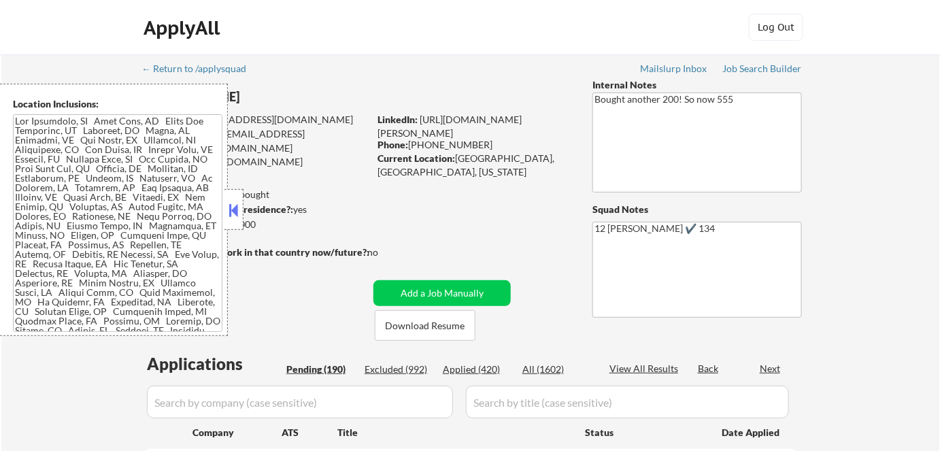
select select ""pending""
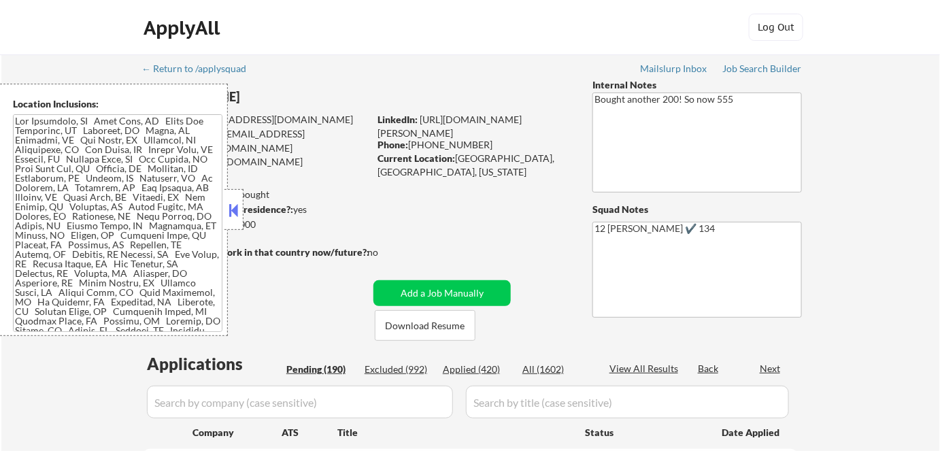
select select ""pending""
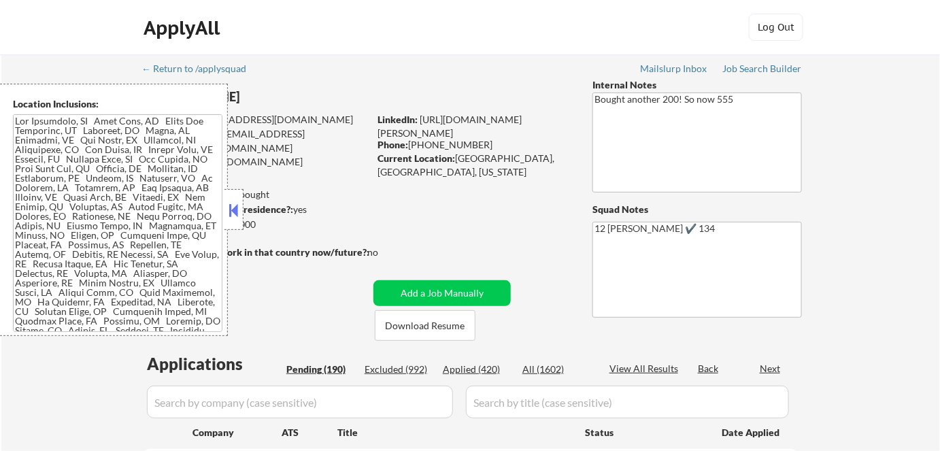
select select ""pending""
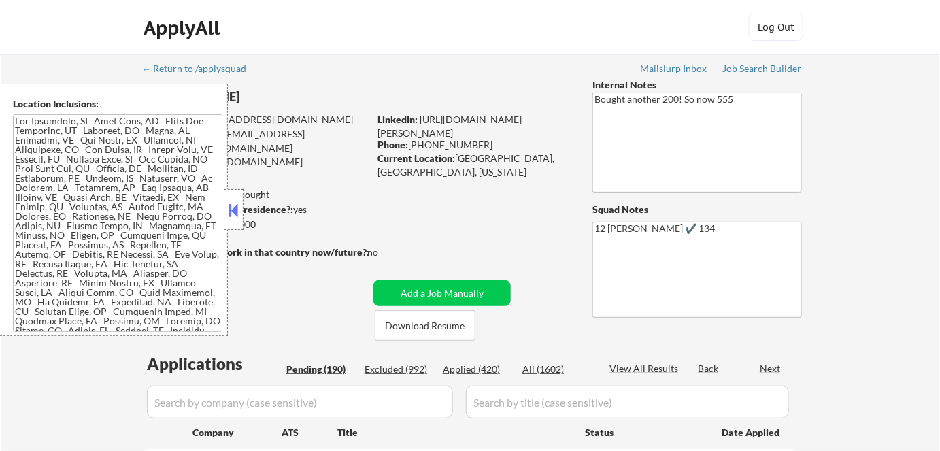
select select ""pending""
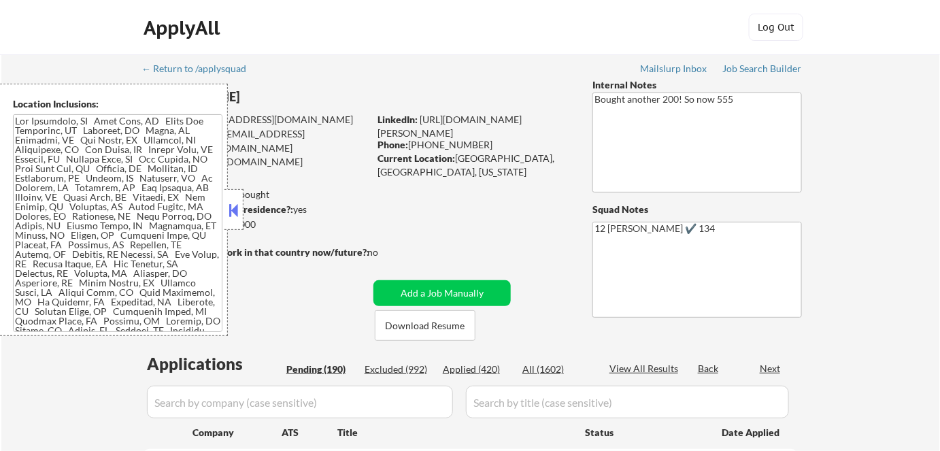
select select ""pending""
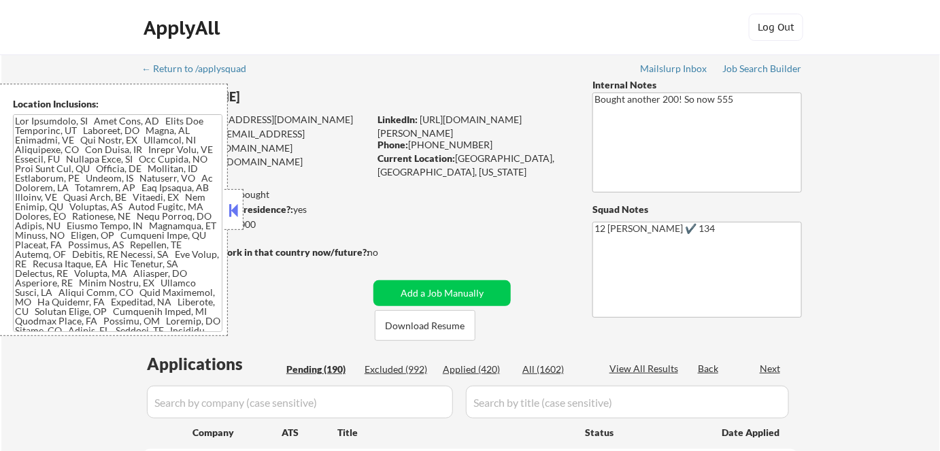
select select ""pending""
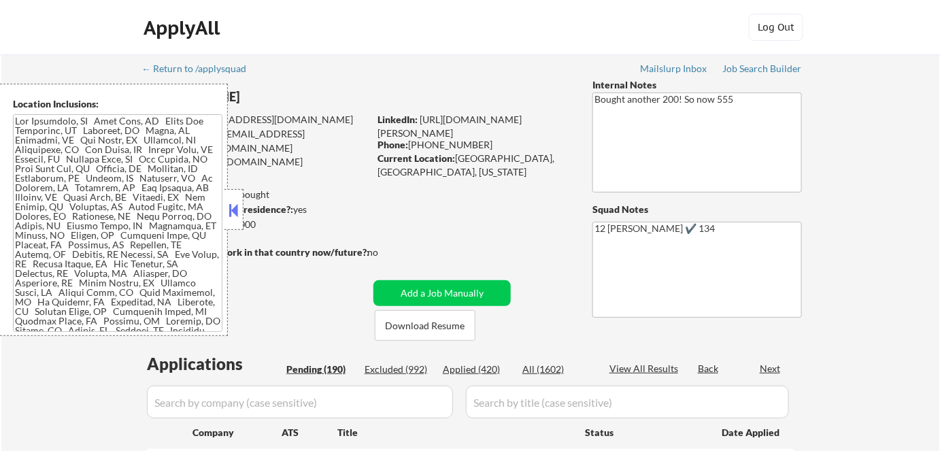
select select ""pending""
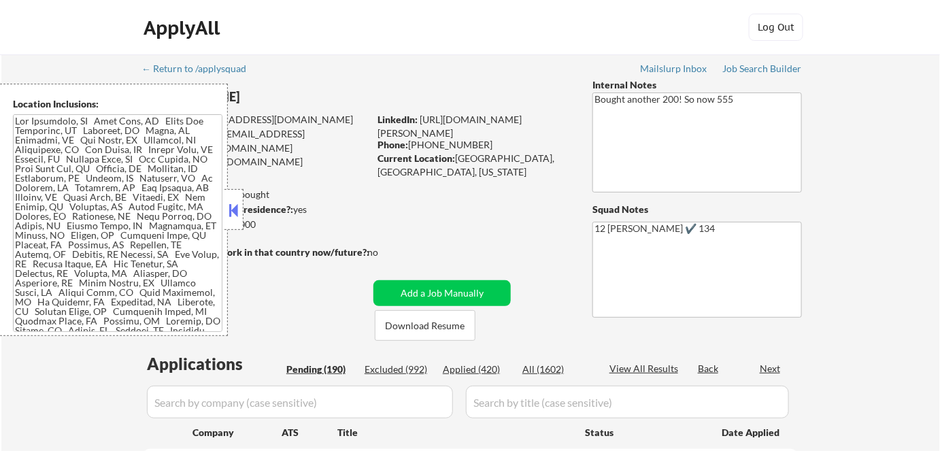
select select ""pending""
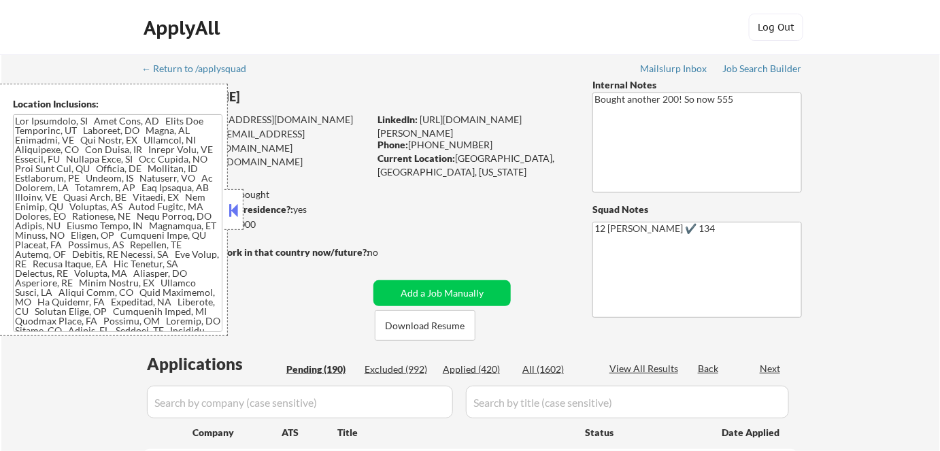
select select ""pending""
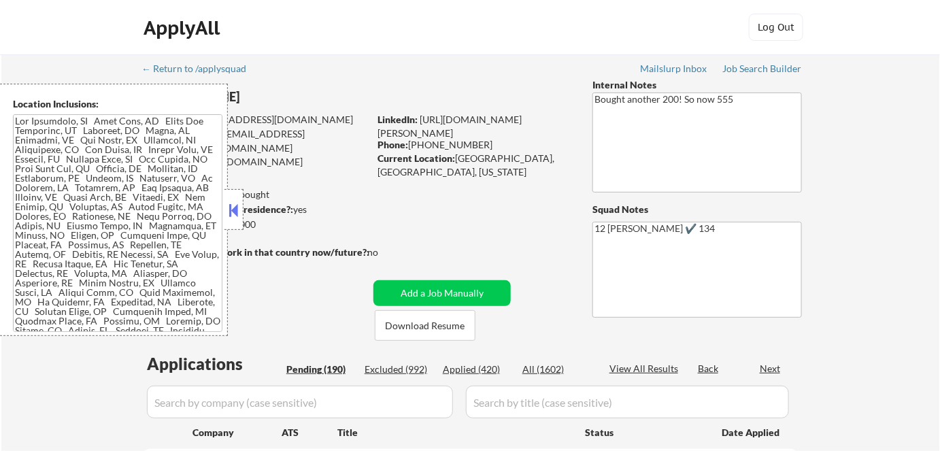
select select ""pending""
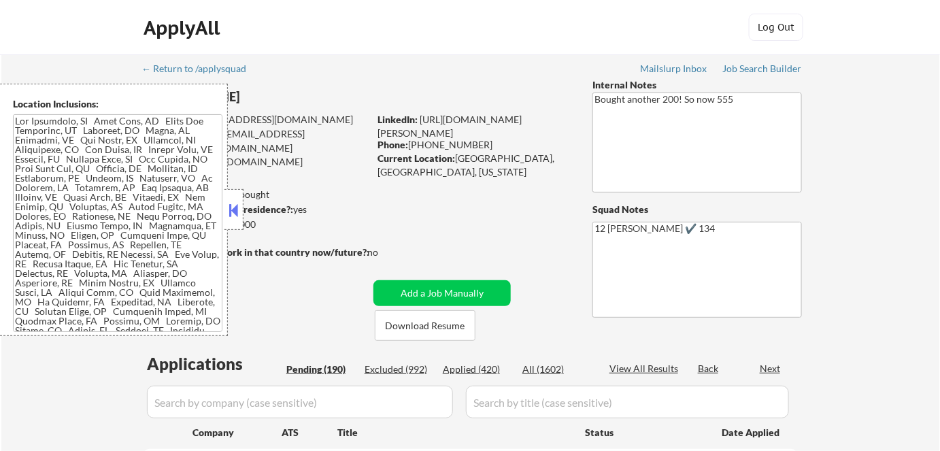
select select ""pending""
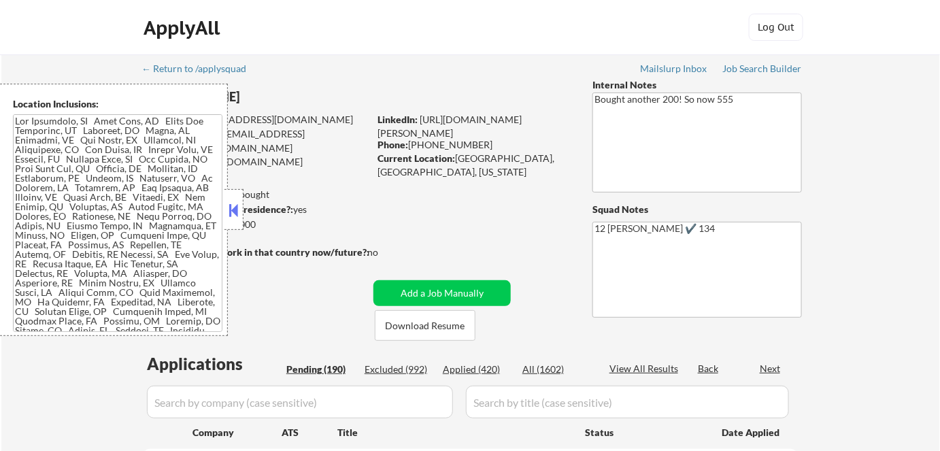
select select ""pending""
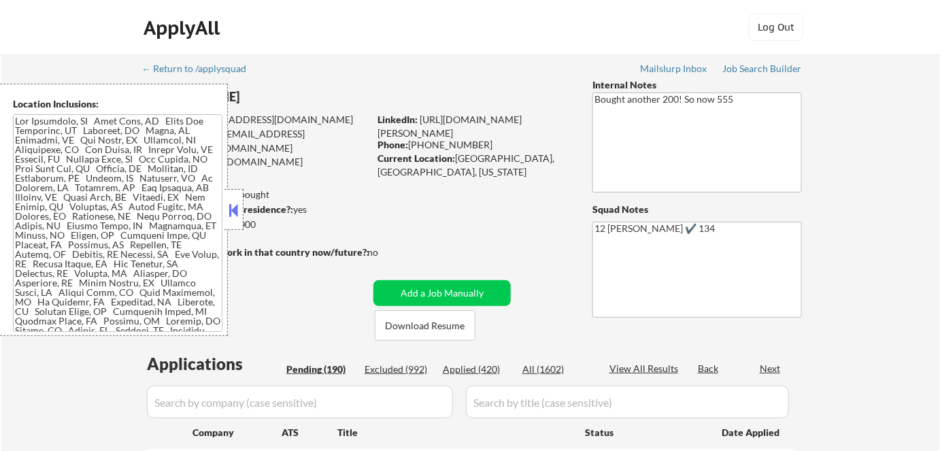
select select ""pending""
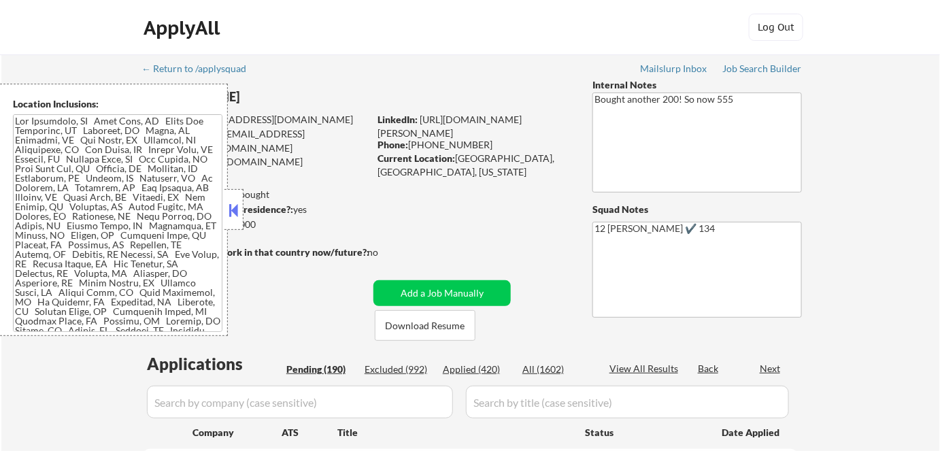
select select ""pending""
click at [233, 208] on button at bounding box center [233, 210] width 15 height 20
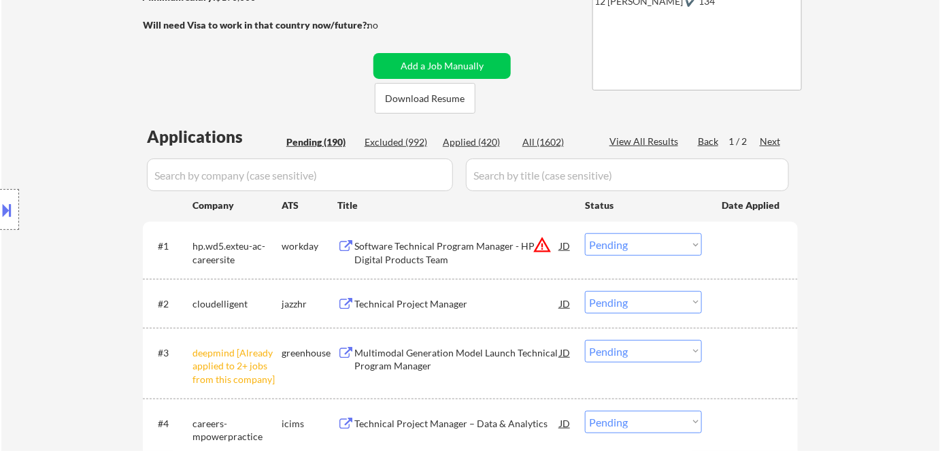
scroll to position [309, 0]
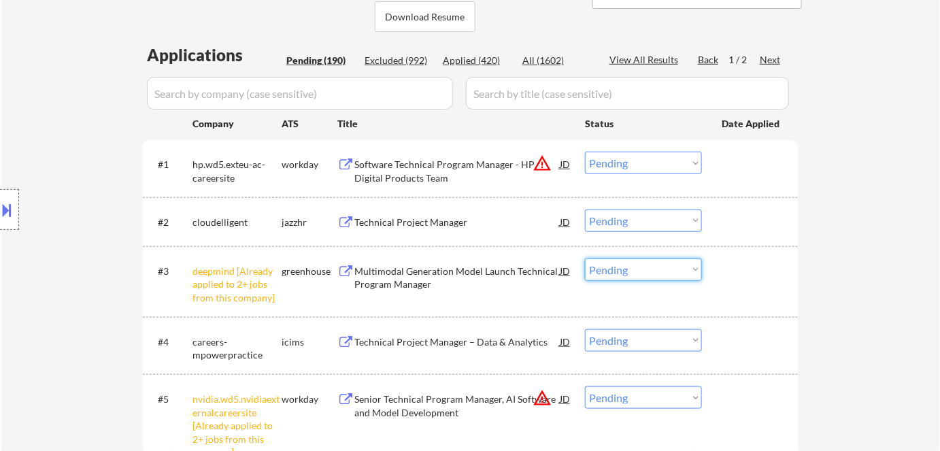
drag, startPoint x: 635, startPoint y: 270, endPoint x: 636, endPoint y: 280, distance: 9.5
click at [636, 271] on select "Choose an option... Pending Applied Excluded (Questions) Excluded (Expired) Exc…" at bounding box center [643, 269] width 117 height 22
click at [585, 258] on select "Choose an option... Pending Applied Excluded (Questions) Excluded (Expired) Exc…" at bounding box center [643, 269] width 117 height 22
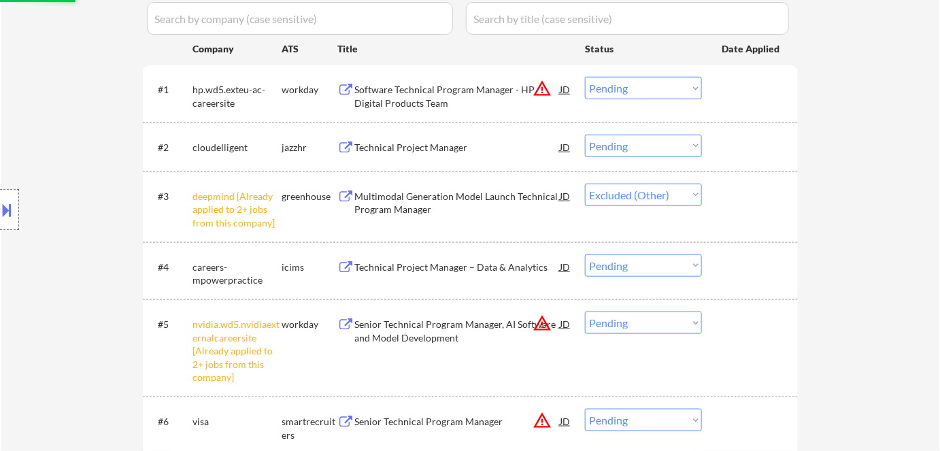
scroll to position [494, 0]
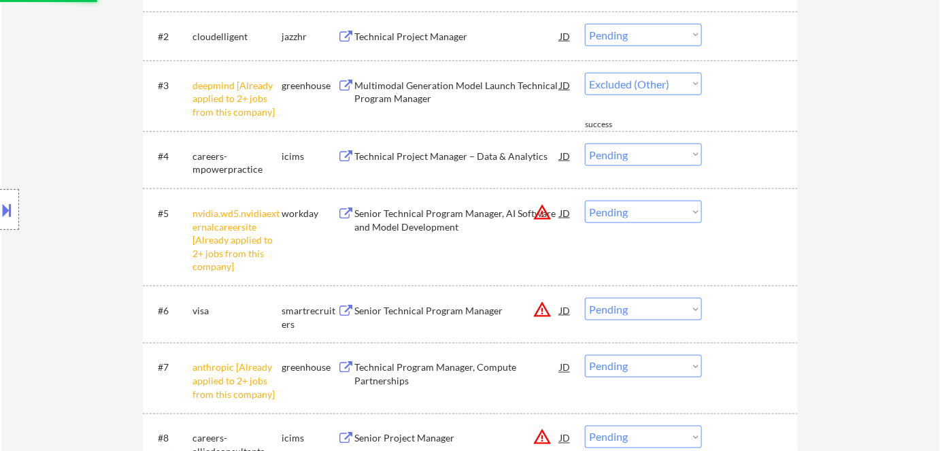
select select ""pending""
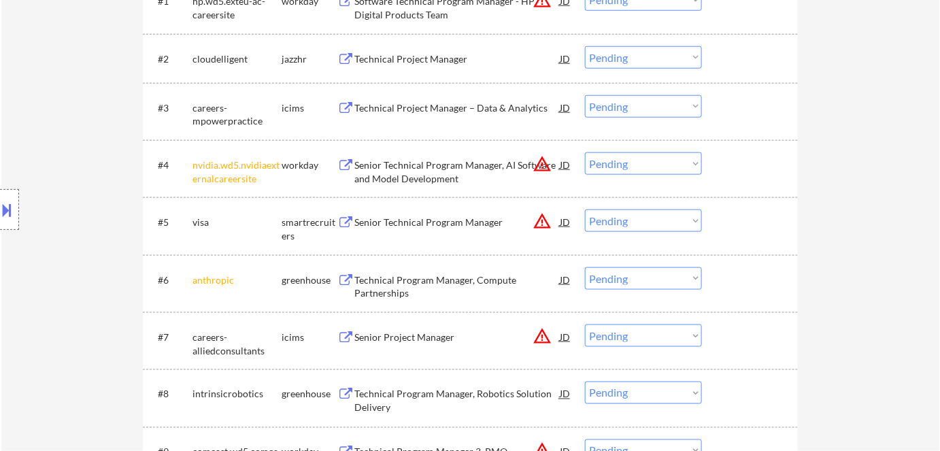
scroll to position [556, 0]
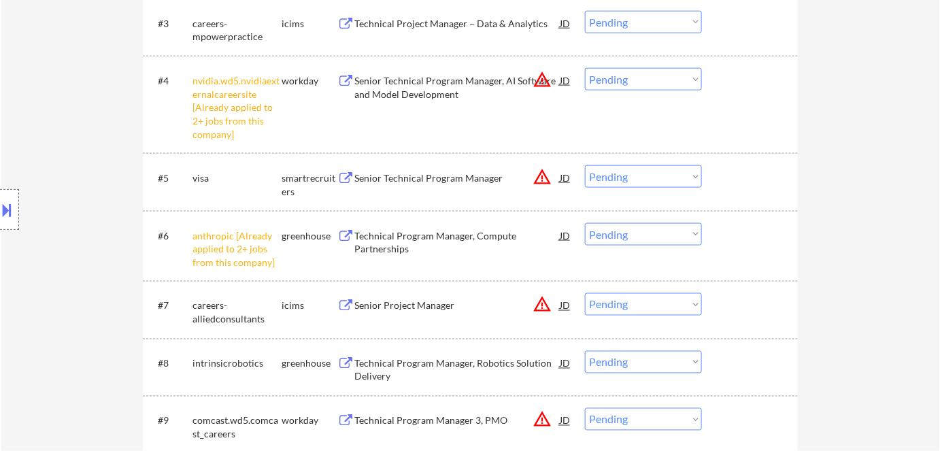
click at [660, 80] on select "Choose an option... Pending Applied Excluded (Questions) Excluded (Expired) Exc…" at bounding box center [643, 79] width 117 height 22
click at [585, 68] on select "Choose an option... Pending Applied Excluded (Questions) Excluded (Expired) Exc…" at bounding box center [643, 79] width 117 height 22
select select ""pending""
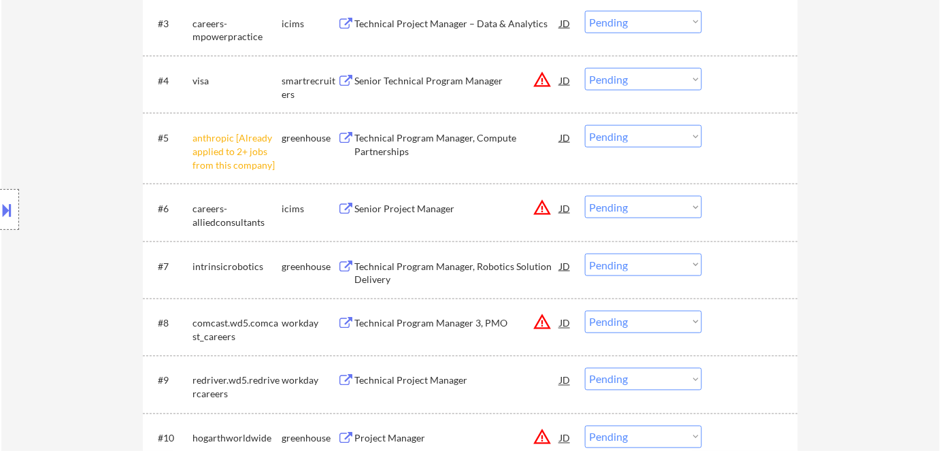
click at [662, 139] on select "Choose an option... Pending Applied Excluded (Questions) Excluded (Expired) Exc…" at bounding box center [643, 136] width 117 height 22
click at [585, 125] on select "Choose an option... Pending Applied Excluded (Questions) Excluded (Expired) Exc…" at bounding box center [643, 136] width 117 height 22
select select ""pending""
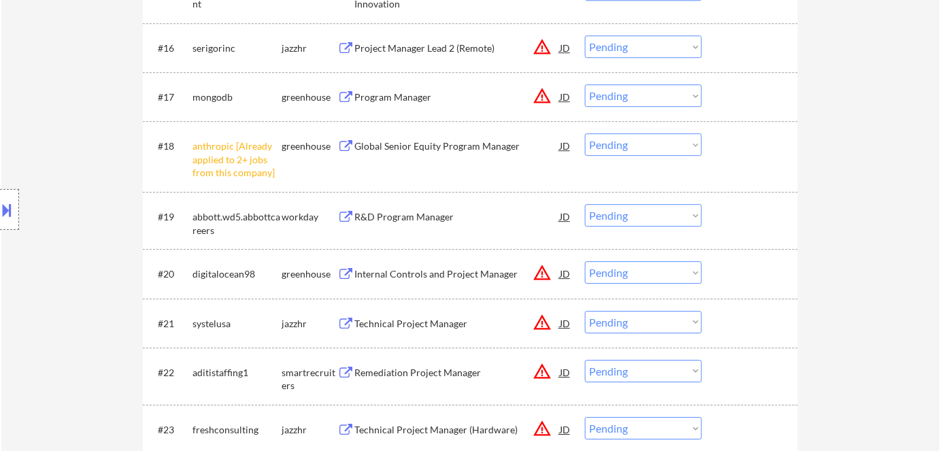
scroll to position [1113, 0]
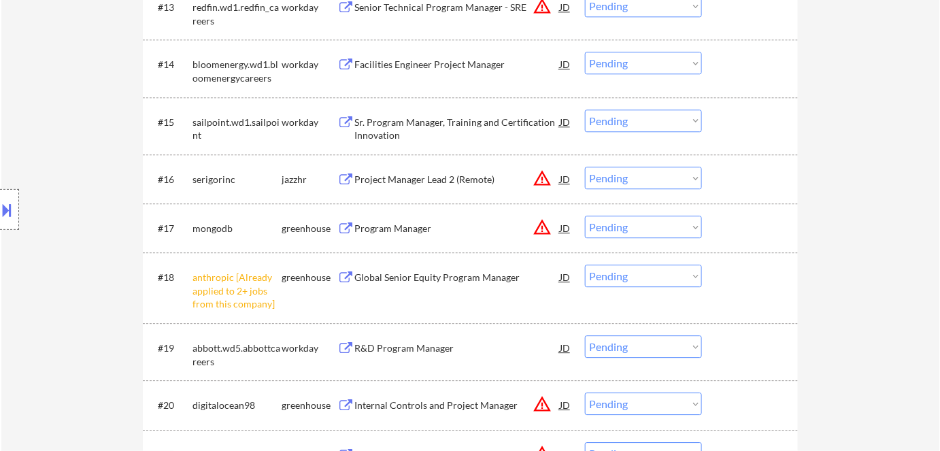
click at [643, 276] on select "Choose an option... Pending Applied Excluded (Questions) Excluded (Expired) Exc…" at bounding box center [643, 276] width 117 height 22
click at [585, 265] on select "Choose an option... Pending Applied Excluded (Questions) Excluded (Expired) Exc…" at bounding box center [643, 276] width 117 height 22
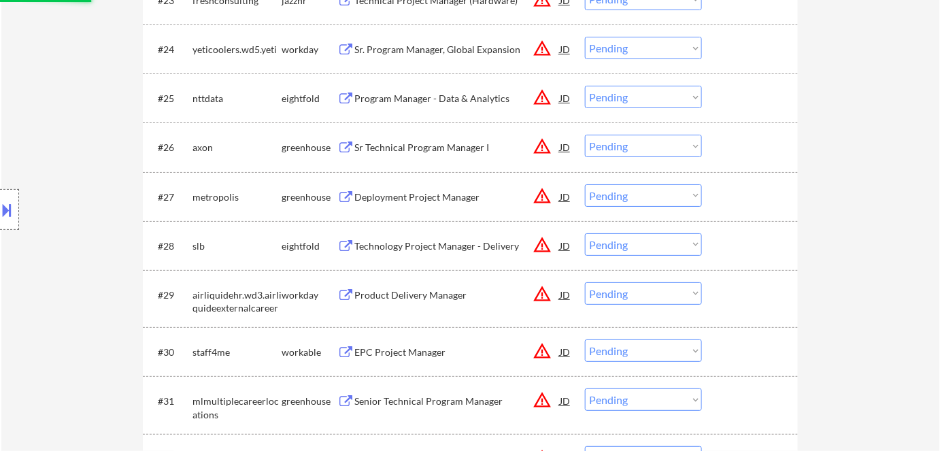
select select ""pending""
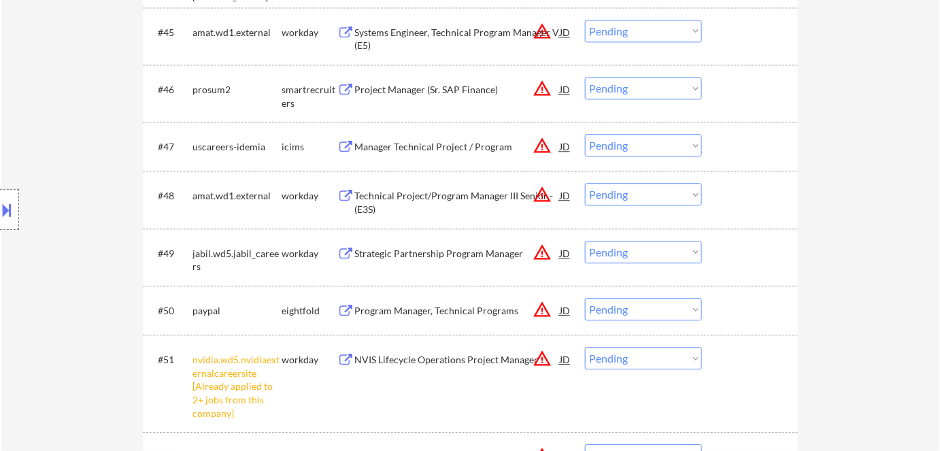
scroll to position [2843, 0]
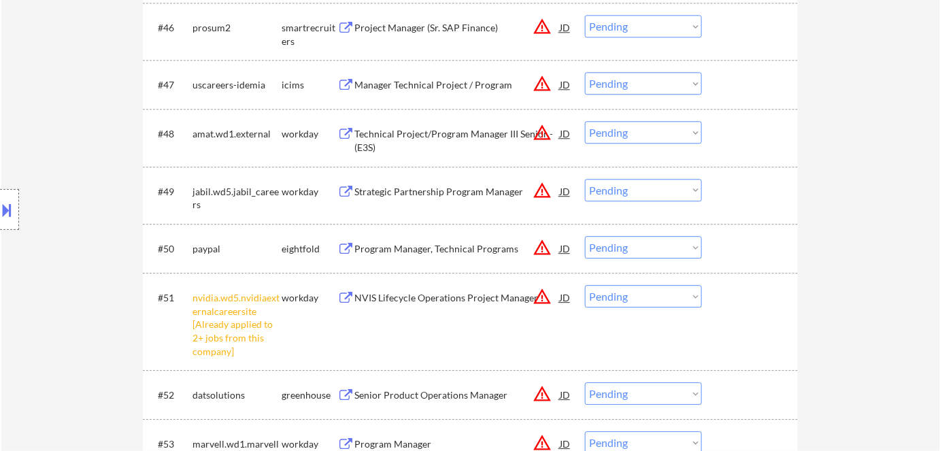
click at [615, 297] on select "Choose an option... Pending Applied Excluded (Questions) Excluded (Expired) Exc…" at bounding box center [643, 296] width 117 height 22
click at [585, 285] on select "Choose an option... Pending Applied Excluded (Questions) Excluded (Expired) Exc…" at bounding box center [643, 296] width 117 height 22
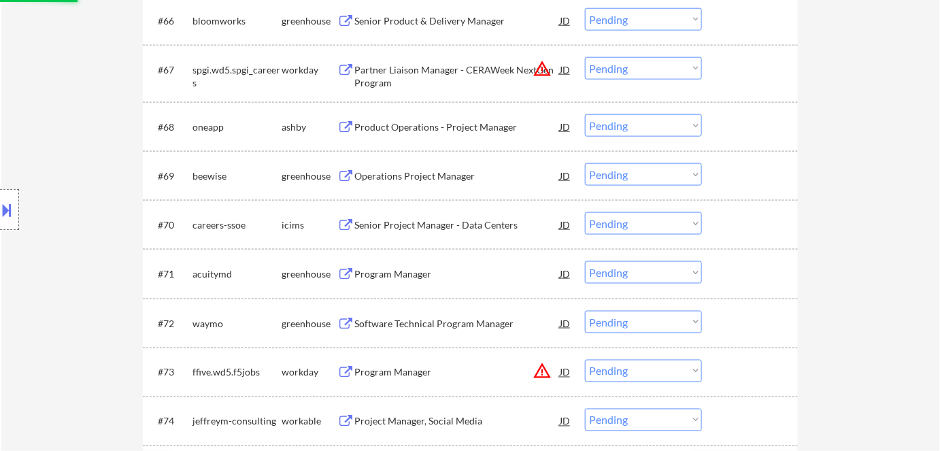
select select ""pending""
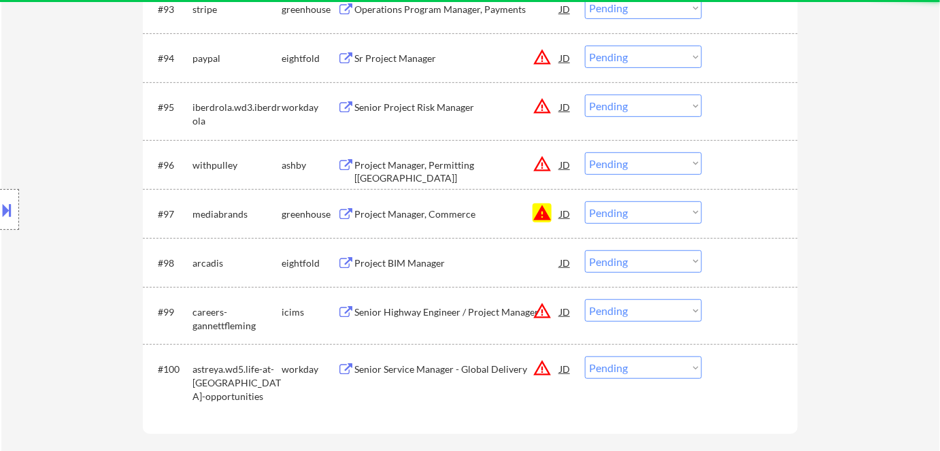
scroll to position [5441, 0]
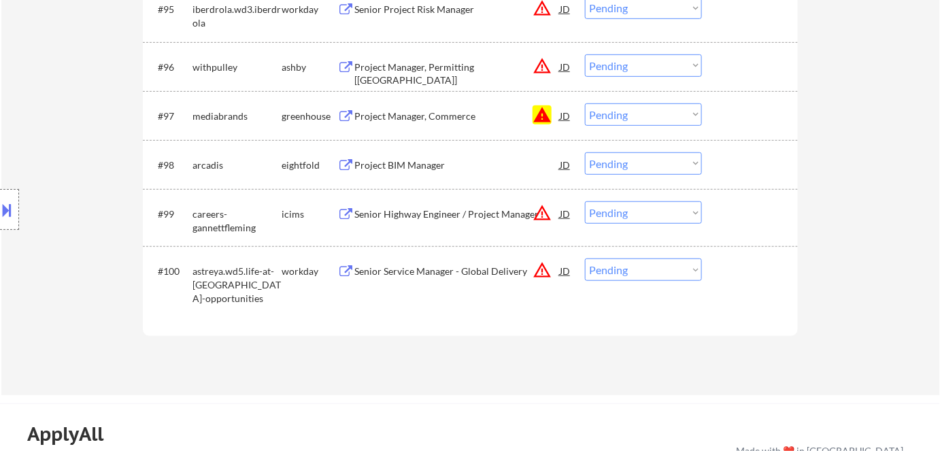
click at [624, 114] on select "Choose an option... Pending Applied Excluded (Questions) Excluded (Expired) Exc…" at bounding box center [643, 114] width 117 height 22
click at [585, 103] on select "Choose an option... Pending Applied Excluded (Questions) Excluded (Expired) Exc…" at bounding box center [643, 114] width 117 height 22
select select ""pending""
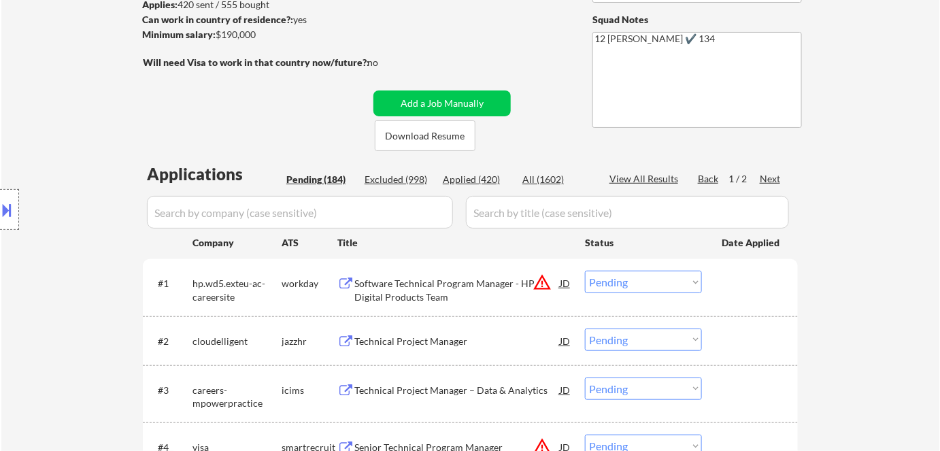
scroll to position [260, 0]
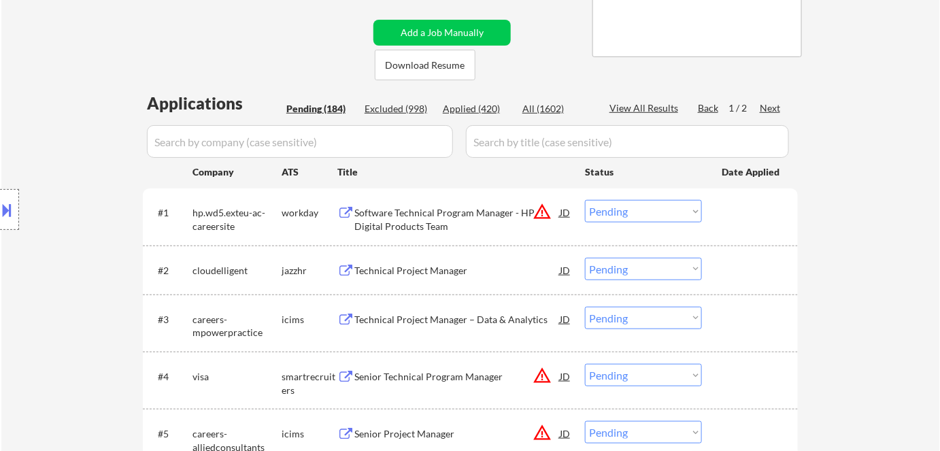
click at [437, 272] on div "Technical Project Manager" at bounding box center [456, 271] width 205 height 14
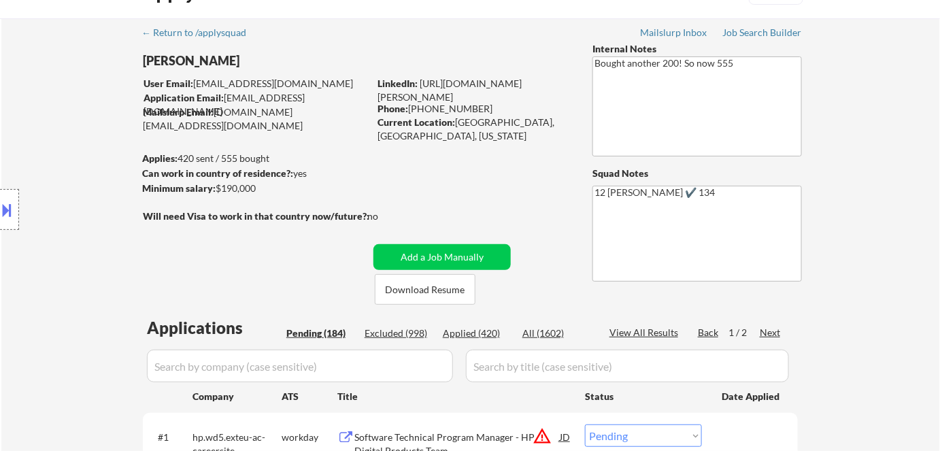
scroll to position [0, 0]
